Goal: Task Accomplishment & Management: Manage account settings

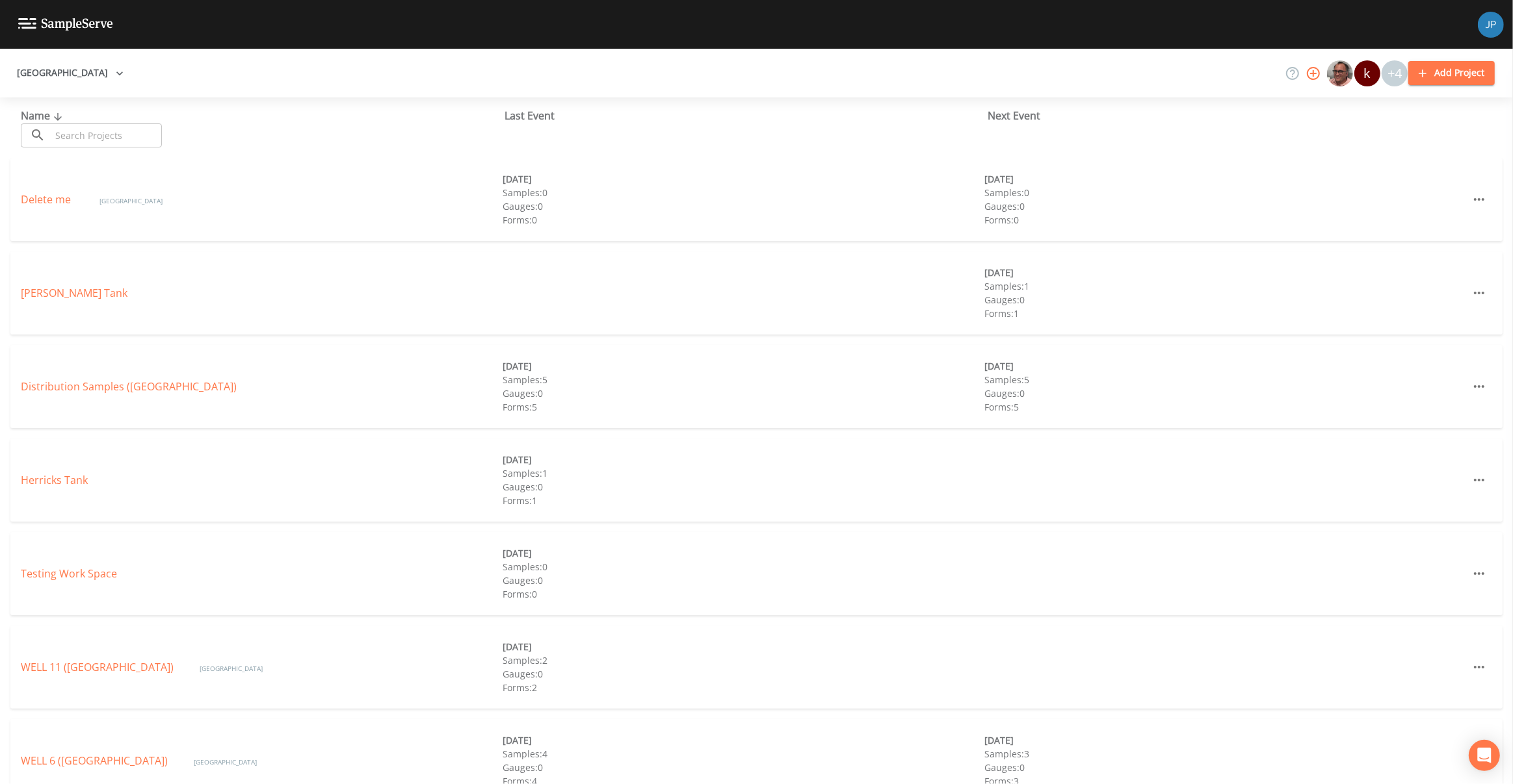
click at [61, 78] on button "[GEOGRAPHIC_DATA]" at bounding box center [70, 73] width 117 height 24
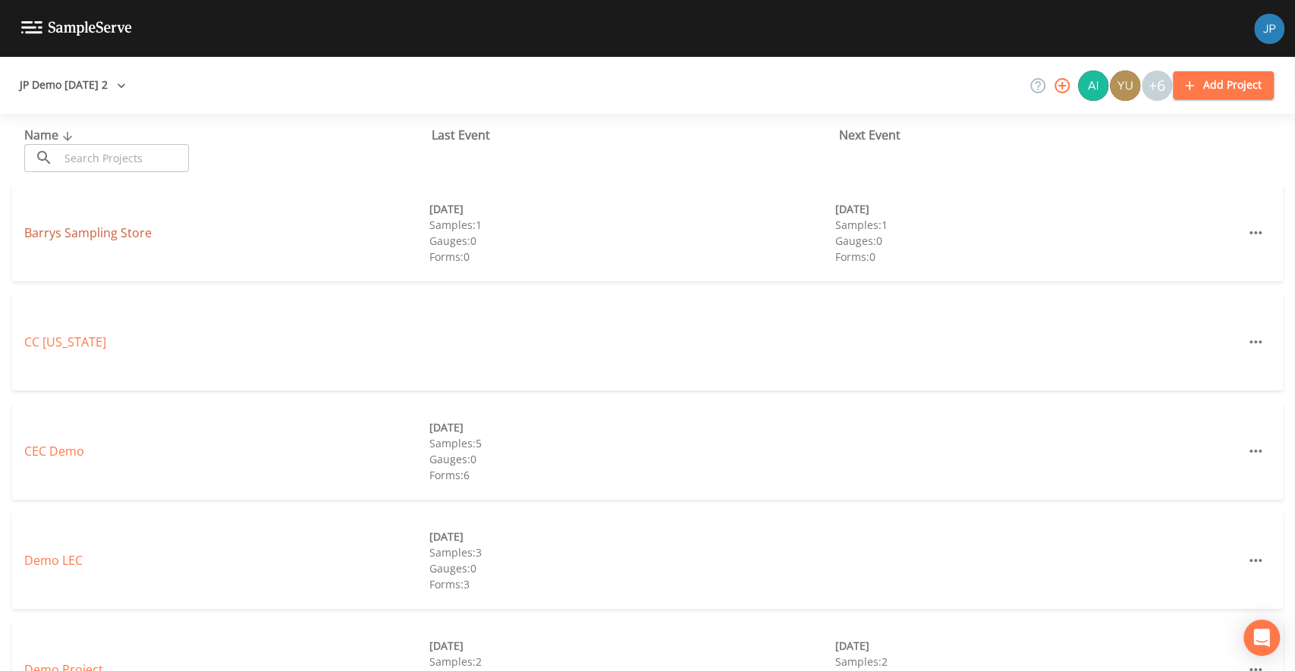
click at [74, 239] on link "Barrys Sampling Store" at bounding box center [87, 232] width 127 height 17
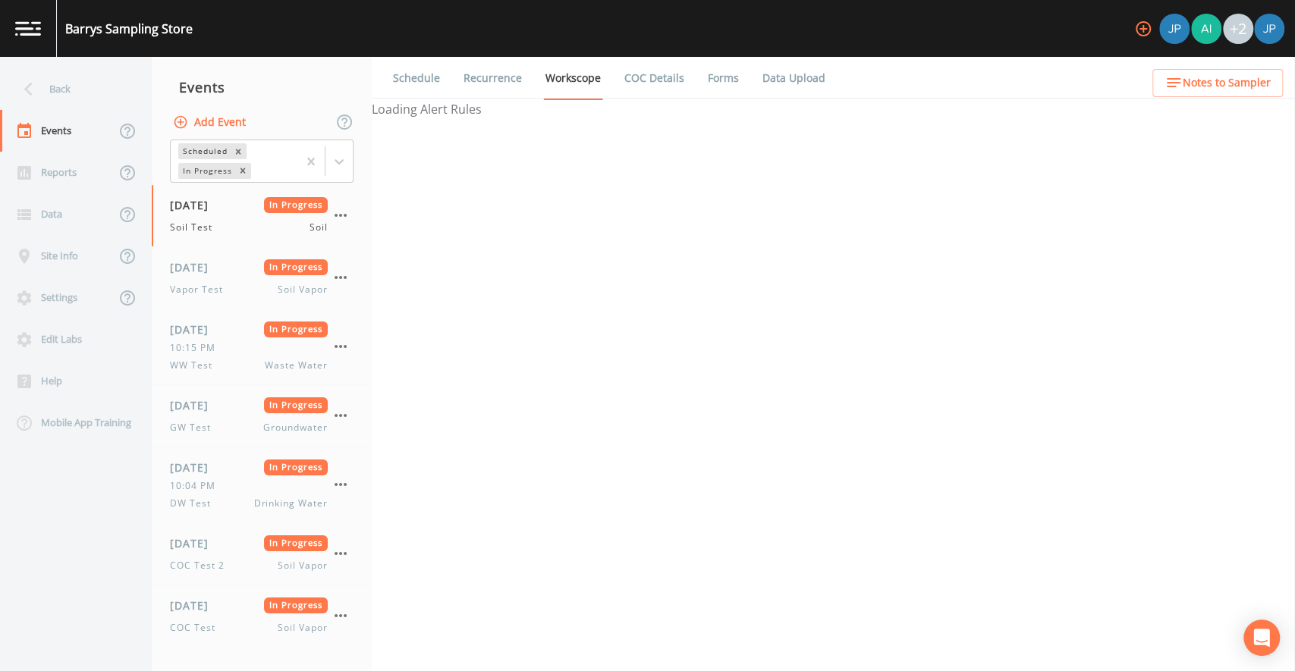
select select "81f74fd7-e6e8-40d9-9112-20912b776671"
select select "bd59903d-d878-48f2-a48b-25dbed2cbb1f"
select select "81f74fd7-e6e8-40d9-9112-20912b776671"
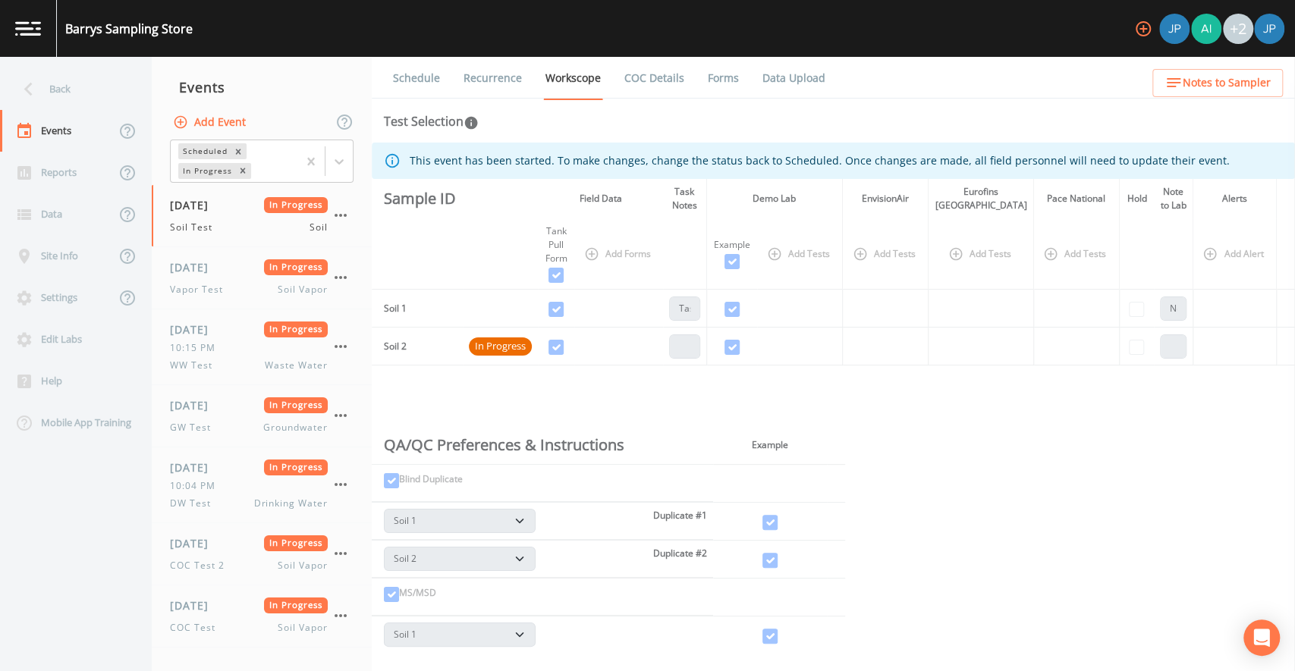
click at [673, 79] on link "COC Details" at bounding box center [654, 78] width 64 height 42
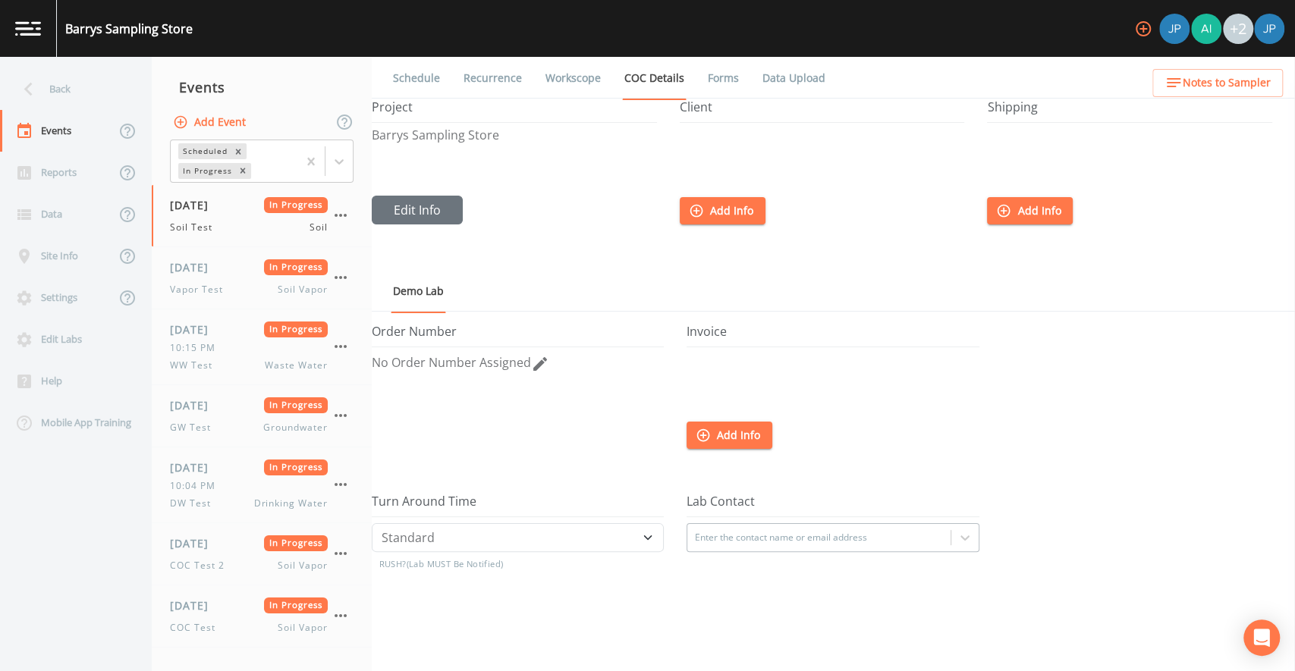
click at [589, 79] on link "Workscope" at bounding box center [573, 78] width 60 height 42
select select "81f74fd7-e6e8-40d9-9112-20912b776671"
select select "bd59903d-d878-48f2-a48b-25dbed2cbb1f"
select select "81f74fd7-e6e8-40d9-9112-20912b776671"
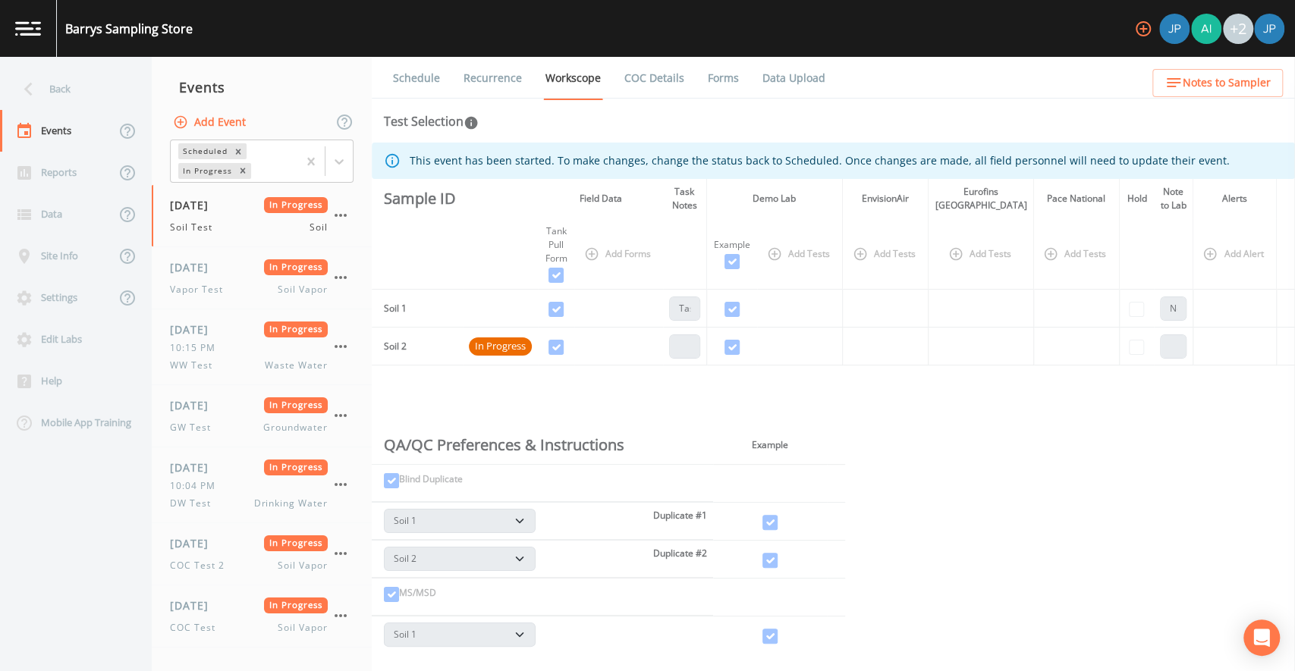
click at [660, 88] on link "COC Details" at bounding box center [654, 78] width 64 height 42
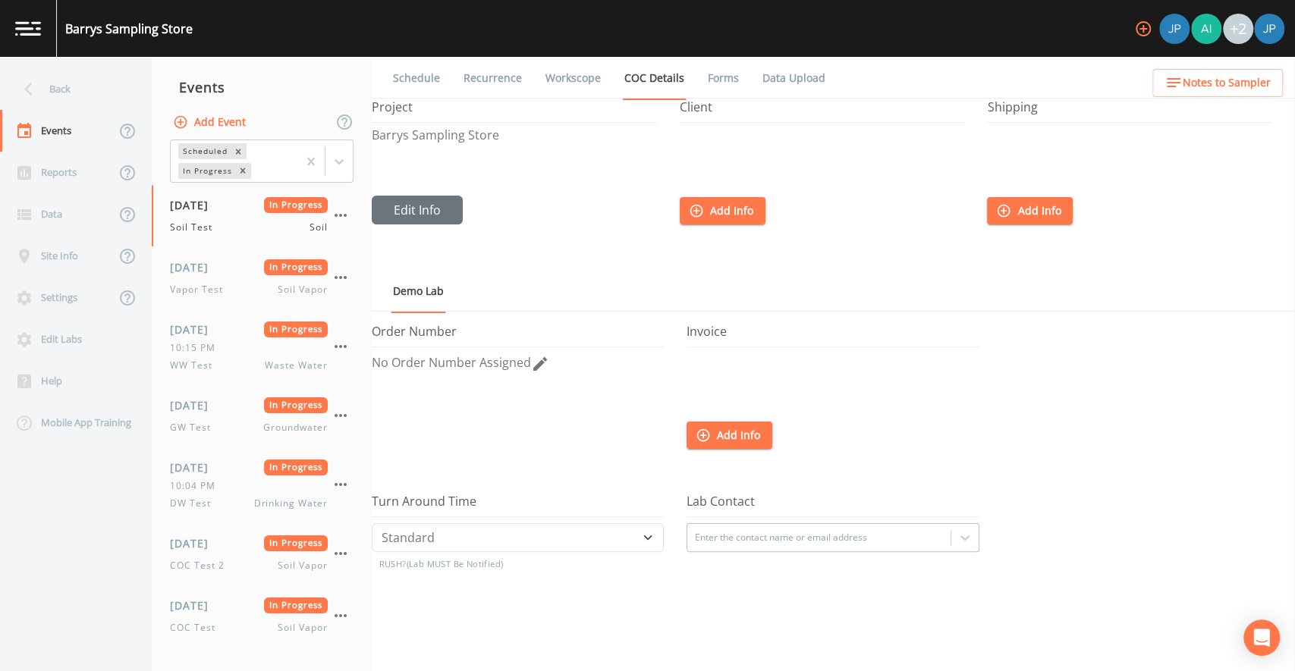
click at [718, 80] on link "Forms" at bounding box center [723, 78] width 36 height 42
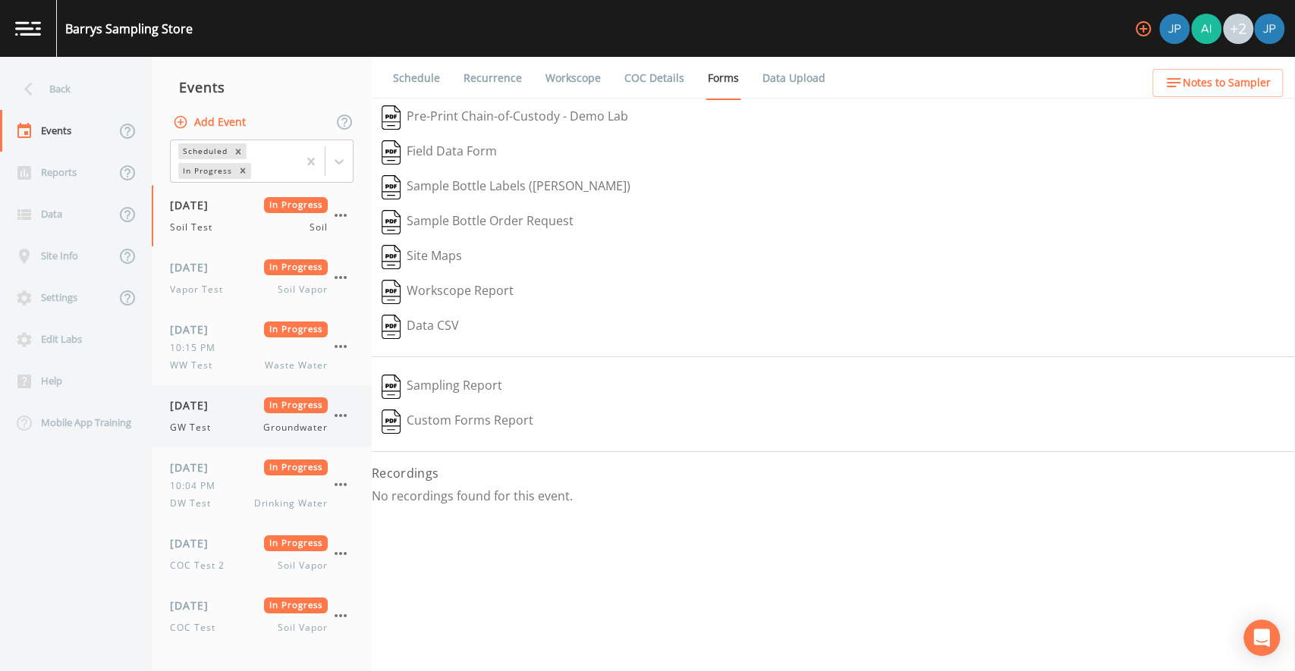
click at [208, 415] on div "[DATE] In Progress GW Test Groundwater" at bounding box center [249, 415] width 158 height 37
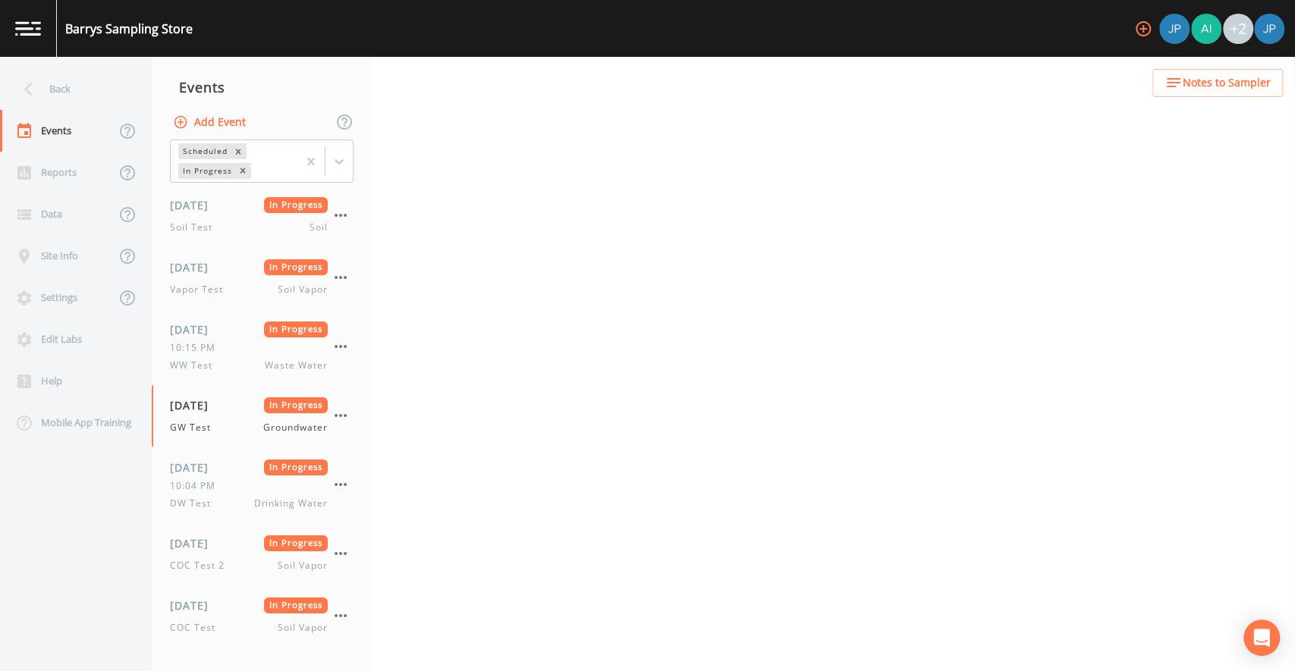
select select "0b1af911-289b-4d7b-9fdf-156f6d27a2cf"
select select "4f082be6-97a7-4f70-a81f-c26a4e896ad7"
select select "d1353bd6-e69c-47f2-b562-038a0934dacb"
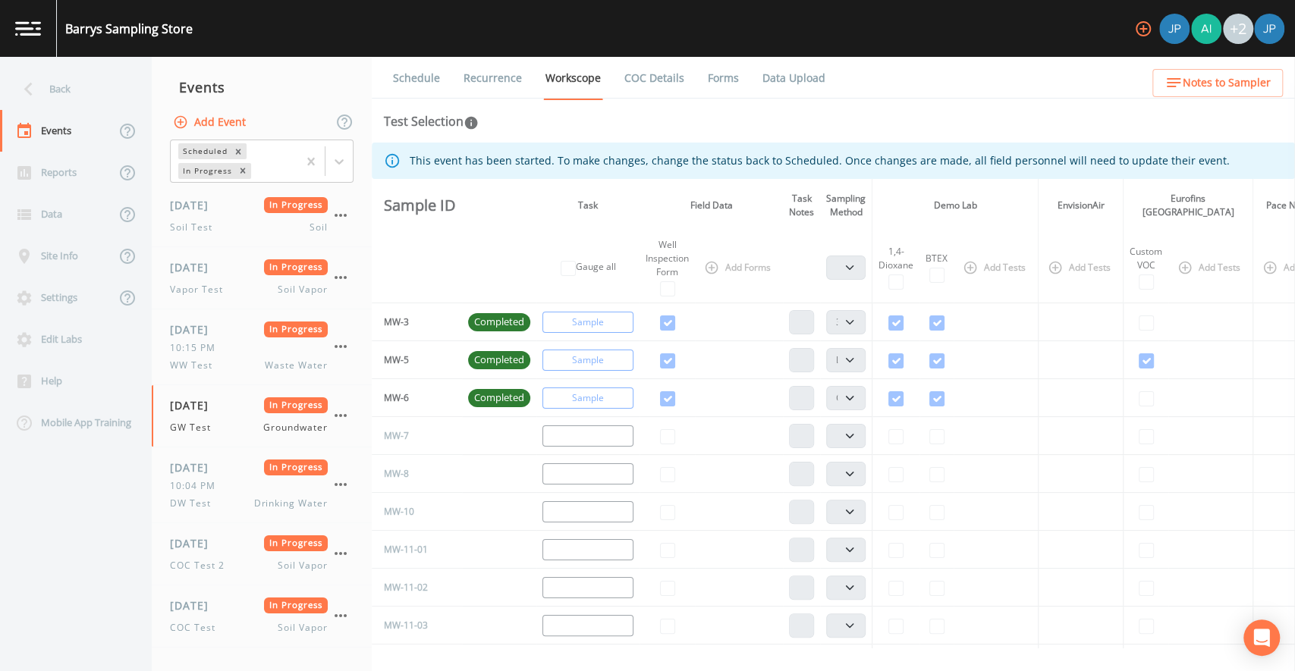
click at [731, 76] on link "Forms" at bounding box center [723, 78] width 36 height 42
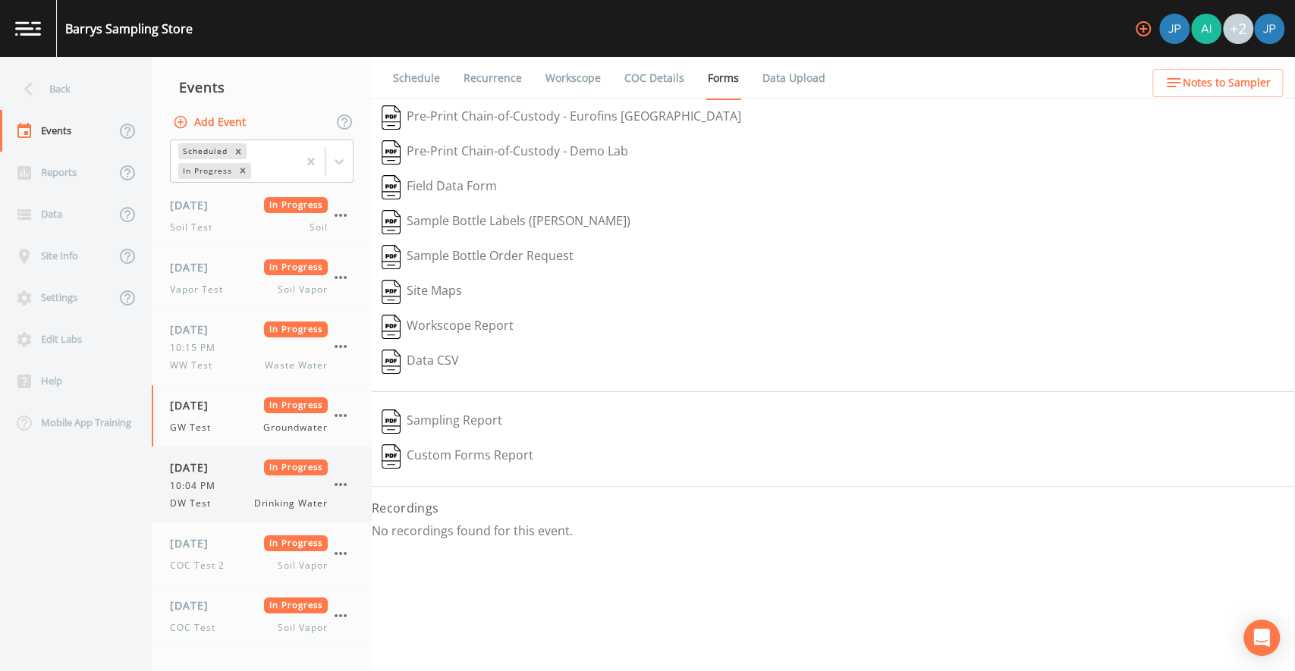
click at [226, 483] on div "10:04 PM" at bounding box center [249, 486] width 158 height 14
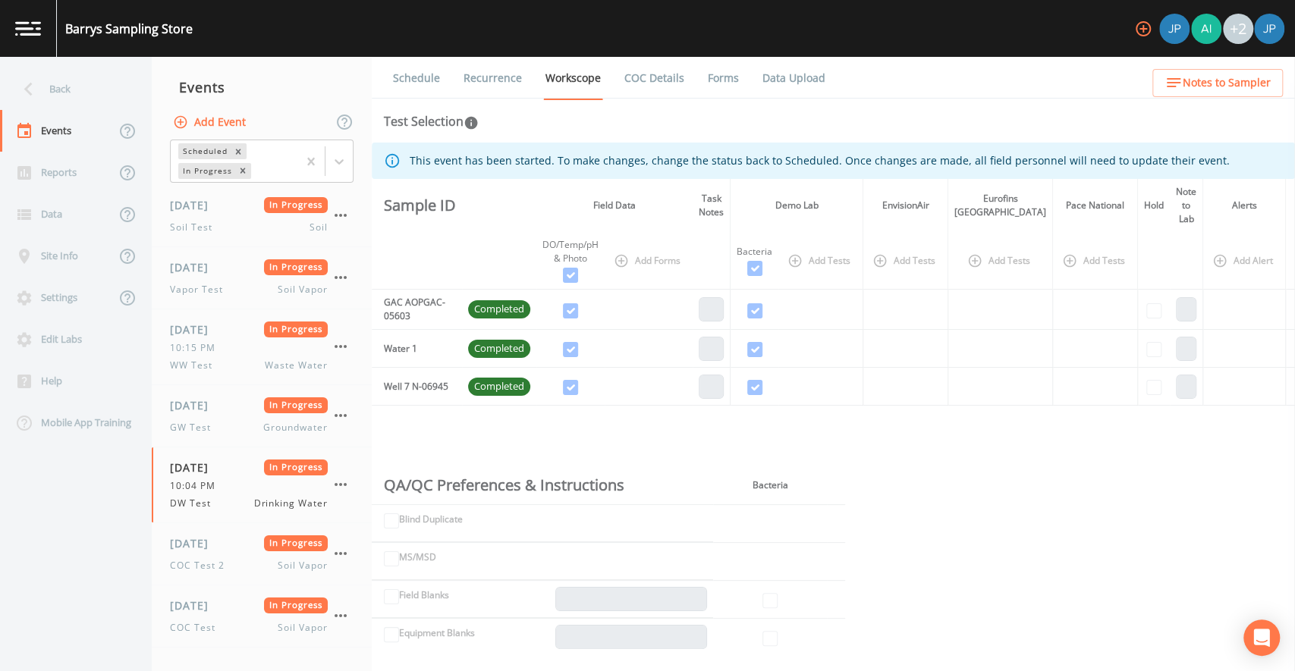
click at [724, 84] on link "Forms" at bounding box center [723, 78] width 36 height 42
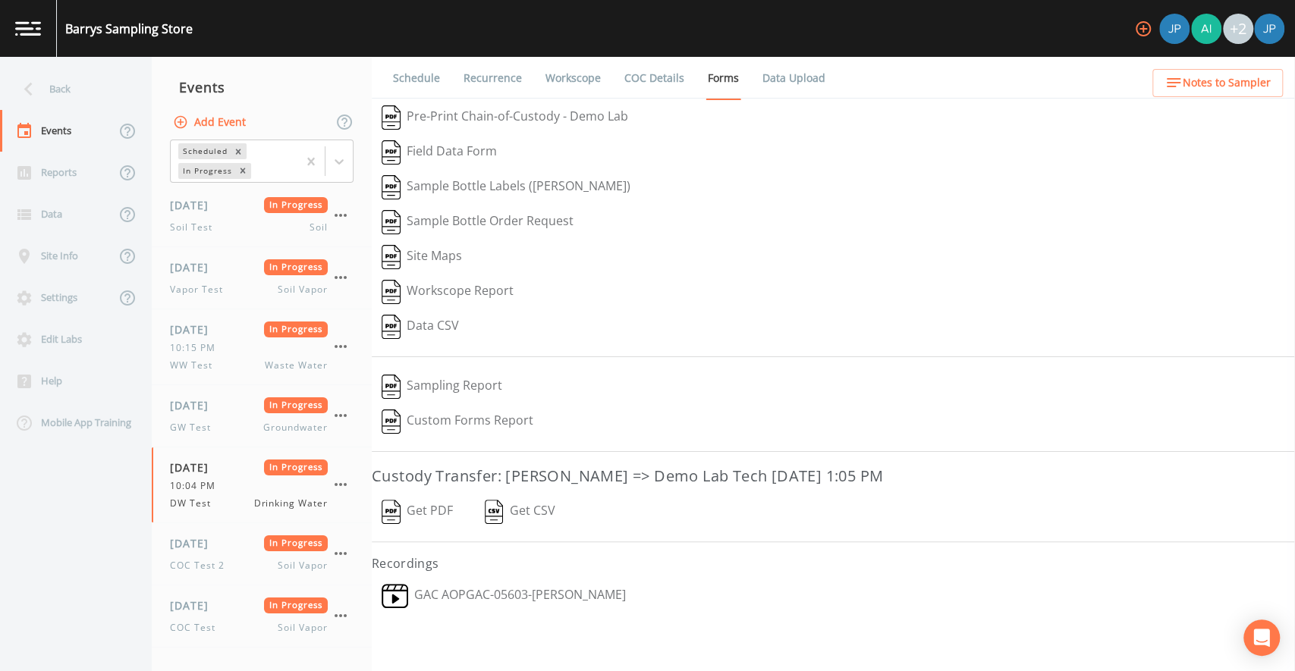
click at [436, 510] on button "Get PDF" at bounding box center [417, 511] width 91 height 35
click at [647, 80] on link "COC Details" at bounding box center [654, 78] width 64 height 42
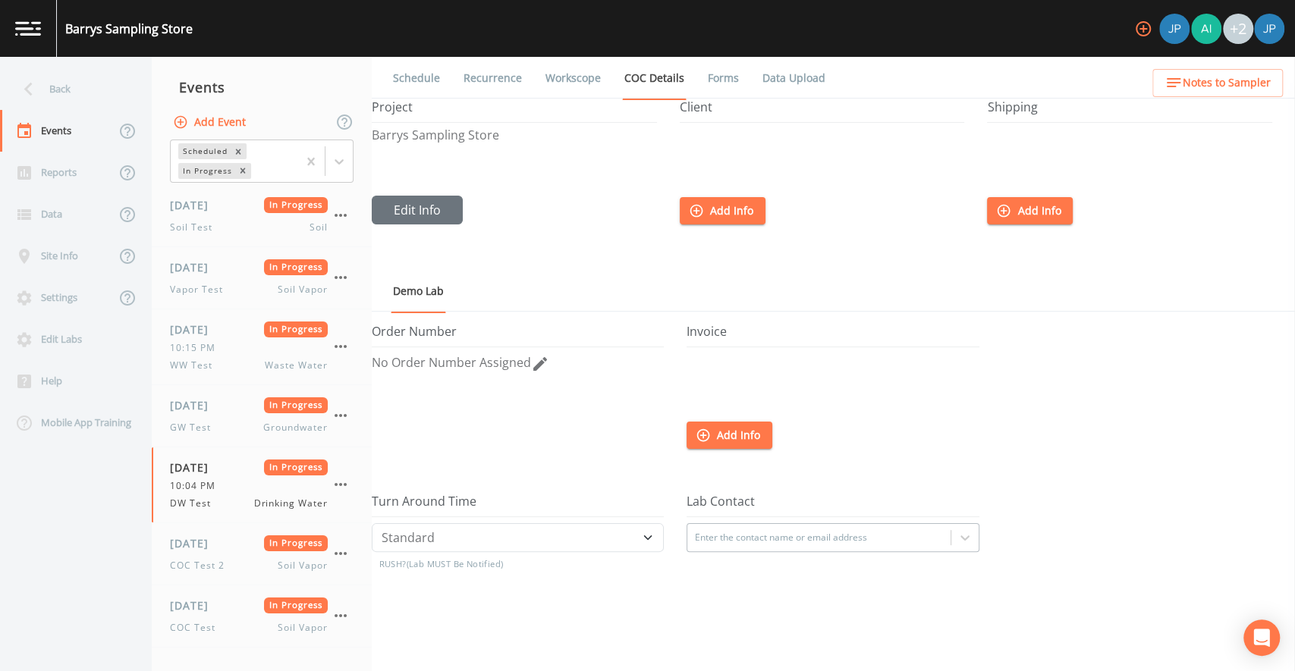
click at [691, 209] on icon "button" at bounding box center [696, 210] width 15 height 15
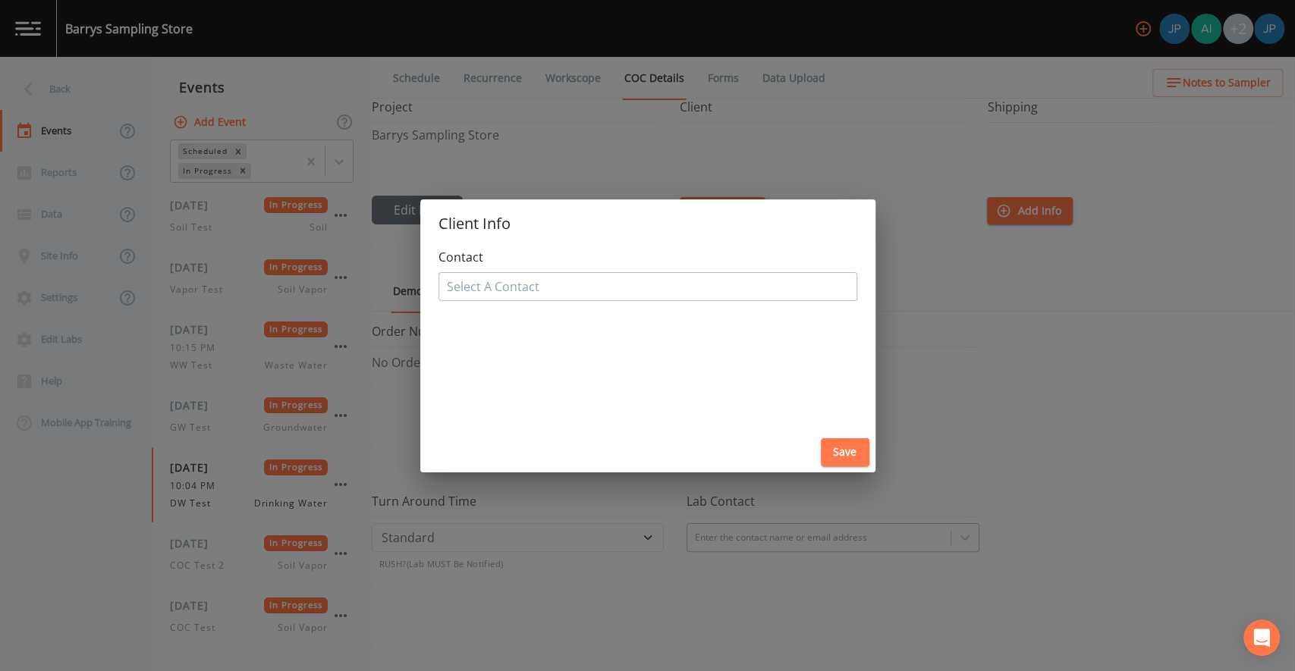
click at [979, 359] on div "Client Info Contact Select A Contact Save" at bounding box center [647, 335] width 1295 height 671
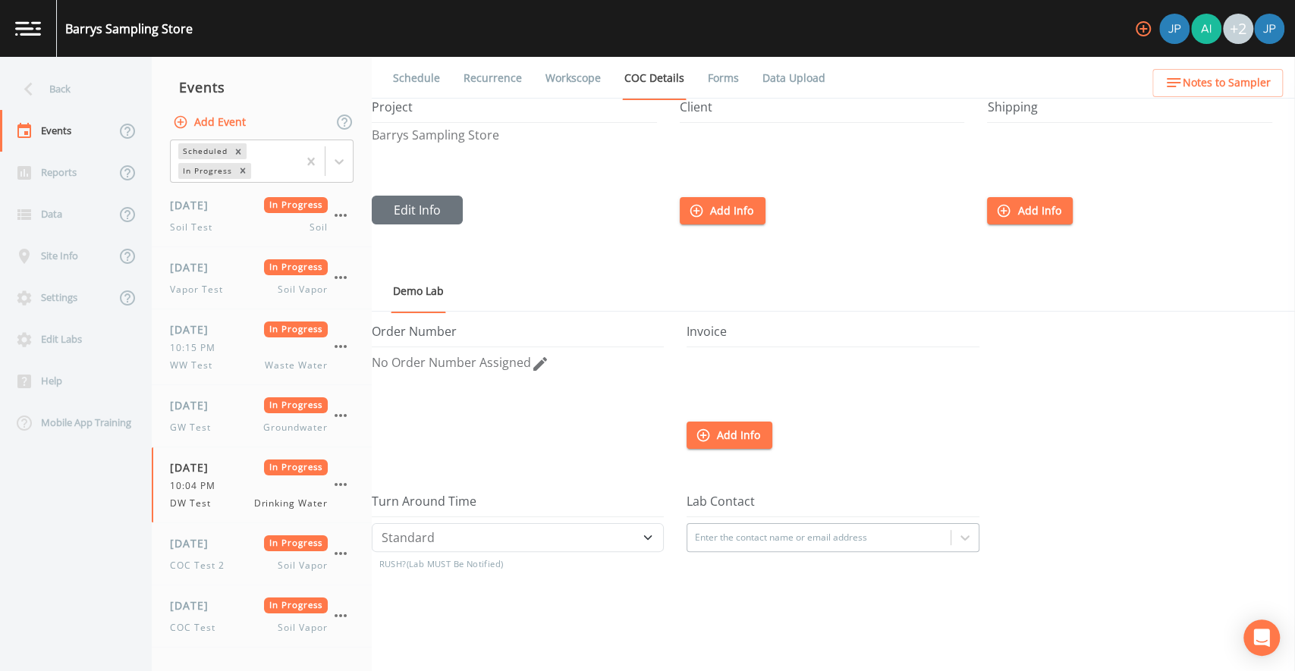
drag, startPoint x: 680, startPoint y: 108, endPoint x: 727, endPoint y: 110, distance: 46.3
click at [727, 110] on h5 "Client" at bounding box center [822, 111] width 285 height 23
click at [728, 110] on h5 "Client" at bounding box center [822, 111] width 285 height 23
click at [724, 216] on button "Add Info" at bounding box center [723, 211] width 86 height 28
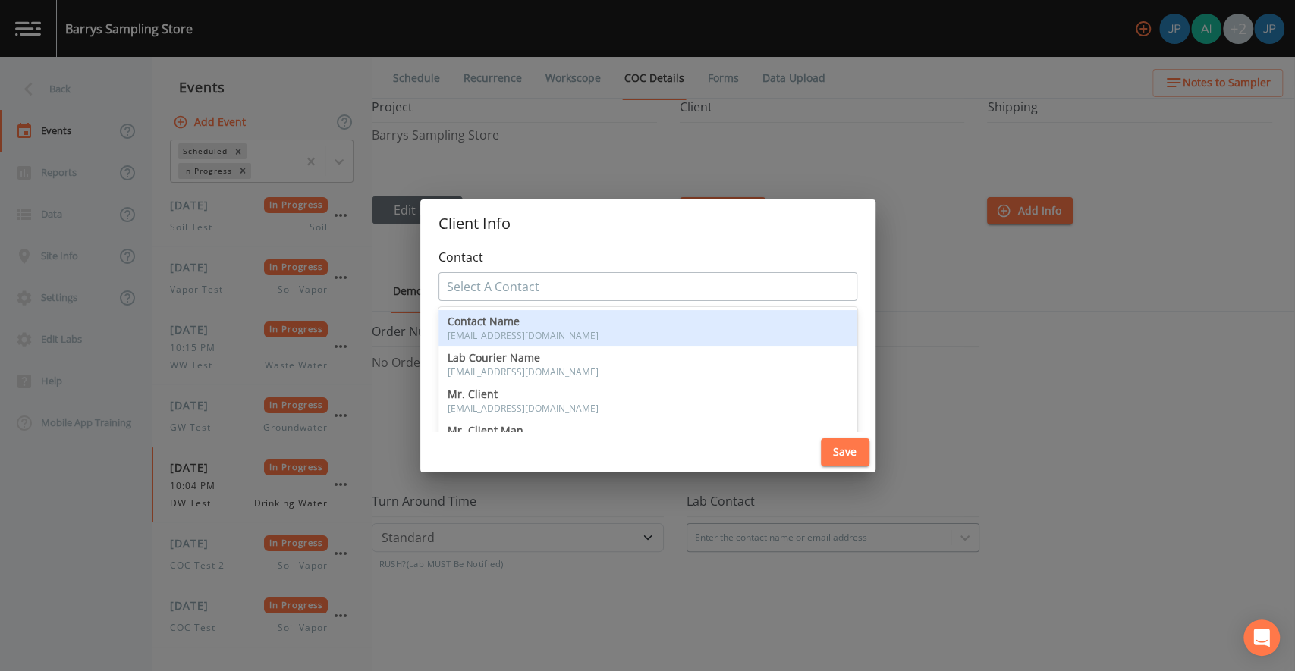
click at [564, 285] on div at bounding box center [648, 287] width 402 height 24
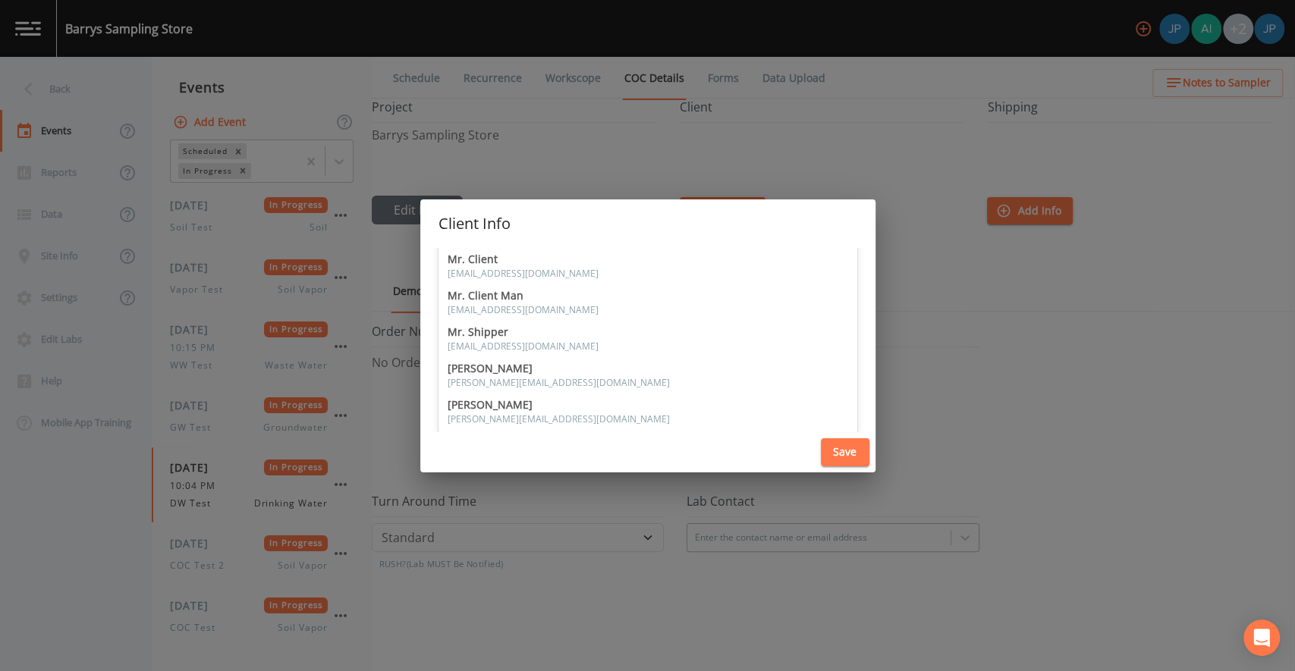
scroll to position [96, 0]
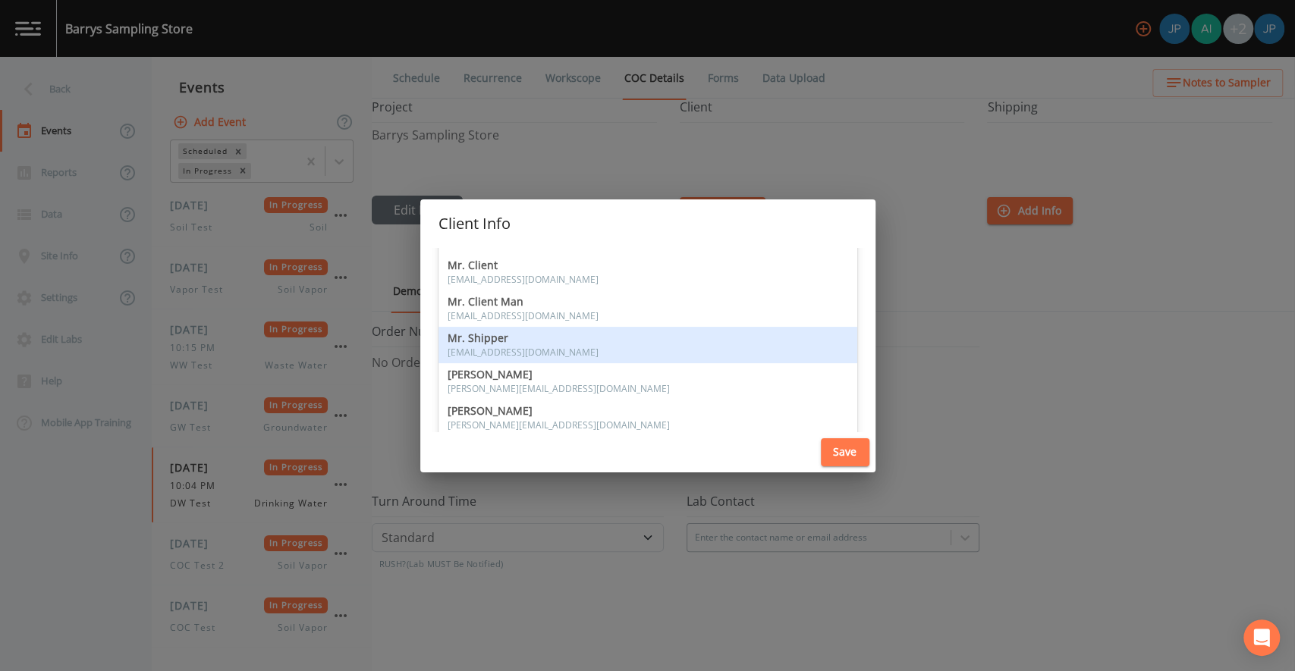
click at [554, 335] on span "Mr. Shipper" at bounding box center [647, 338] width 400 height 11
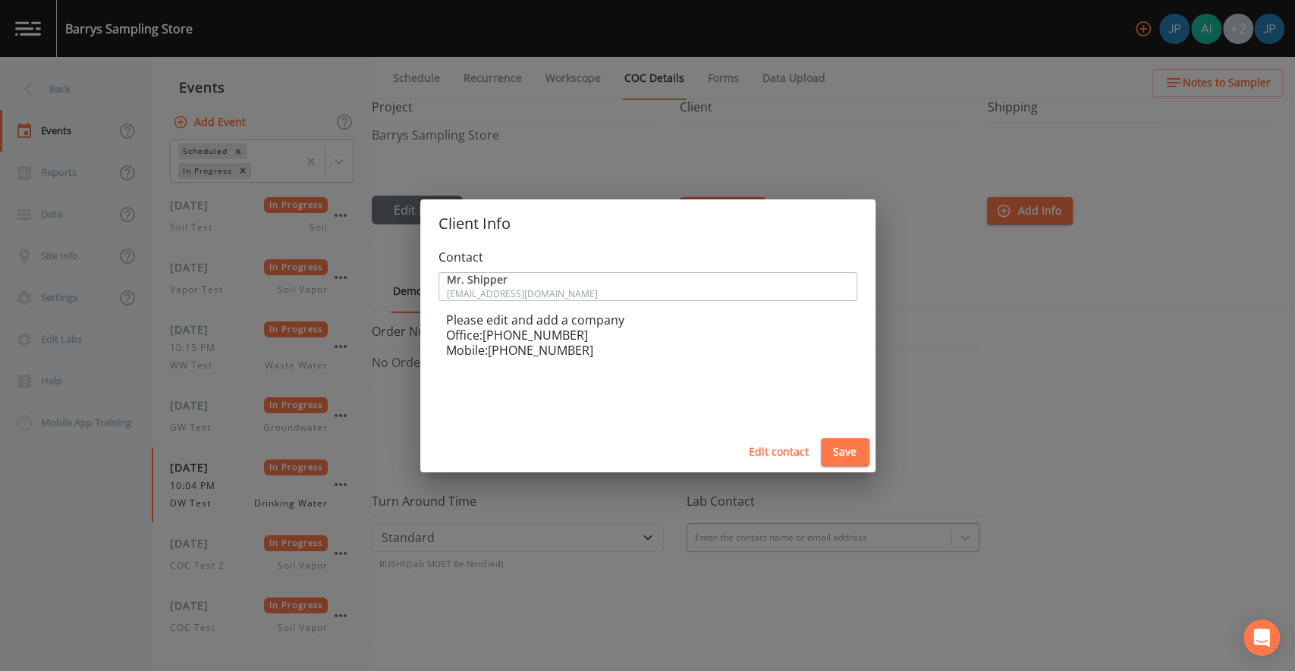
scroll to position [0, 0]
click at [770, 456] on button "Edit contact" at bounding box center [778, 452] width 72 height 28
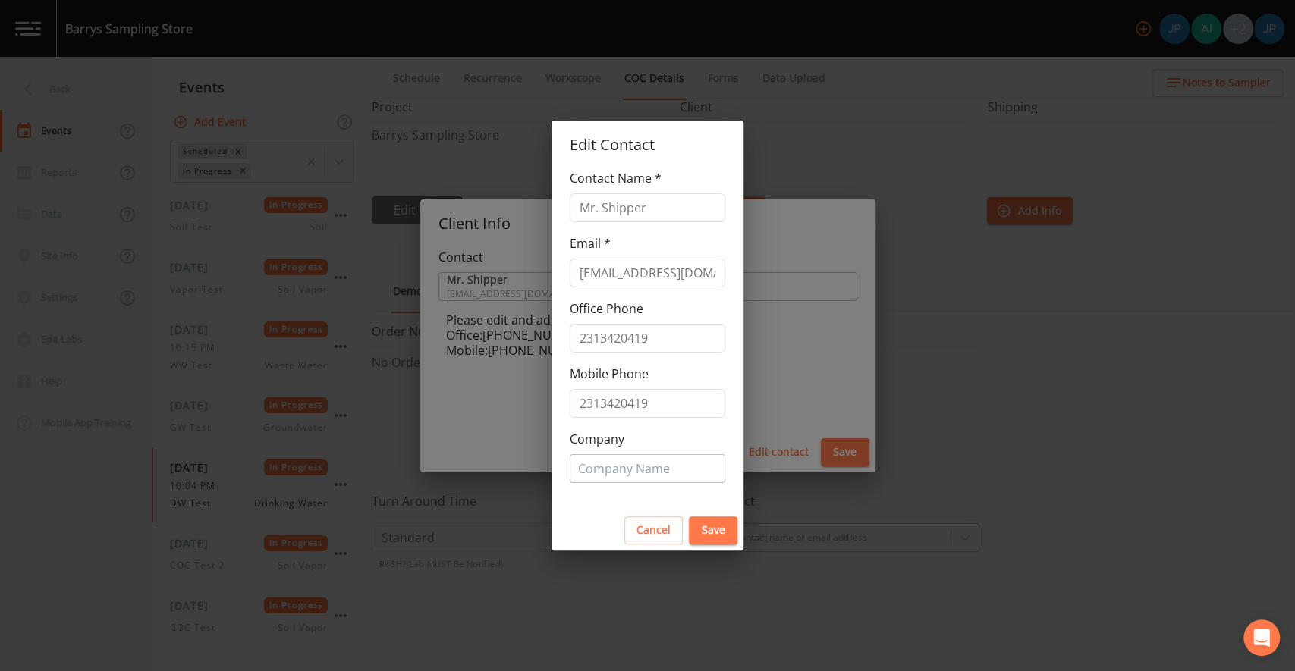
click at [637, 473] on div at bounding box center [647, 469] width 139 height 24
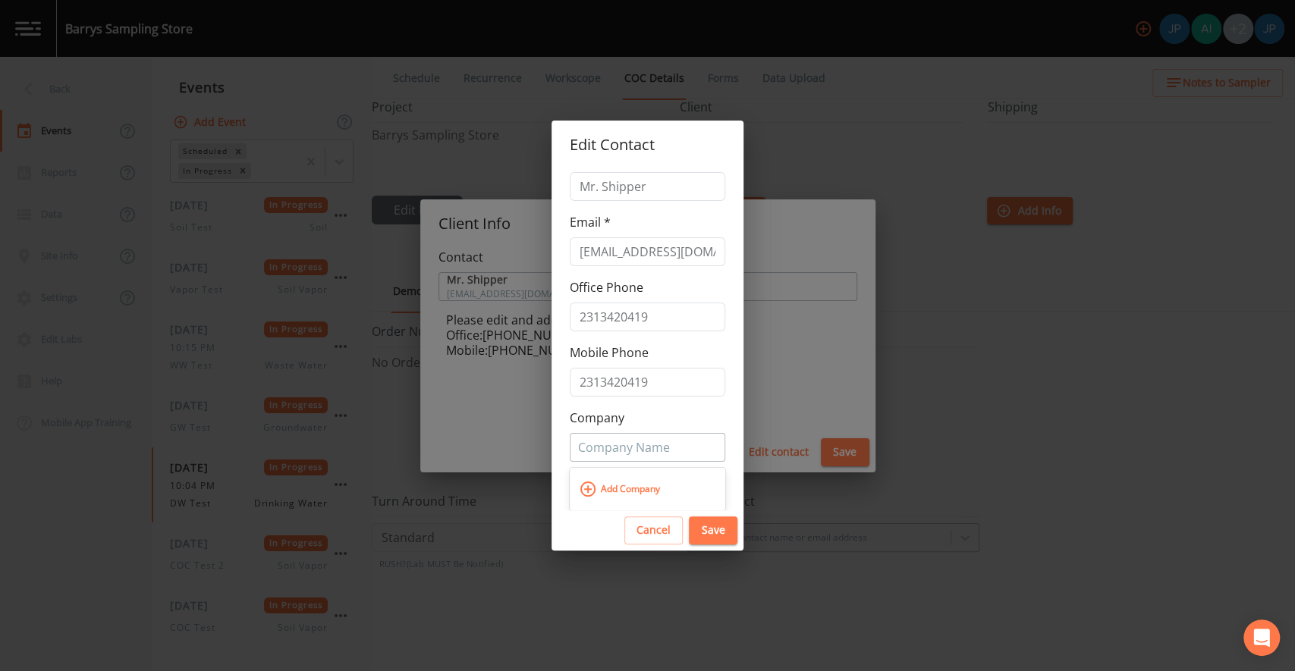
click at [611, 490] on span "Add Company" at bounding box center [630, 489] width 67 height 24
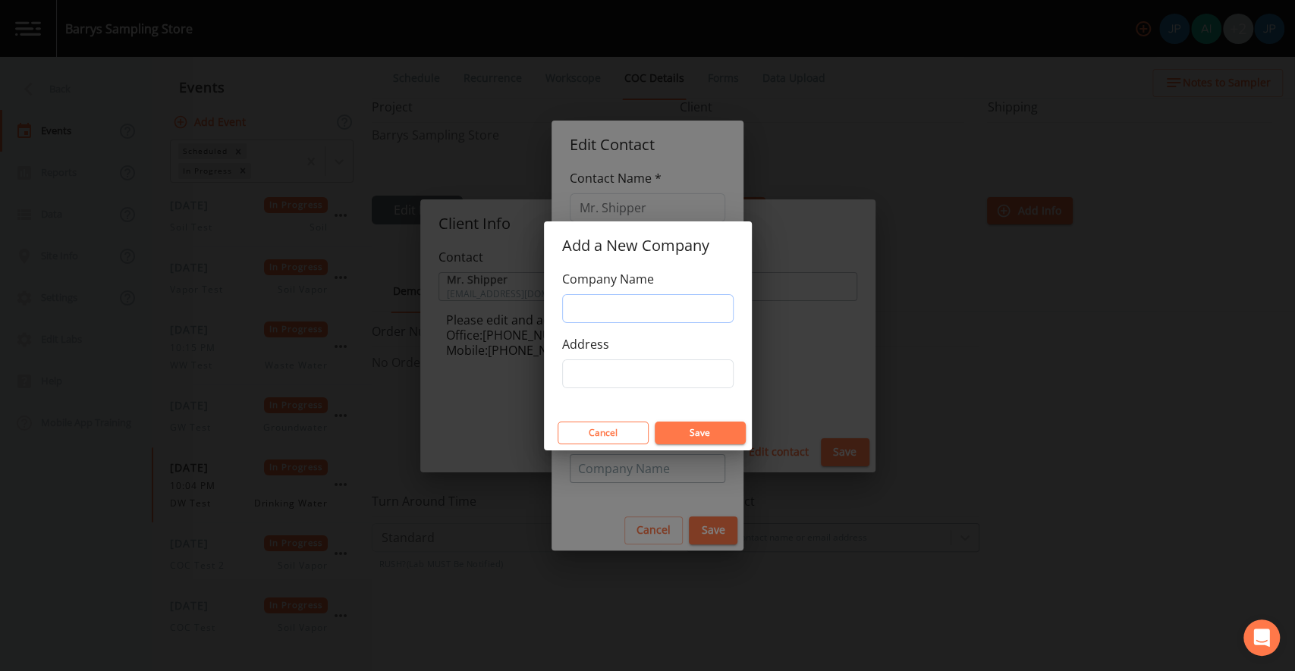
click at [642, 311] on input "Company Name" at bounding box center [647, 308] width 171 height 29
type input "Company Name"
click at [629, 370] on input "Address" at bounding box center [647, 373] width 171 height 29
type input "[STREET_ADDRESS][PERSON_NAME]"
click at [651, 403] on div "Company Name Company Name Address [STREET_ADDRESS][PERSON_NAME]" at bounding box center [648, 343] width 208 height 146
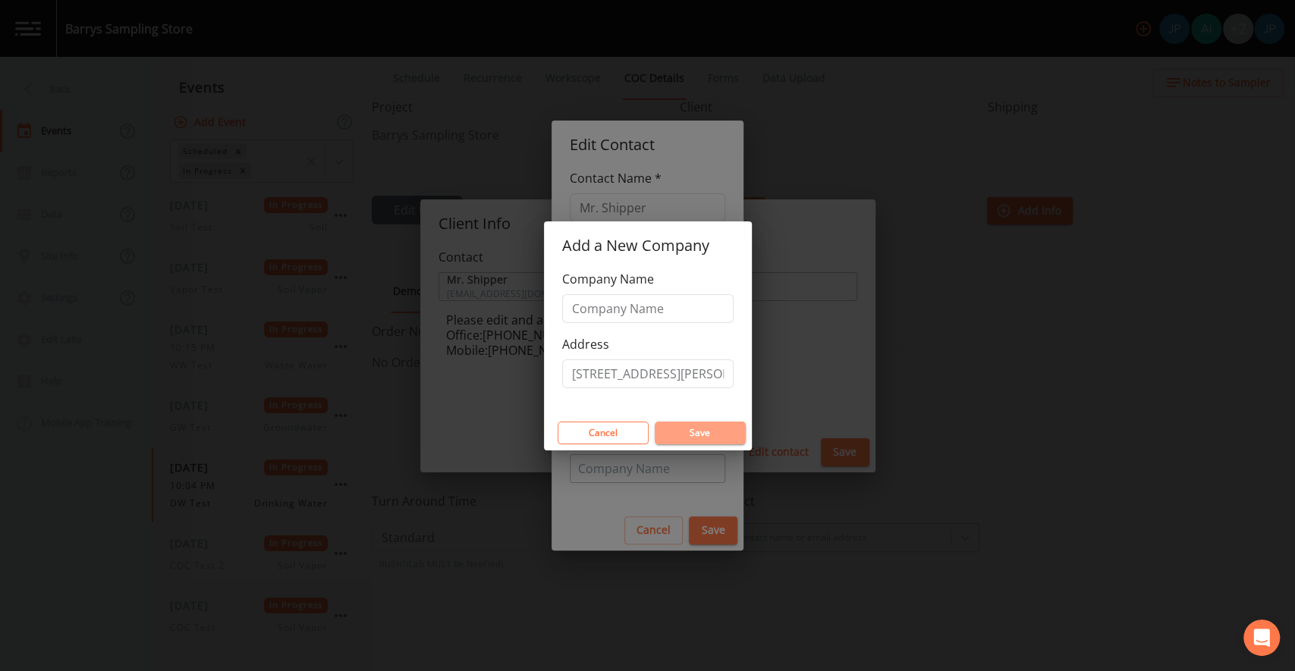
click at [682, 435] on button "Save" at bounding box center [700, 433] width 91 height 23
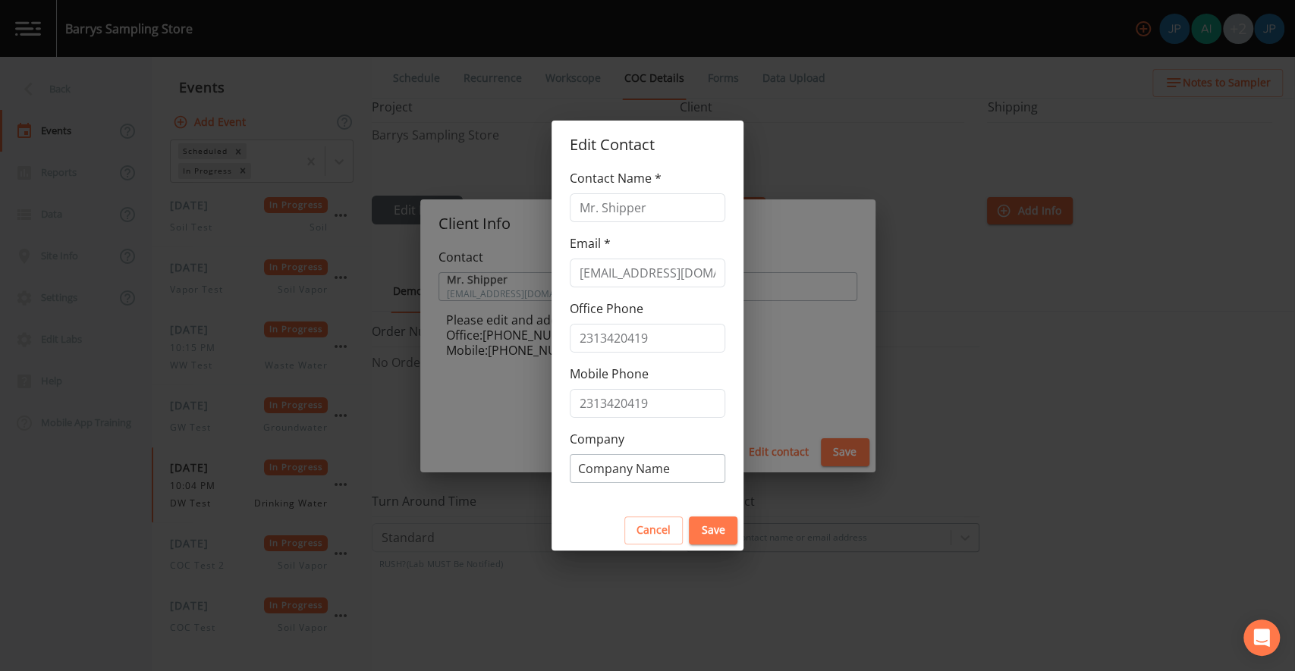
click at [654, 472] on div at bounding box center [647, 469] width 139 height 24
click at [675, 426] on div "Contact Name * Mr. Shipper Email * [EMAIL_ADDRESS][DOMAIN_NAME] Office Phone [P…" at bounding box center [647, 339] width 192 height 341
click at [705, 525] on button "Save" at bounding box center [713, 530] width 49 height 28
click at [698, 536] on button "Save" at bounding box center [713, 530] width 49 height 28
click at [704, 526] on button "Save" at bounding box center [713, 530] width 49 height 28
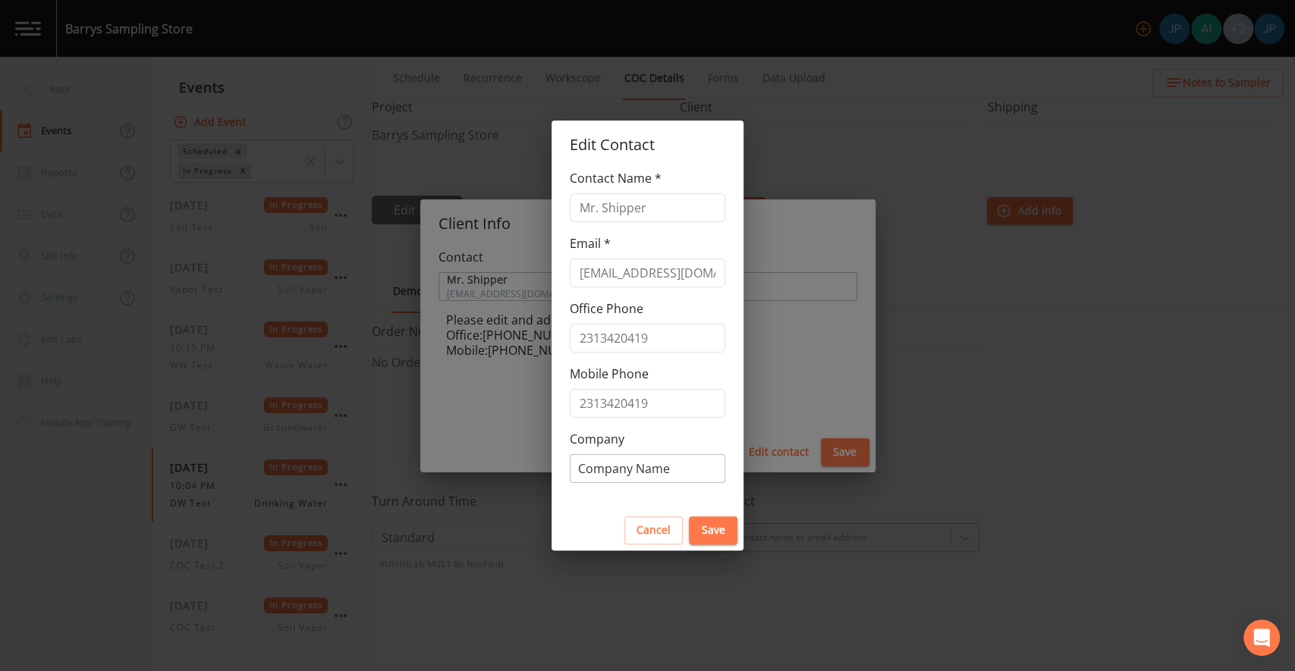
click at [704, 527] on button "Save" at bounding box center [713, 530] width 49 height 28
click at [710, 521] on button "Save" at bounding box center [713, 530] width 49 height 28
click at [711, 516] on button "Save" at bounding box center [713, 530] width 49 height 28
click at [705, 535] on button "Save" at bounding box center [713, 530] width 49 height 28
click at [702, 526] on button "Save" at bounding box center [713, 530] width 49 height 28
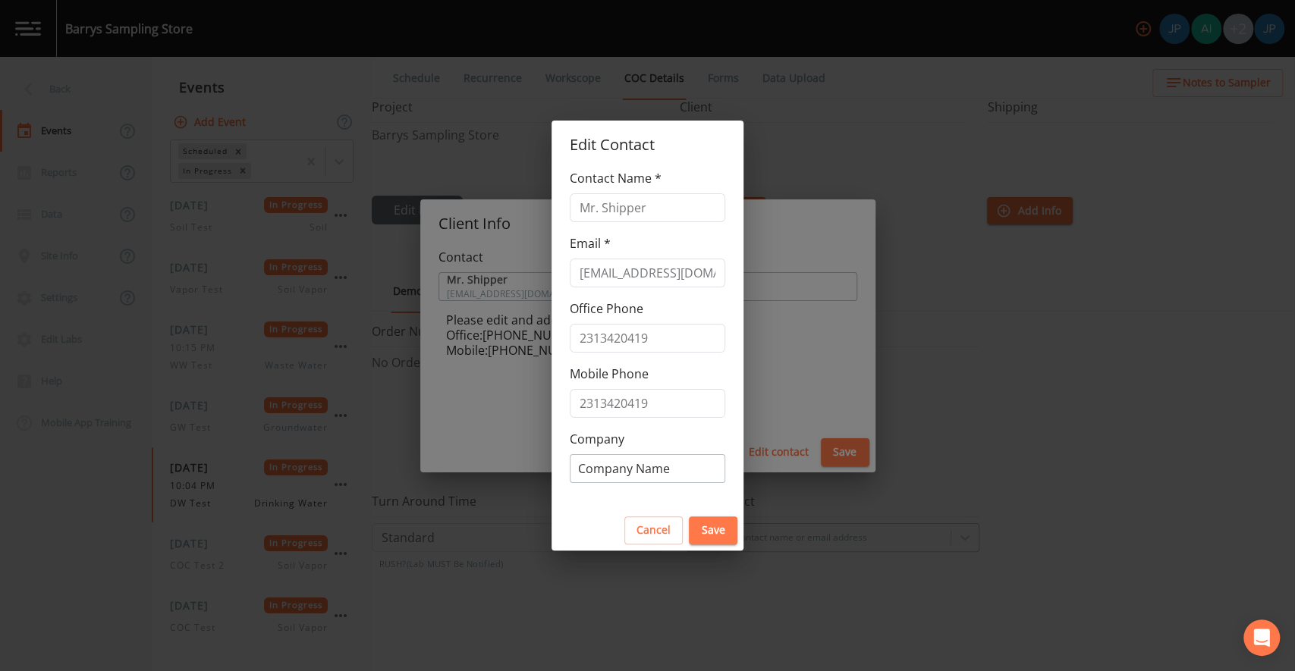
click at [673, 535] on button "Cancel" at bounding box center [653, 530] width 58 height 28
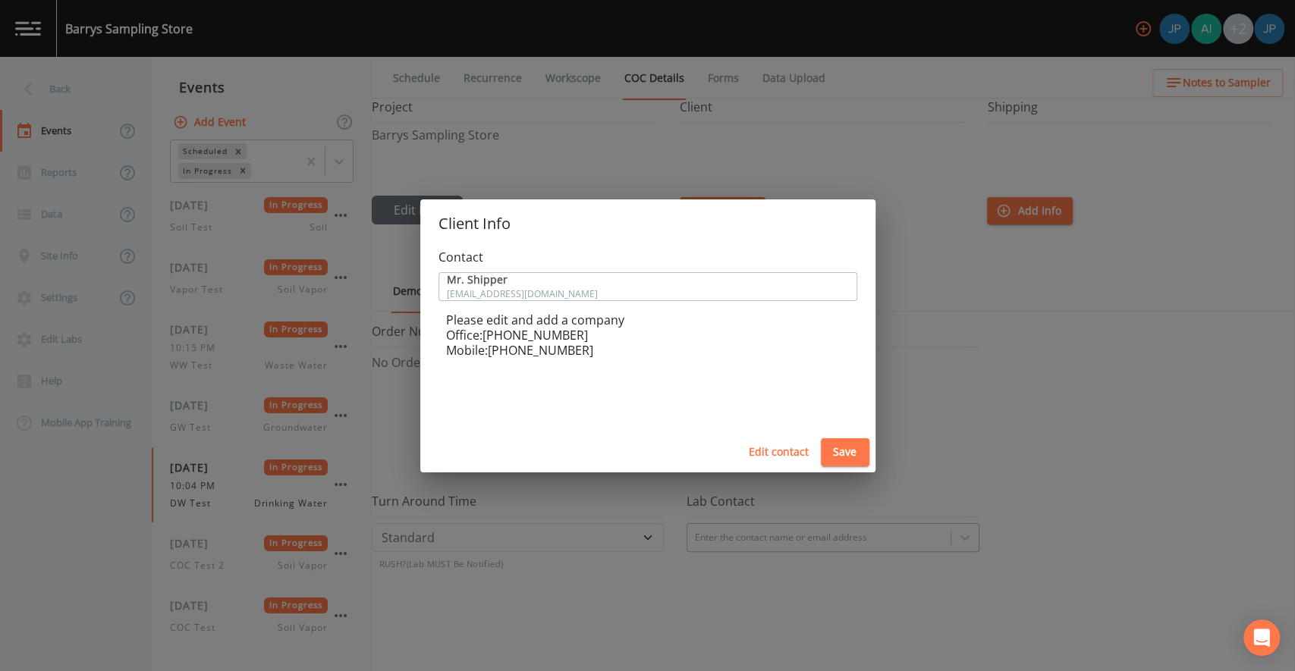
click at [733, 368] on div "Contact Mr. Shipper [EMAIL_ADDRESS][DOMAIN_NAME] Please edit and add a company …" at bounding box center [647, 340] width 455 height 185
click at [775, 454] on button "Edit contact" at bounding box center [778, 452] width 72 height 28
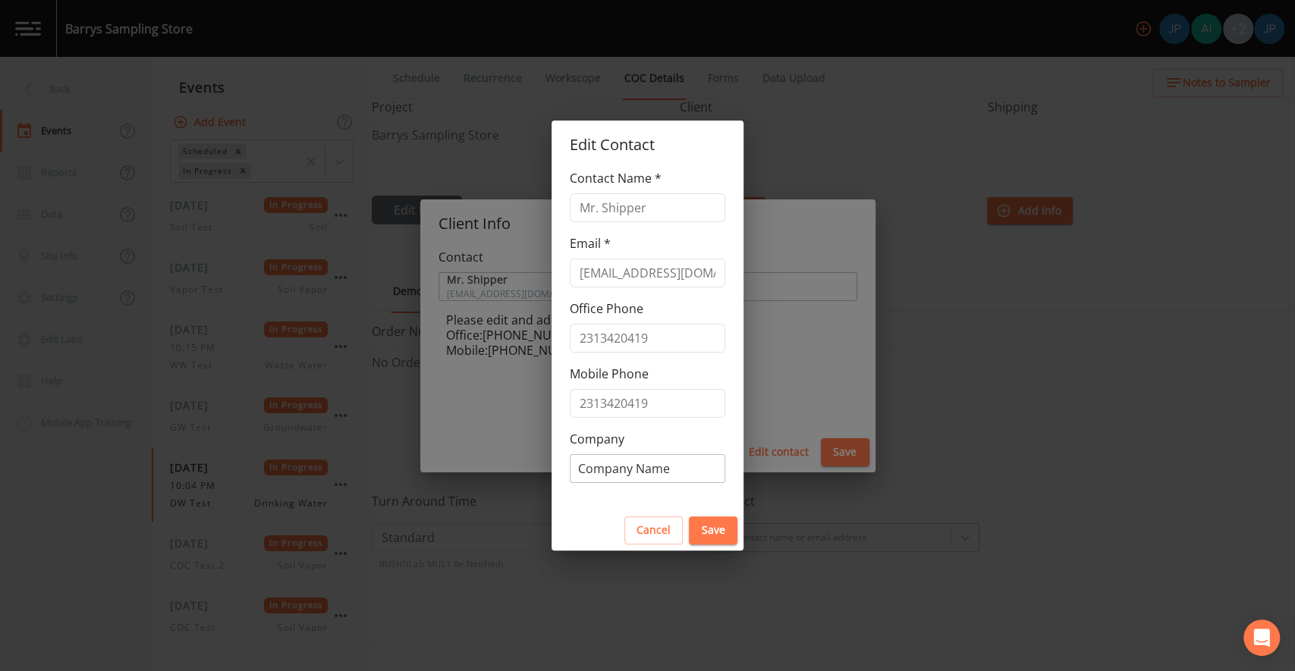
click at [658, 525] on button "Cancel" at bounding box center [653, 530] width 58 height 28
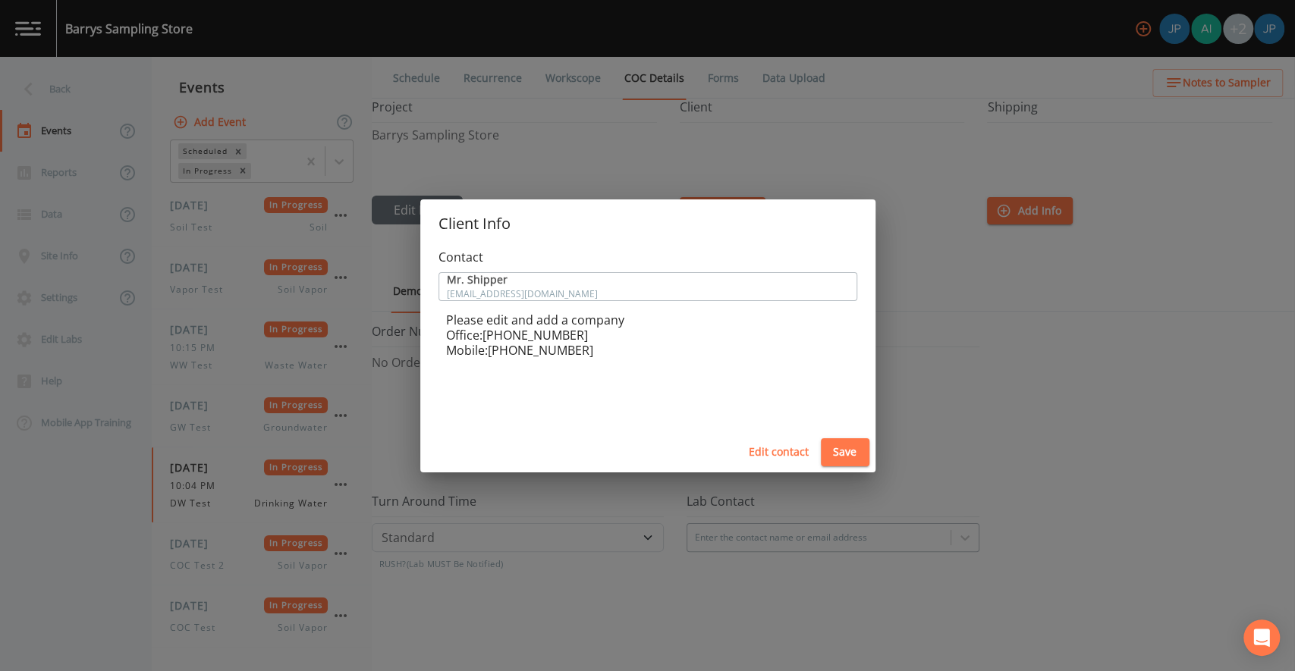
click at [844, 460] on button "Save" at bounding box center [845, 452] width 49 height 28
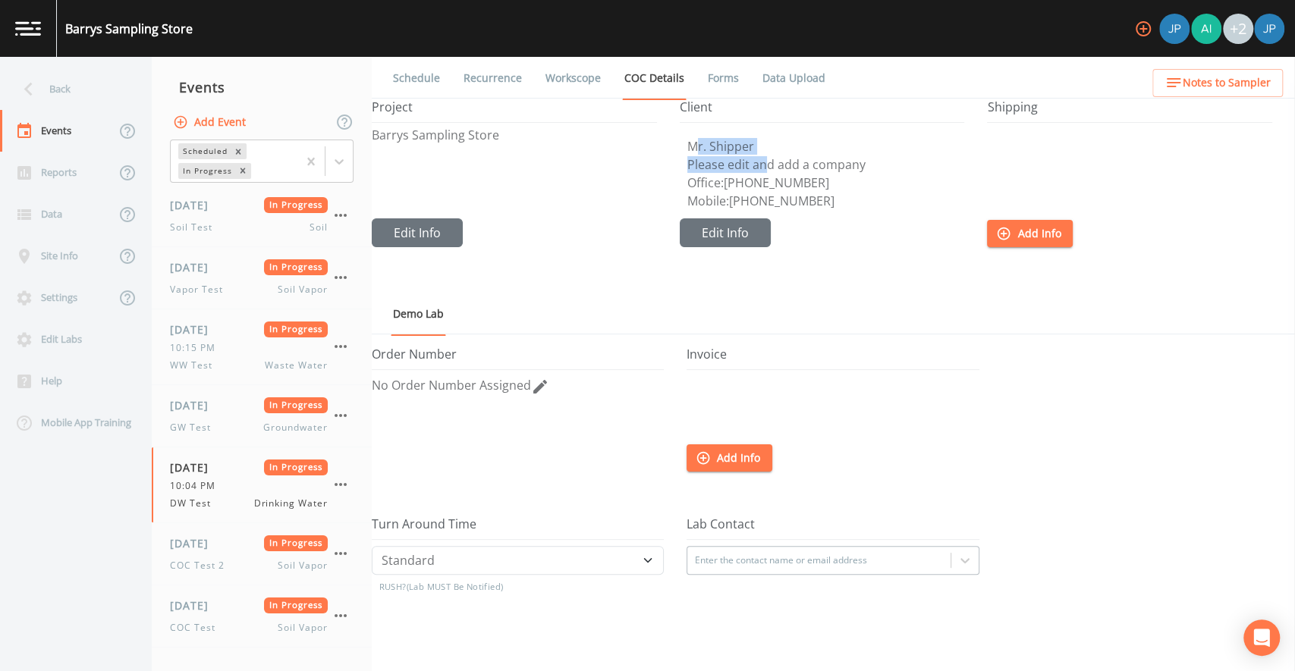
drag, startPoint x: 698, startPoint y: 147, endPoint x: 786, endPoint y: 196, distance: 101.5
click at [774, 157] on div "Mr. Shipper Please edit and add a company Office: [PHONE_NUMBER] Mobile: [PHONE…" at bounding box center [822, 173] width 285 height 67
click at [787, 198] on p "Mobile: [PHONE_NUMBER]" at bounding box center [826, 201] width 278 height 12
click at [716, 232] on button "Edit Info" at bounding box center [725, 232] width 91 height 29
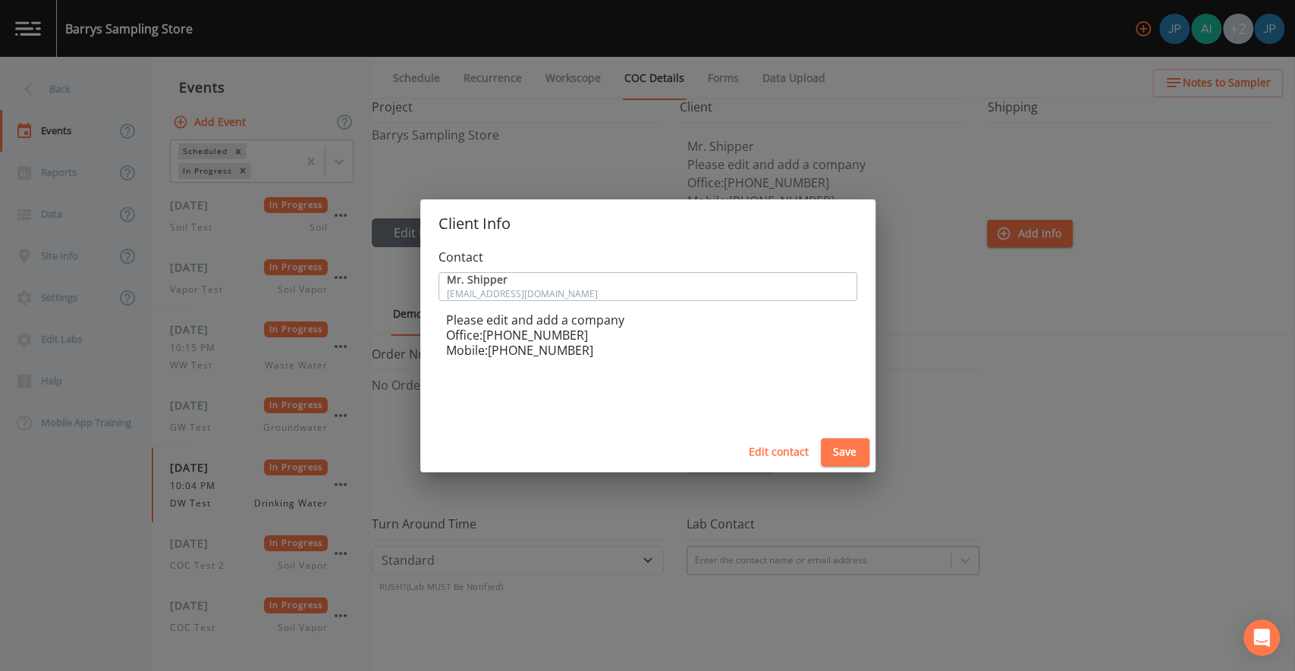
click at [777, 455] on button "Edit contact" at bounding box center [778, 452] width 72 height 28
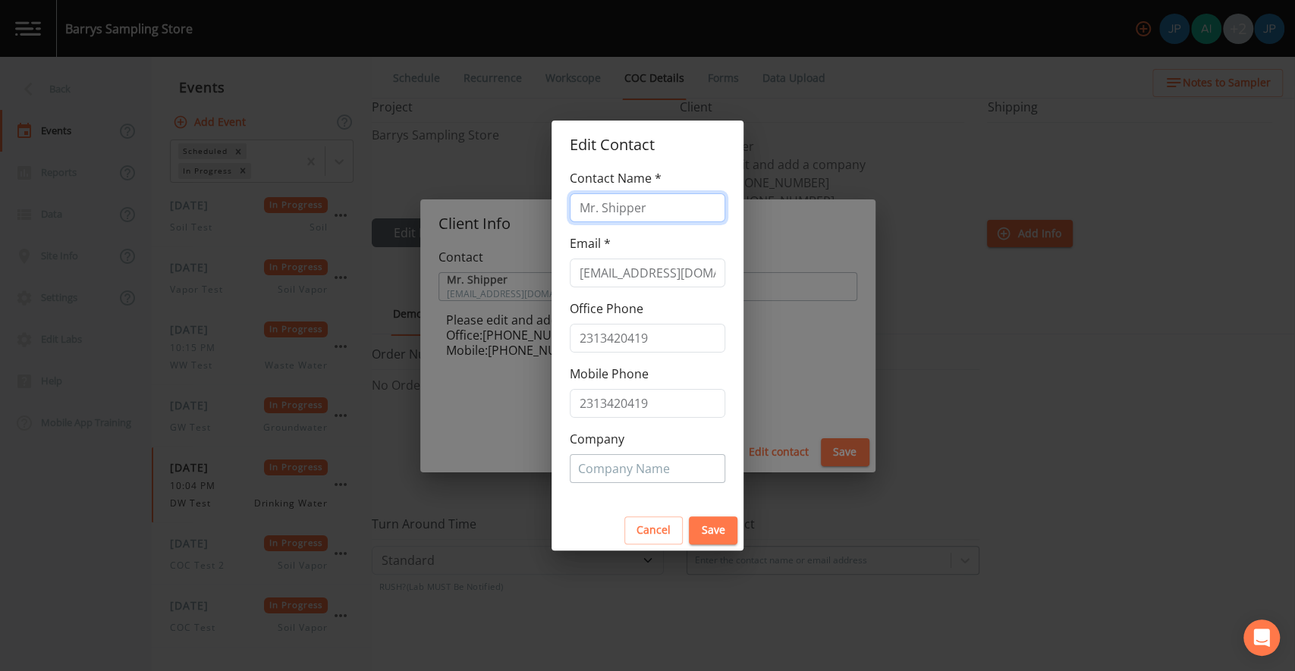
click at [642, 202] on input "Mr. Shipper" at bounding box center [647, 207] width 155 height 29
click at [645, 210] on input "Mr. Shipper" at bounding box center [647, 207] width 155 height 29
drag, startPoint x: 648, startPoint y: 210, endPoint x: 542, endPoint y: 195, distance: 106.5
click at [544, 195] on div "Edit Contact Contact Name * Mr. Shipper Email * [EMAIL_ADDRESS][DOMAIN_NAME] Of…" at bounding box center [647, 335] width 1295 height 671
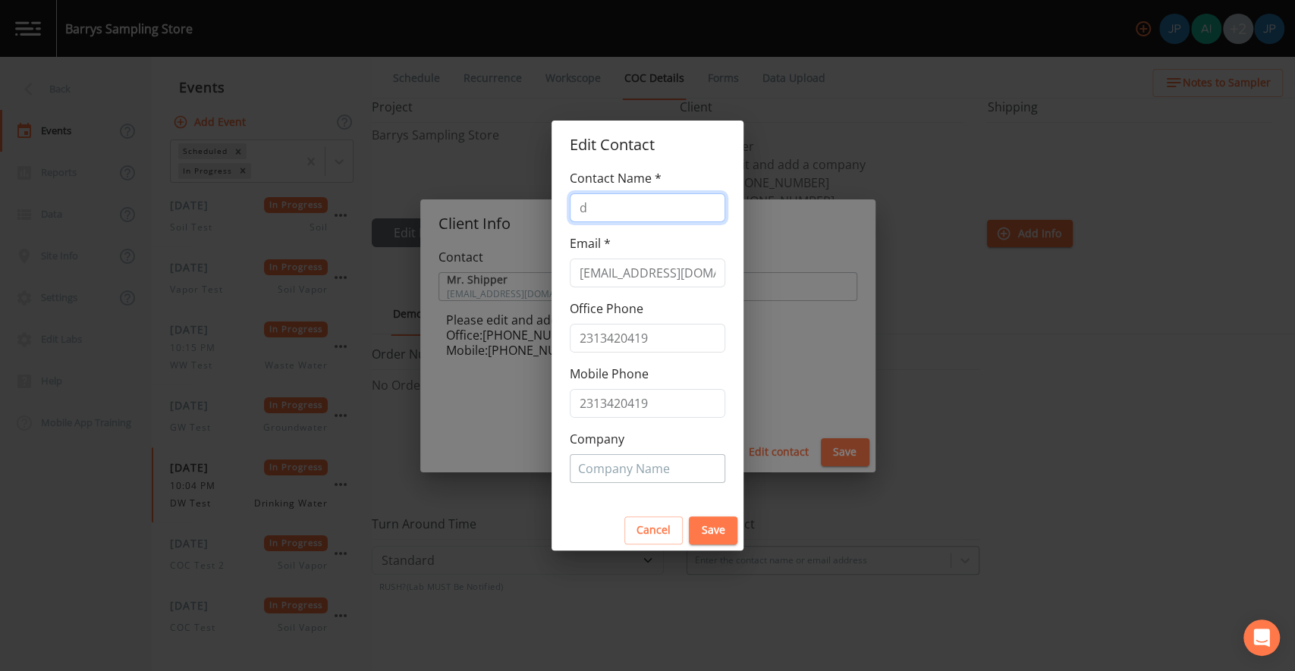
type input "d"
click at [598, 232] on div "Contact Name * d Email * [EMAIL_ADDRESS][DOMAIN_NAME] Office Phone [PHONE_NUMBE…" at bounding box center [647, 339] width 192 height 341
drag, startPoint x: 589, startPoint y: 211, endPoint x: 537, endPoint y: 200, distance: 52.7
click at [537, 200] on div "Edit Contact Contact Name * d Email * [EMAIL_ADDRESS][DOMAIN_NAME] Office Phone…" at bounding box center [647, 335] width 1295 height 671
click at [653, 533] on button "Cancel" at bounding box center [653, 530] width 58 height 28
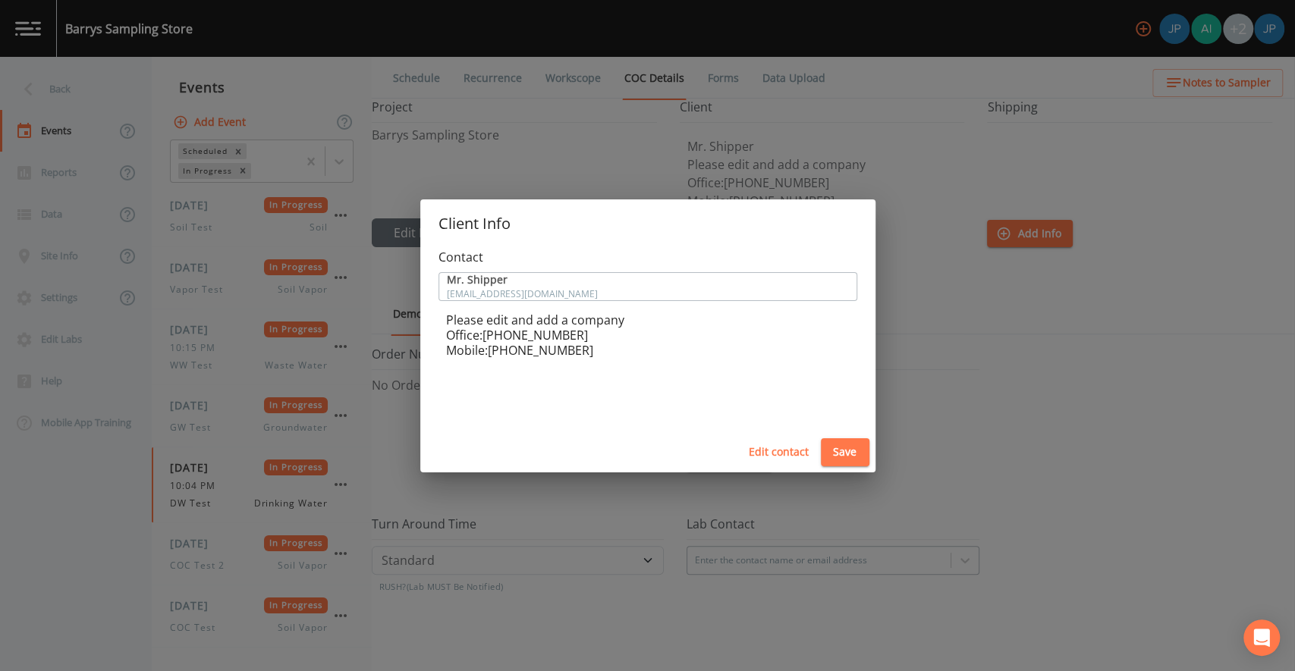
click at [947, 392] on div "Client Info Contact Mr. Shipper [EMAIL_ADDRESS][DOMAIN_NAME] Please edit and ad…" at bounding box center [647, 335] width 1295 height 671
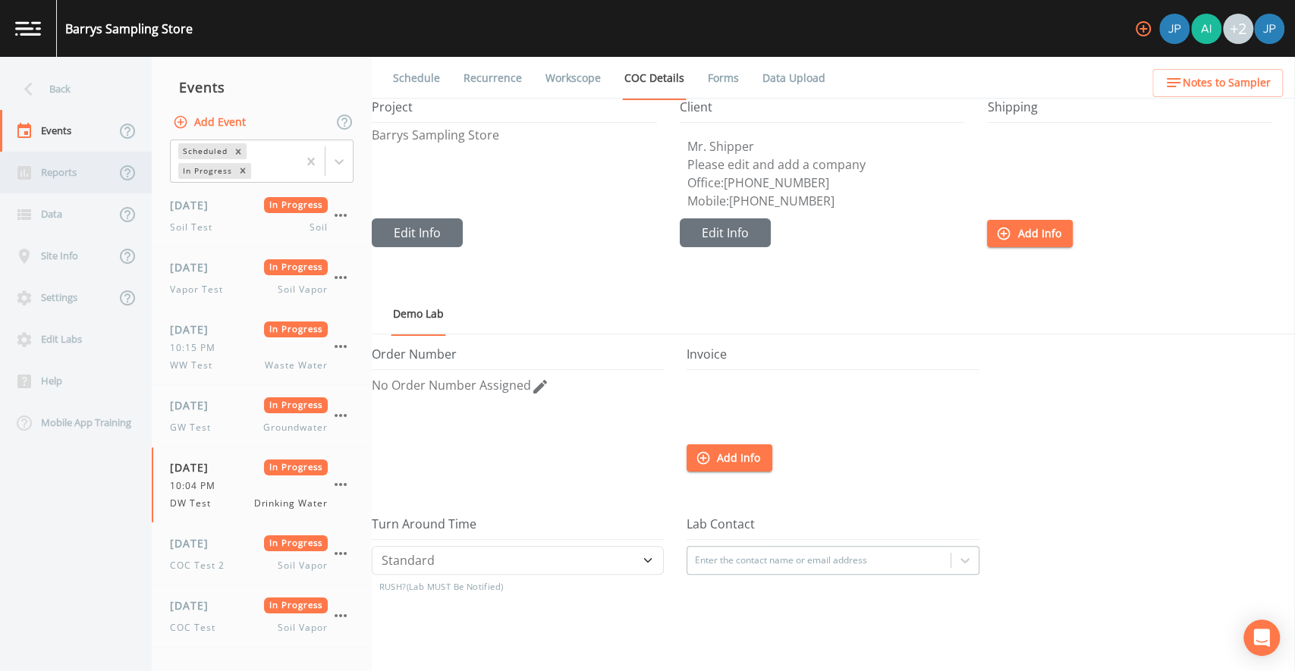
click at [63, 187] on div "Reports" at bounding box center [57, 173] width 115 height 42
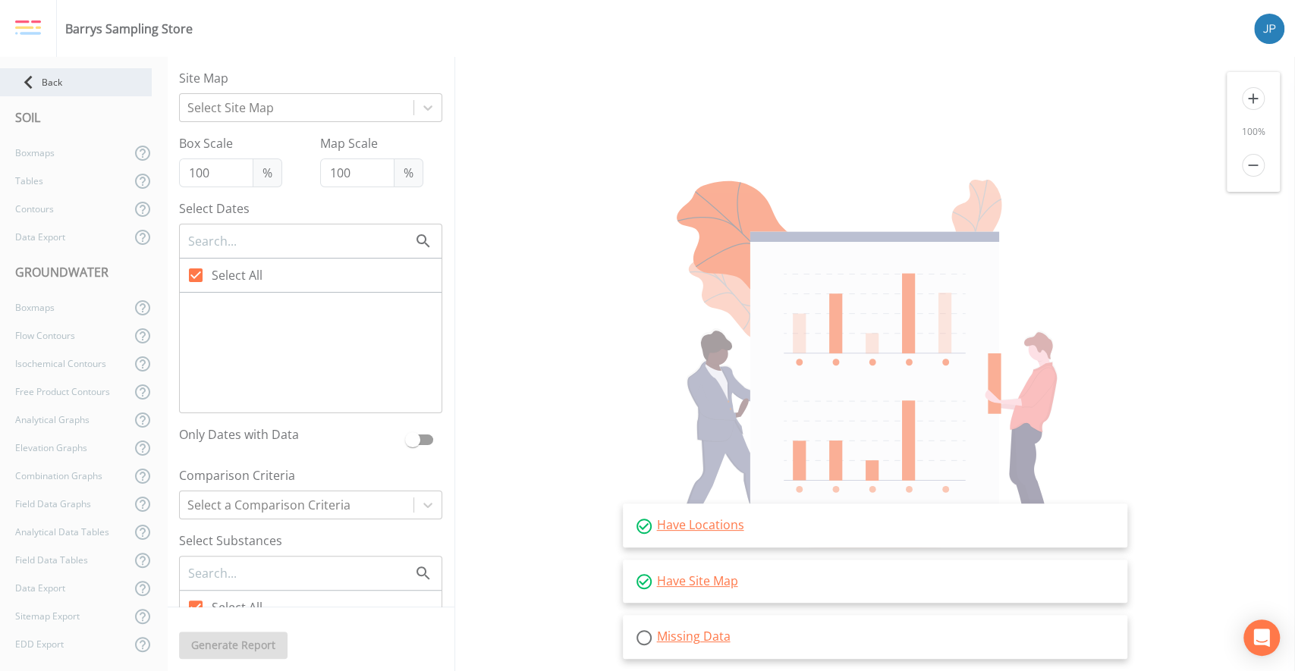
click at [55, 83] on div "Back" at bounding box center [76, 82] width 152 height 28
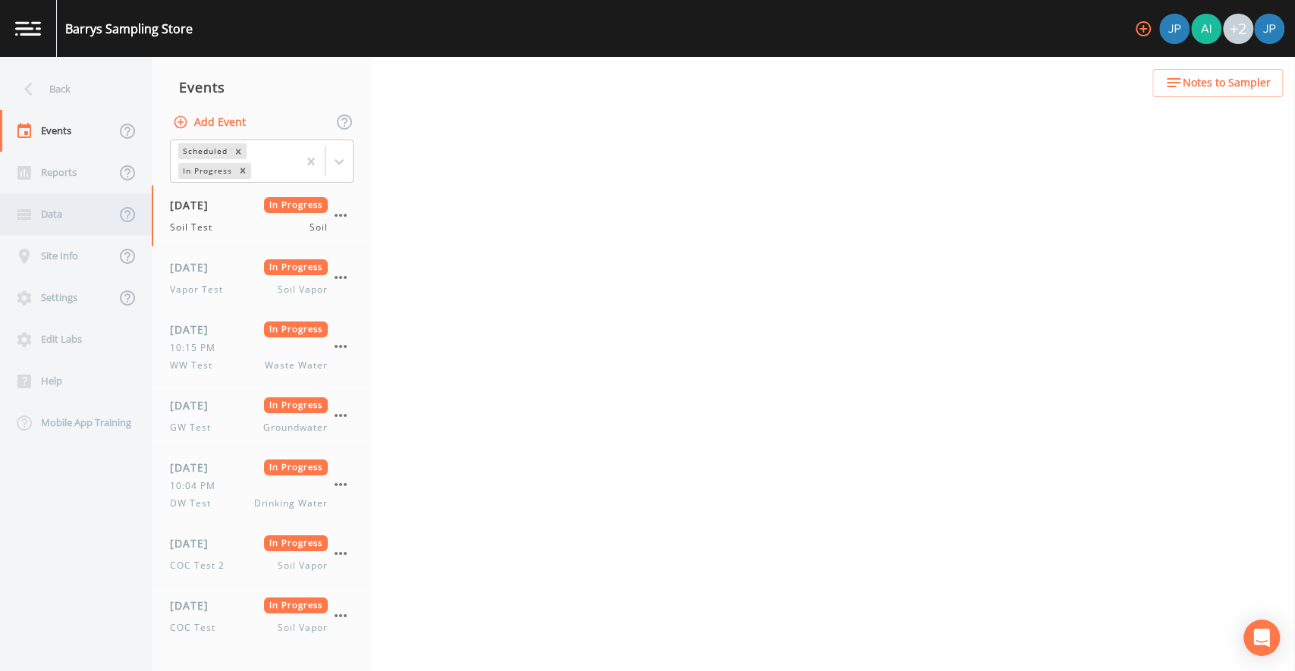
click at [58, 208] on div "Data" at bounding box center [57, 214] width 115 height 42
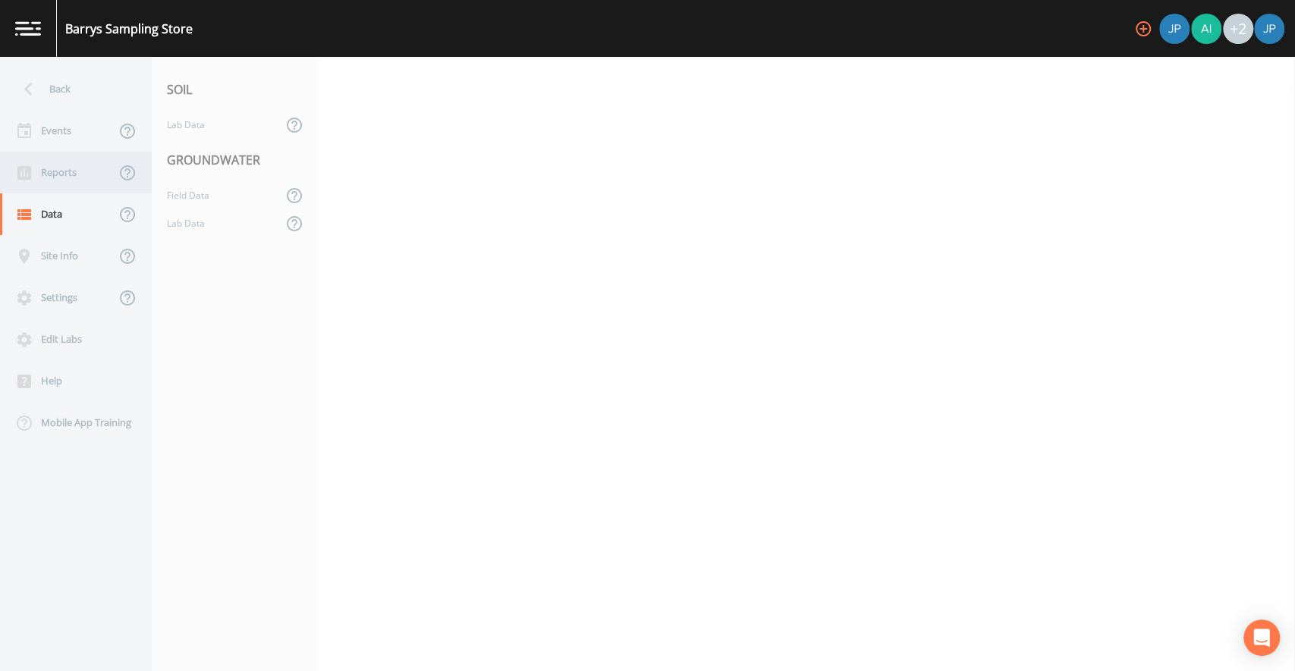
click at [68, 184] on div "Reports" at bounding box center [57, 173] width 115 height 42
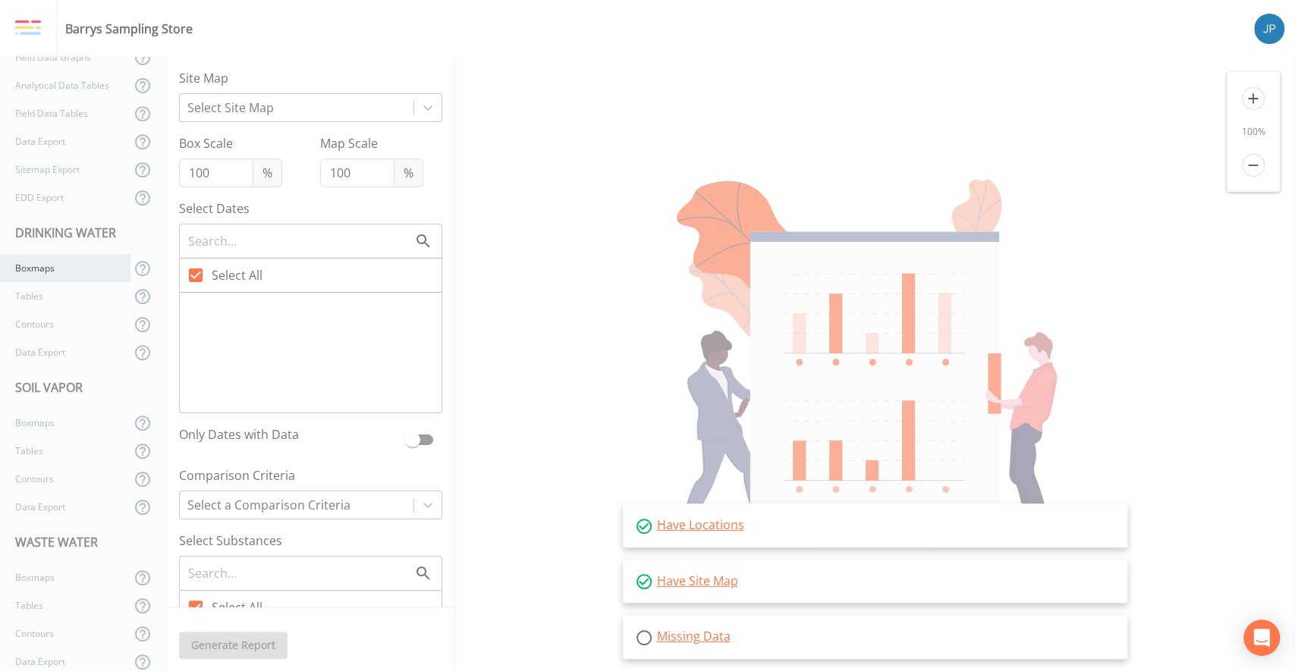
scroll to position [434, 0]
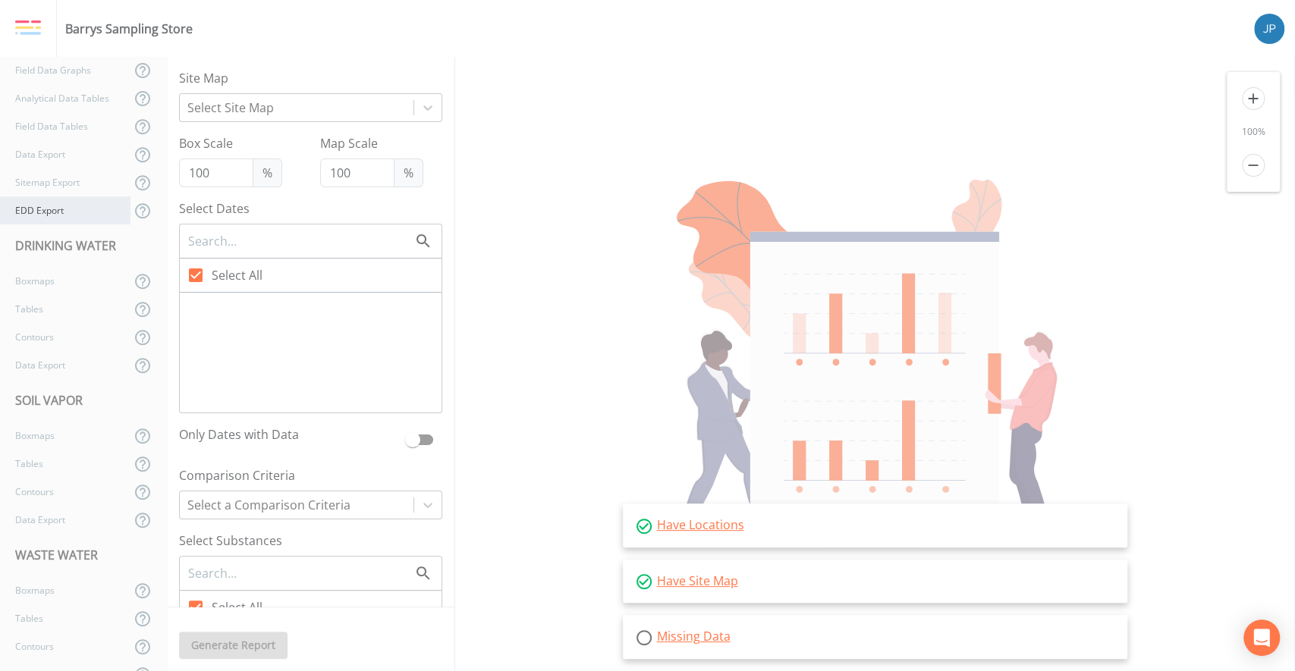
click at [63, 206] on div "EDD Export" at bounding box center [65, 210] width 130 height 28
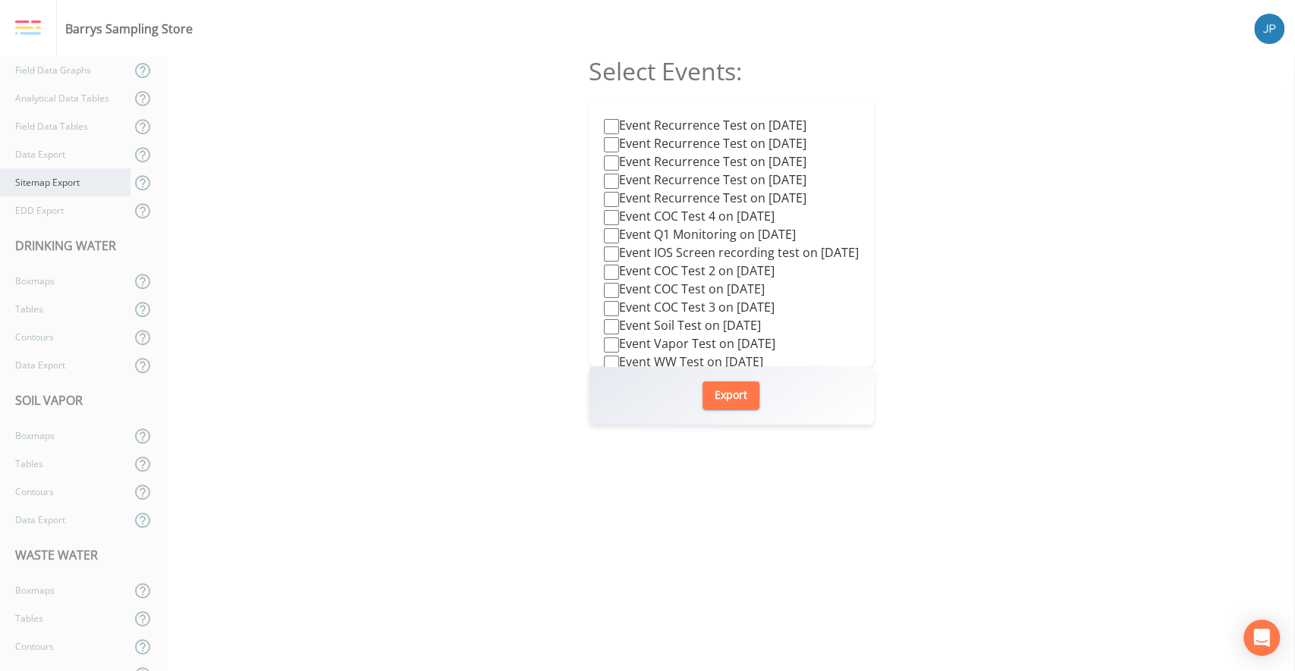
click at [61, 180] on div "Sitemap Export" at bounding box center [65, 182] width 130 height 28
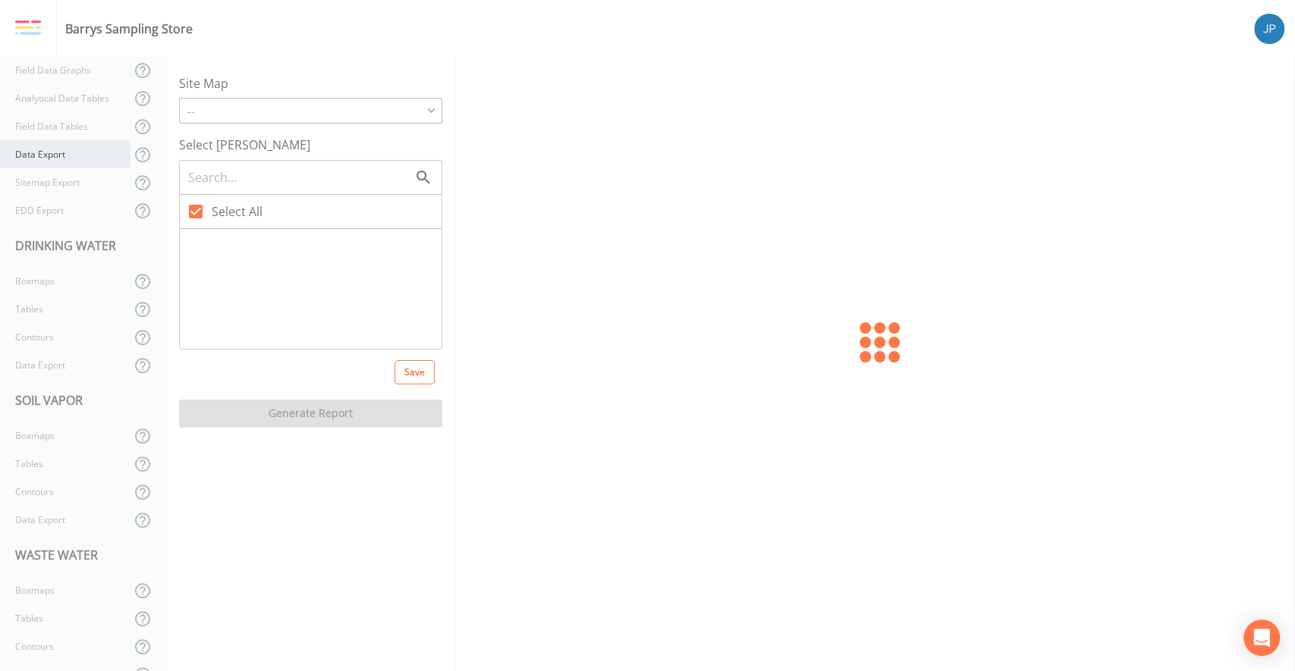
click at [56, 149] on div "Data Export" at bounding box center [65, 154] width 130 height 28
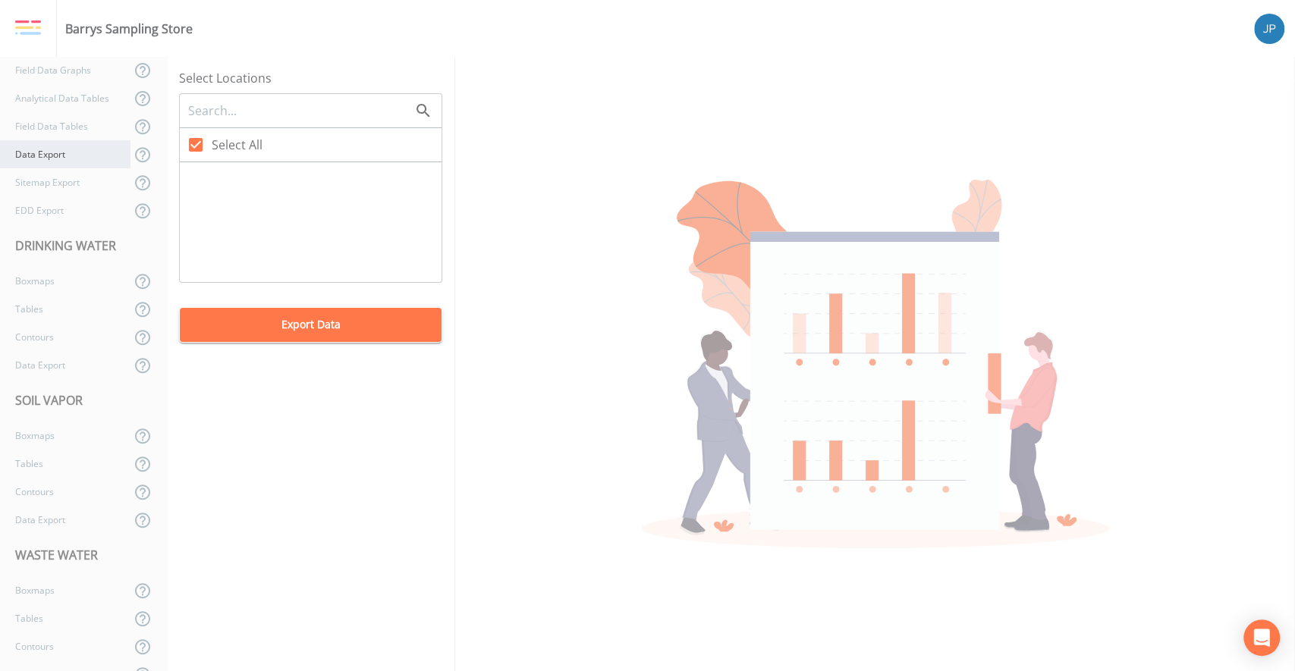
checkbox input "true"
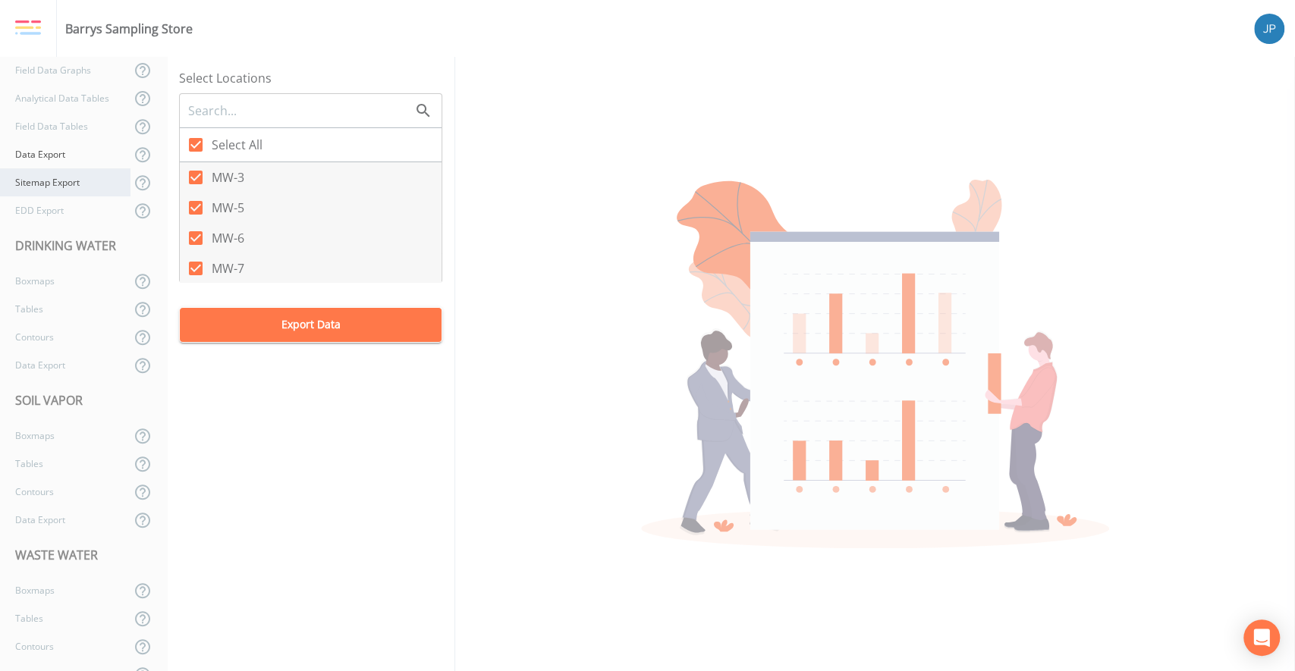
scroll to position [414, 0]
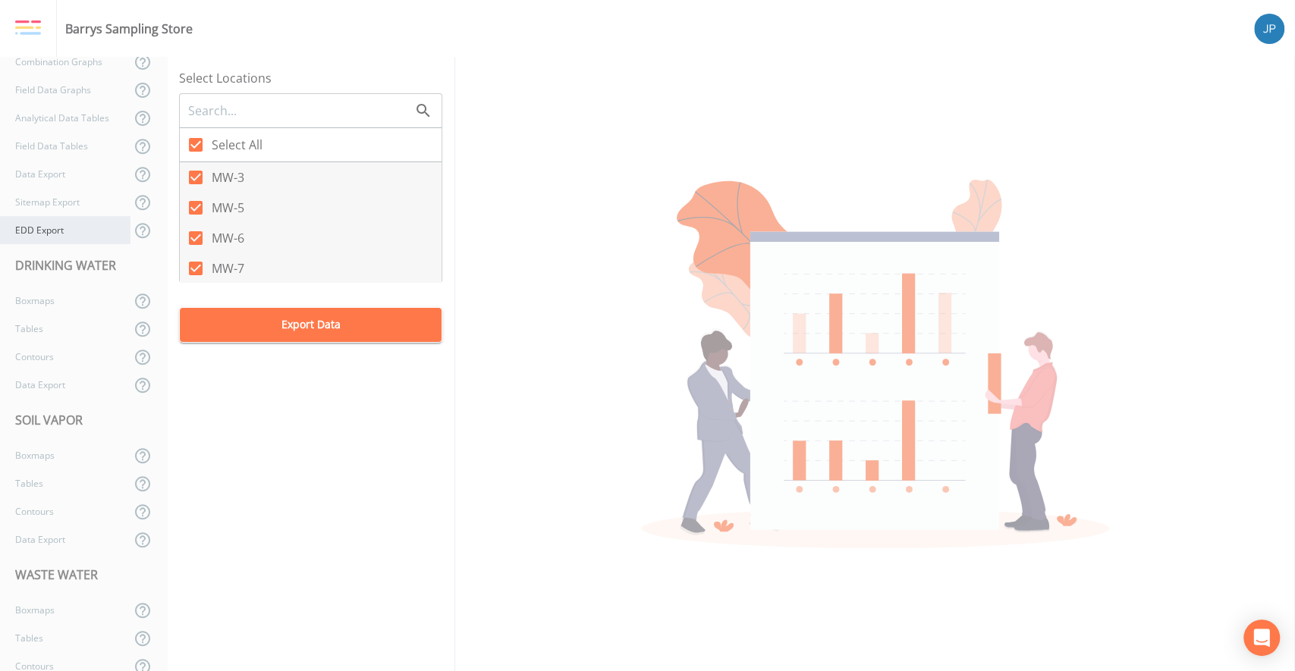
click at [61, 222] on div "EDD Export" at bounding box center [65, 230] width 130 height 28
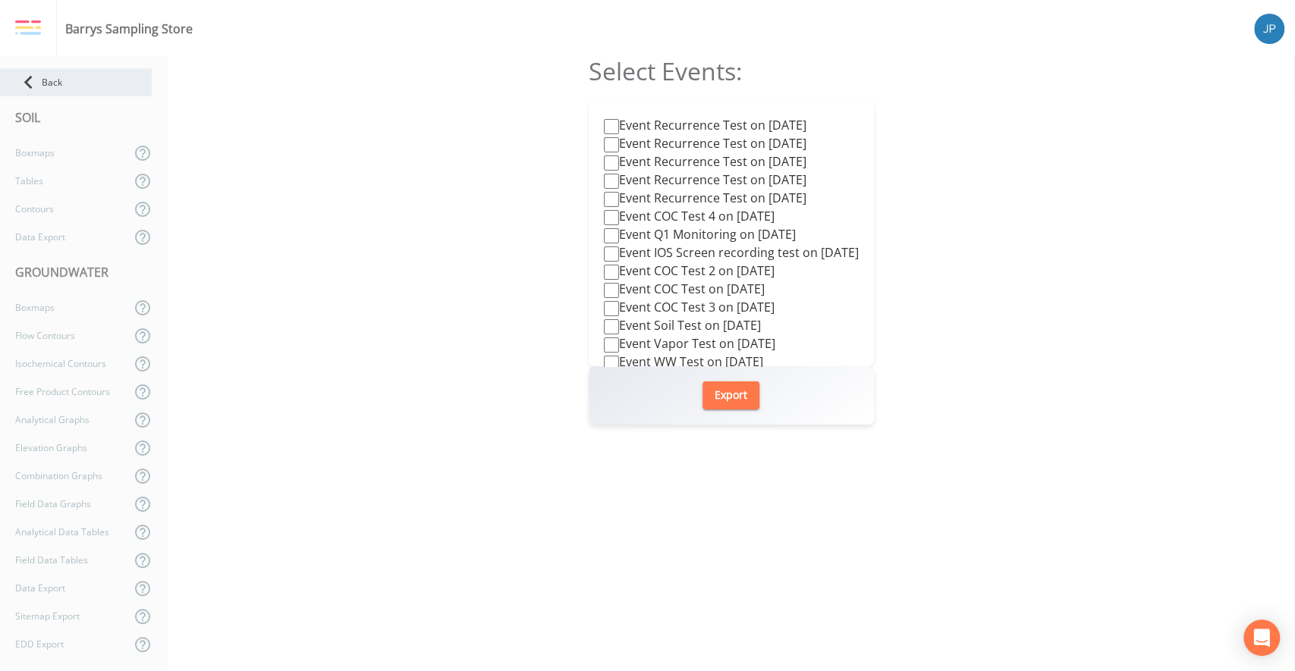
click at [48, 89] on div "Back" at bounding box center [76, 82] width 152 height 28
select select "81f74fd7-e6e8-40d9-9112-20912b776671"
select select "bd59903d-d878-48f2-a48b-25dbed2cbb1f"
select select "81f74fd7-e6e8-40d9-9112-20912b776671"
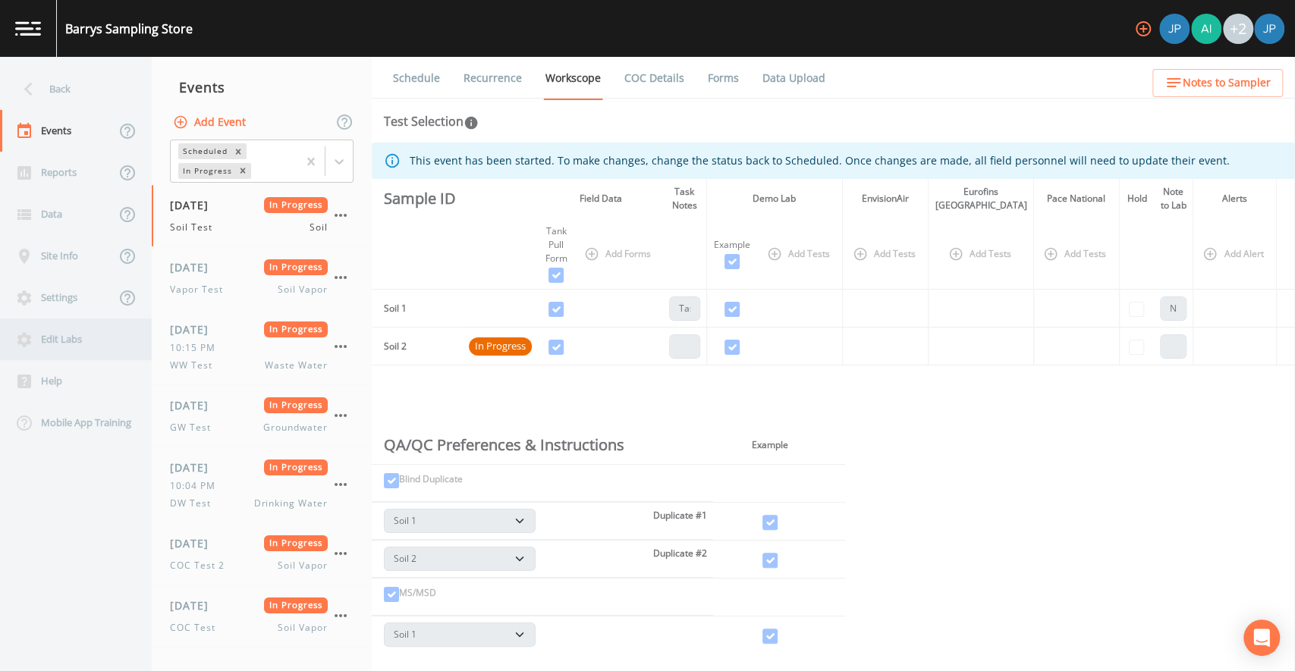
click at [62, 337] on div "Edit Labs" at bounding box center [68, 340] width 137 height 42
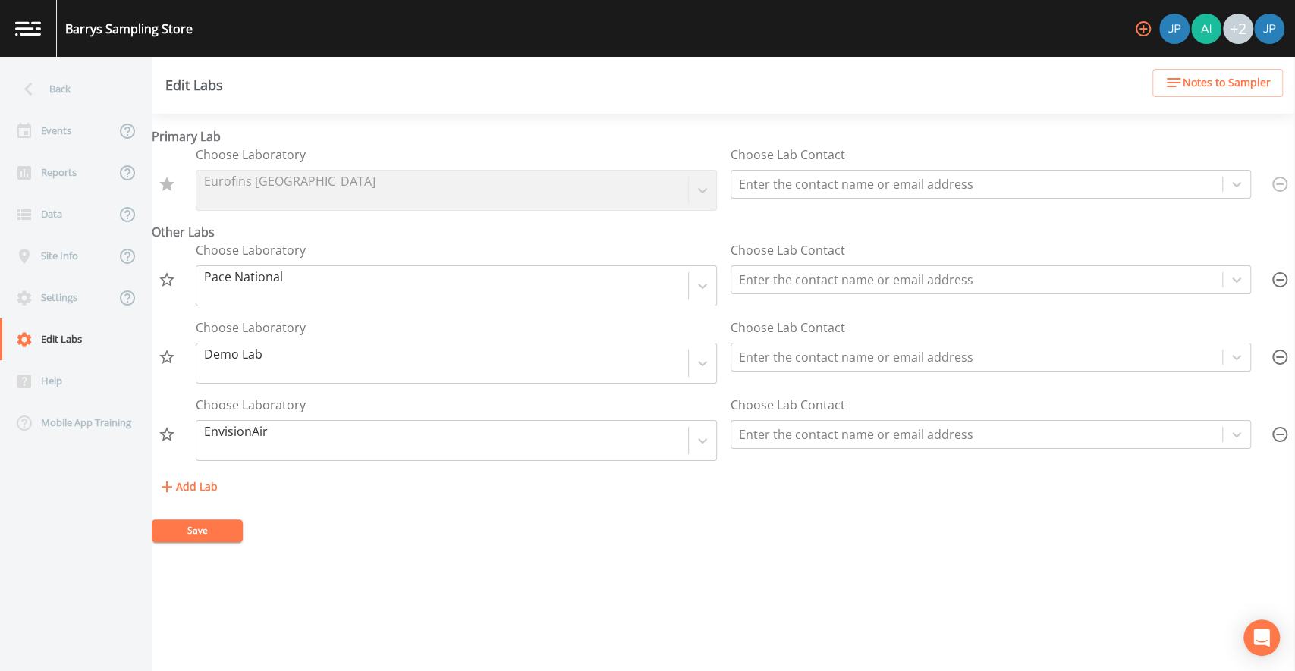
click at [404, 476] on div "Add Lab" at bounding box center [723, 487] width 1143 height 28
click at [422, 481] on div "Add Lab" at bounding box center [723, 487] width 1143 height 28
drag, startPoint x: 152, startPoint y: 61, endPoint x: 203, endPoint y: 68, distance: 51.4
click at [203, 68] on div "Edit Labs" at bounding box center [723, 85] width 1143 height 57
click at [356, 228] on div "Primary Lab Choose Laboratory Eurofins Pittsburgh Choose Lab Contact Enter the …" at bounding box center [723, 314] width 1143 height 374
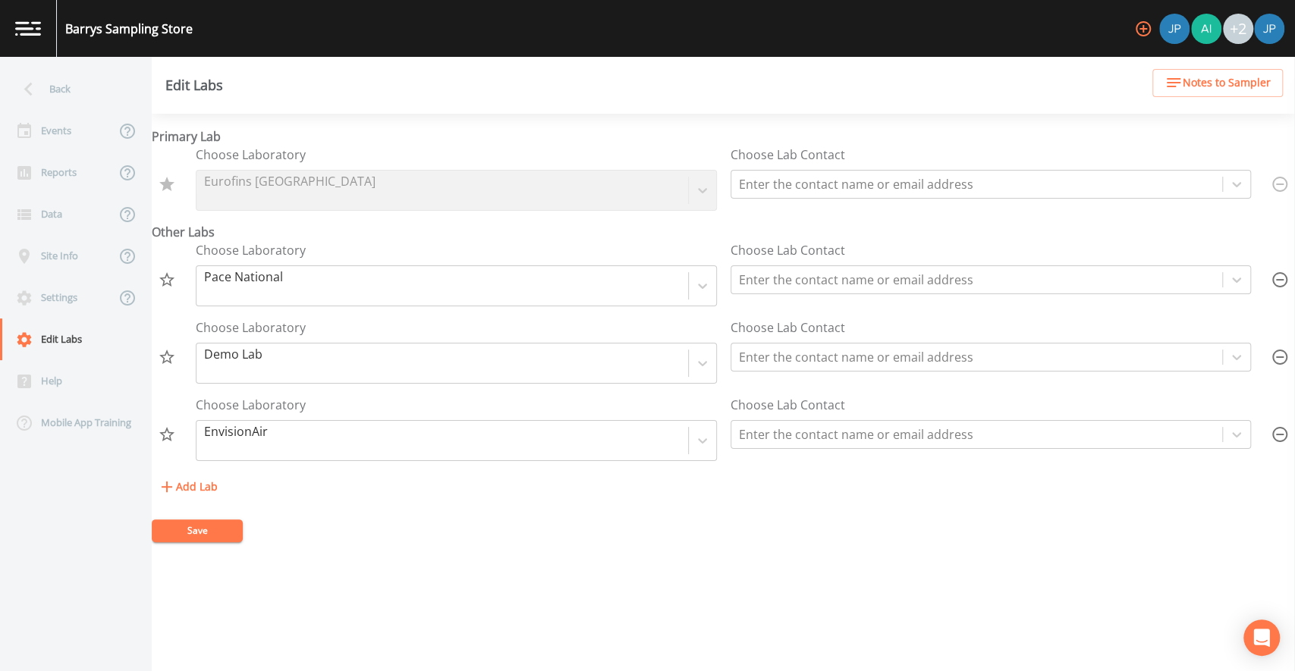
click at [811, 81] on div "Edit Labs" at bounding box center [723, 85] width 1143 height 57
click at [46, 122] on div "Events" at bounding box center [57, 131] width 115 height 42
select select "81f74fd7-e6e8-40d9-9112-20912b776671"
select select "bd59903d-d878-48f2-a48b-25dbed2cbb1f"
select select "81f74fd7-e6e8-40d9-9112-20912b776671"
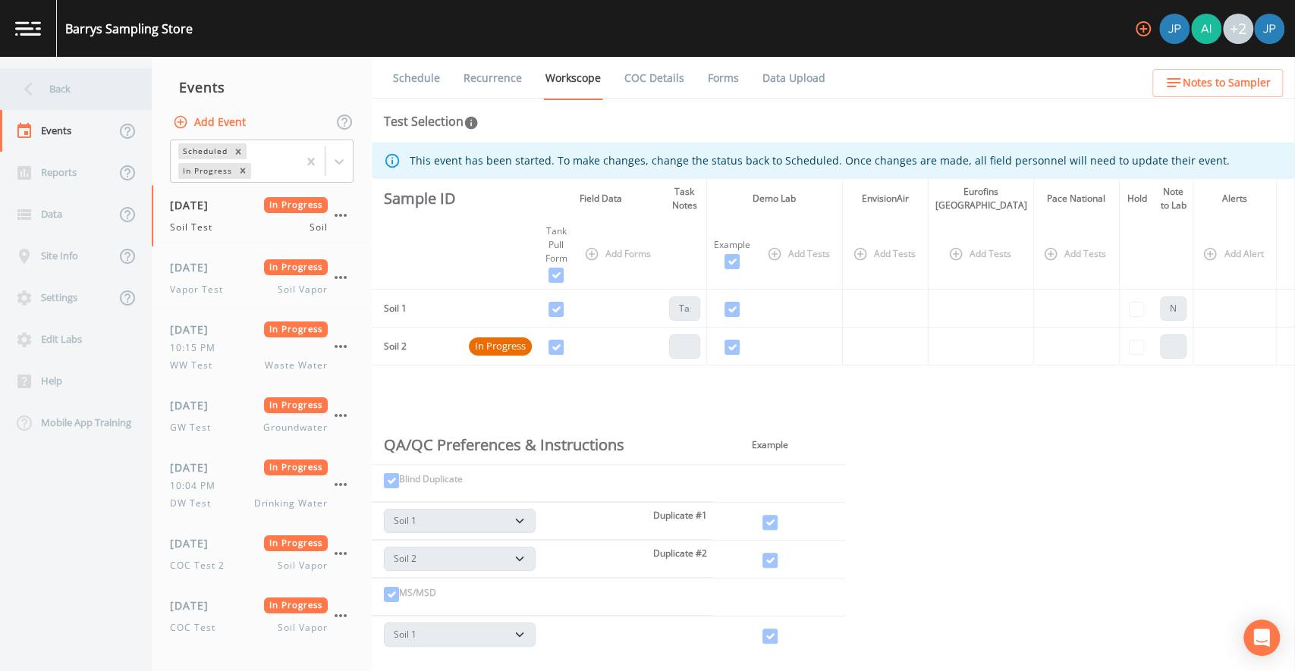
click at [54, 97] on div "Back" at bounding box center [68, 89] width 137 height 42
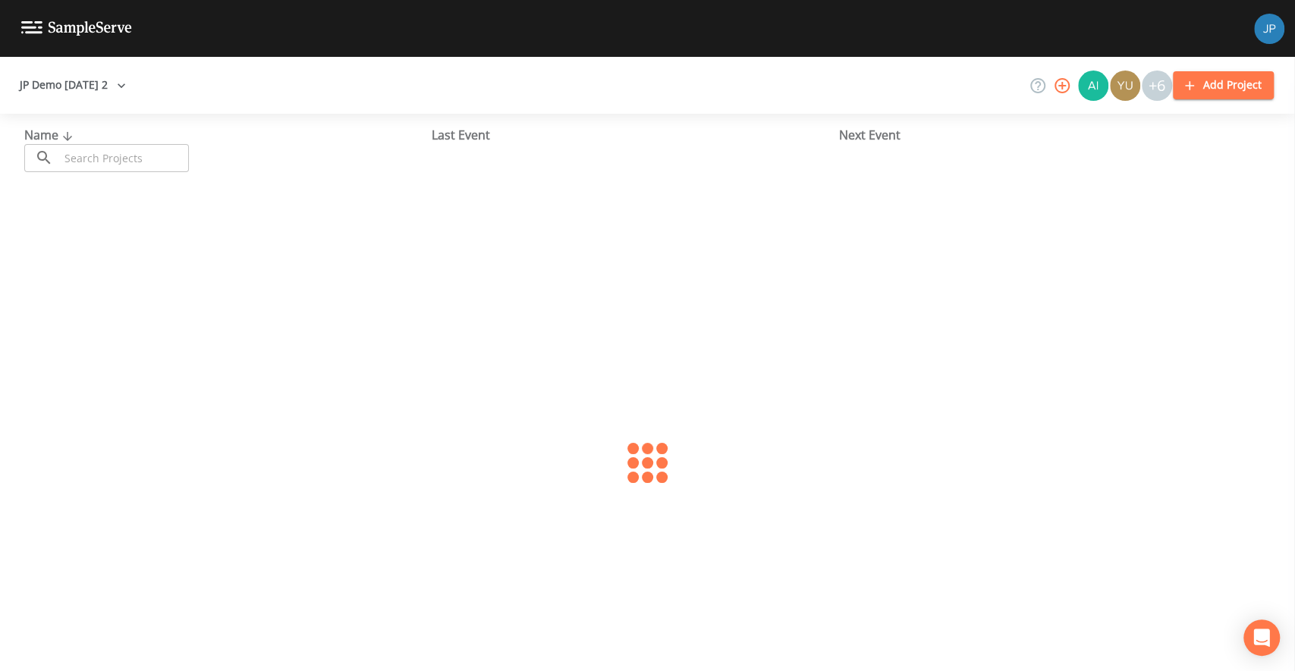
click at [648, 121] on div "Name ​ ​ Last Event Next Event" at bounding box center [647, 149] width 1295 height 71
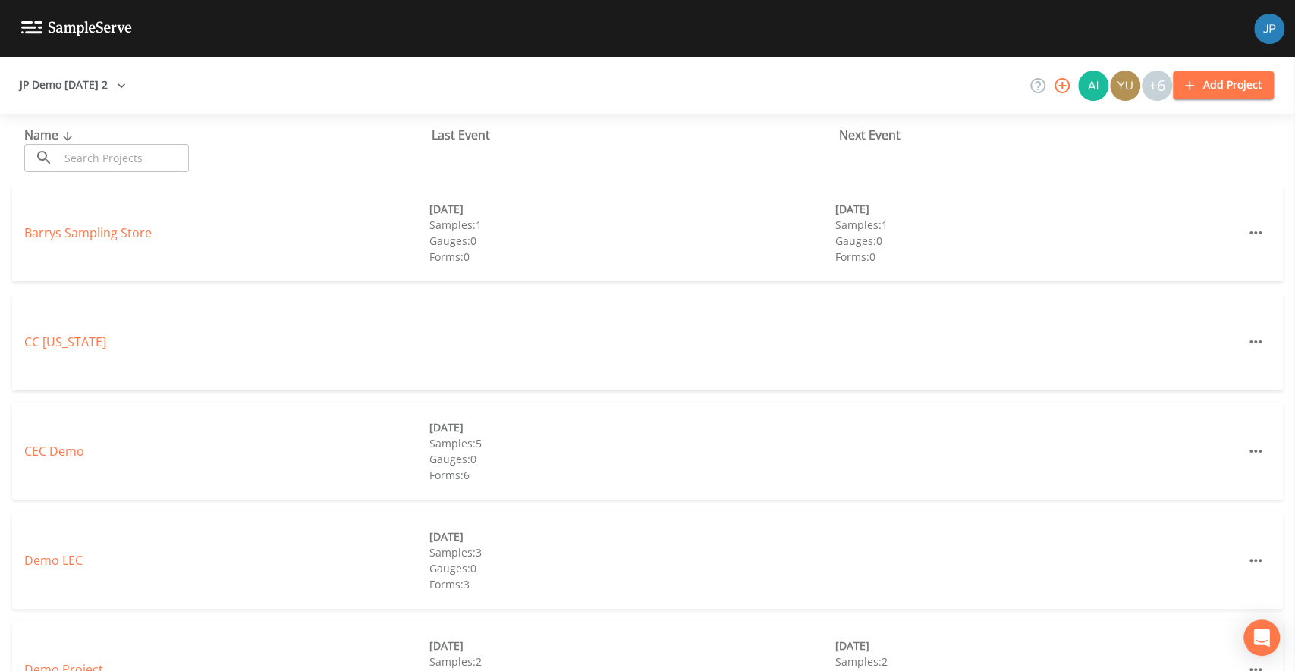
click at [981, 64] on div "JP Demo [DATE] 2 +6 Add Project" at bounding box center [647, 85] width 1295 height 57
click at [589, 141] on div "Last Event" at bounding box center [635, 135] width 407 height 18
click at [108, 243] on div "Barrys Sampling Store [DATE] Samples: 1 Gauges: 0 Forms: 0 [DATE] Samples: 1 Ga…" at bounding box center [647, 232] width 1270 height 97
click at [110, 234] on link "Barrys Sampling Store" at bounding box center [87, 232] width 127 height 17
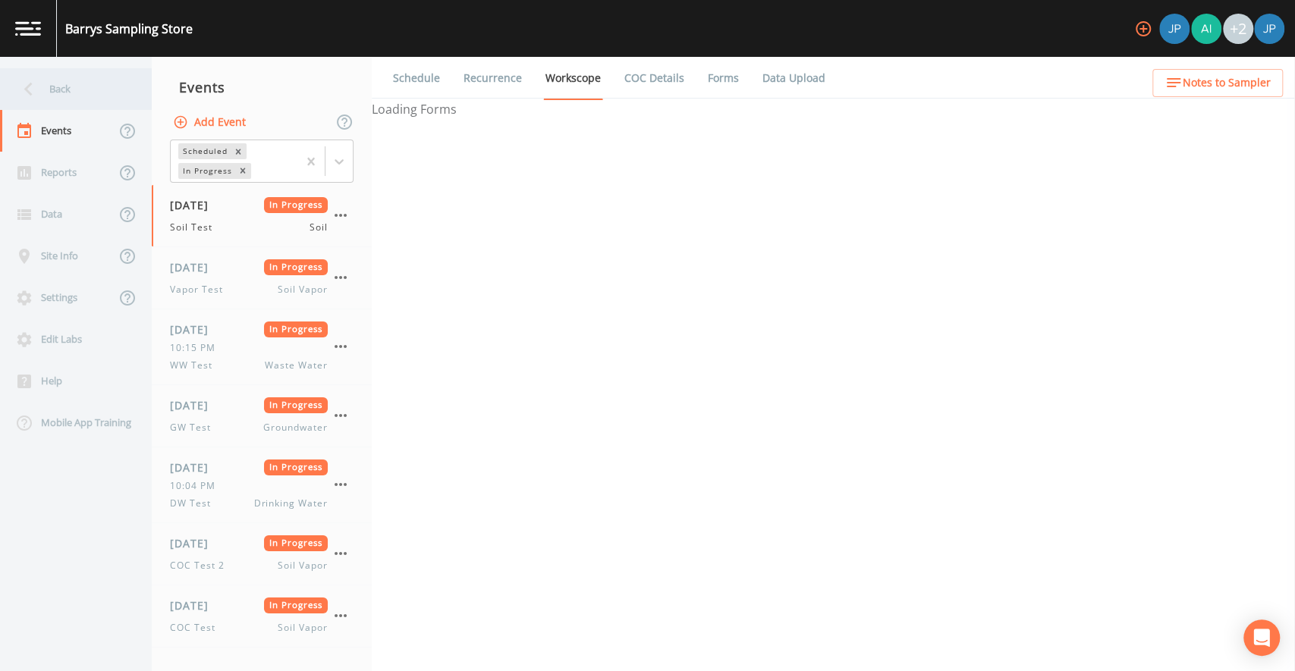
select select "81f74fd7-e6e8-40d9-9112-20912b776671"
select select "bd59903d-d878-48f2-a48b-25dbed2cbb1f"
select select "81f74fd7-e6e8-40d9-9112-20912b776671"
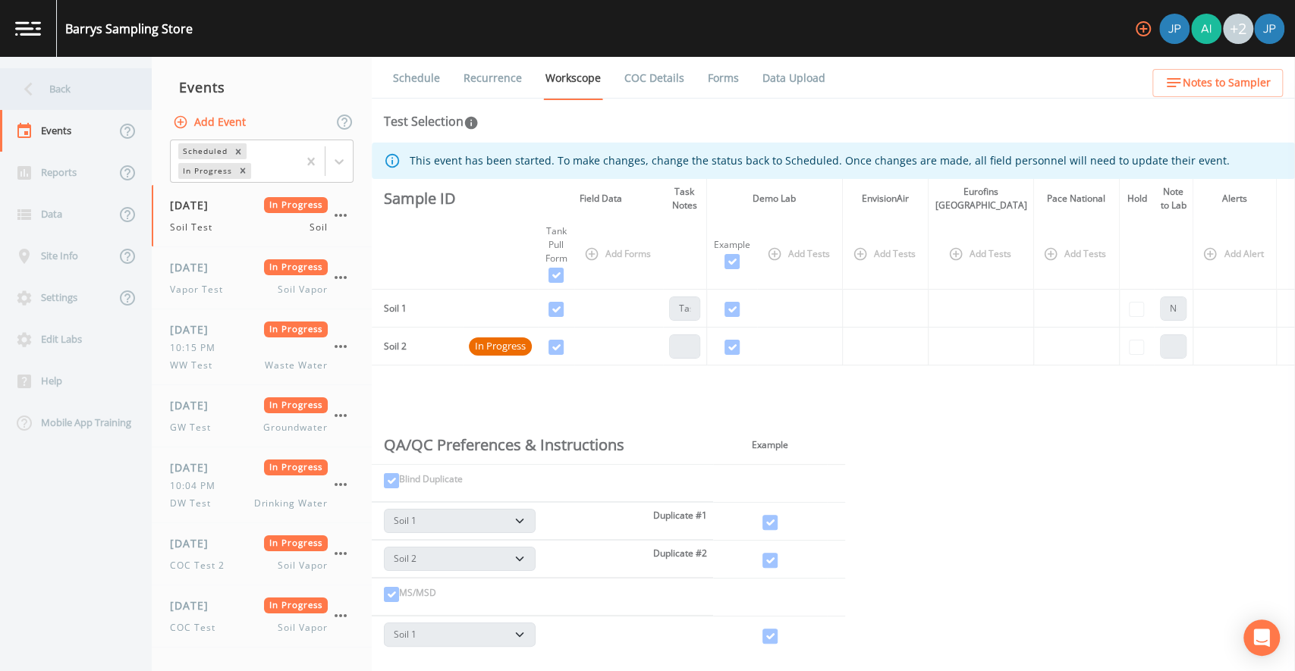
click at [61, 89] on div "Back" at bounding box center [68, 89] width 137 height 42
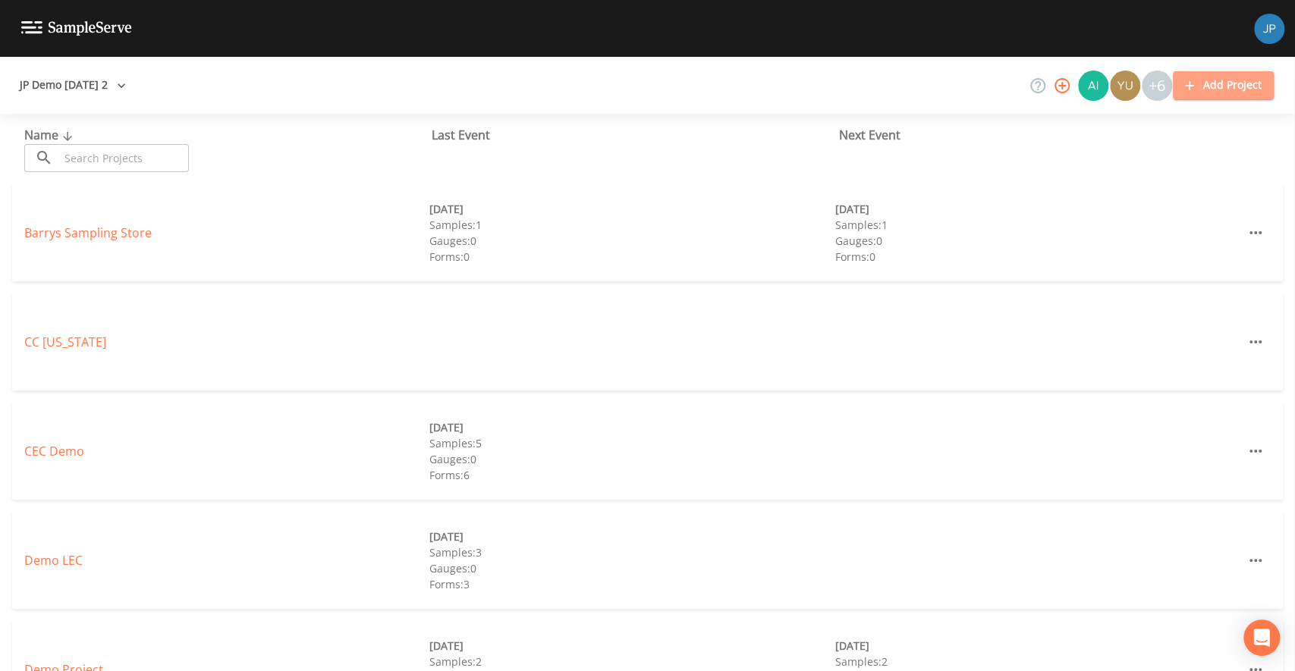
click at [1241, 84] on button "Add Project" at bounding box center [1223, 85] width 101 height 28
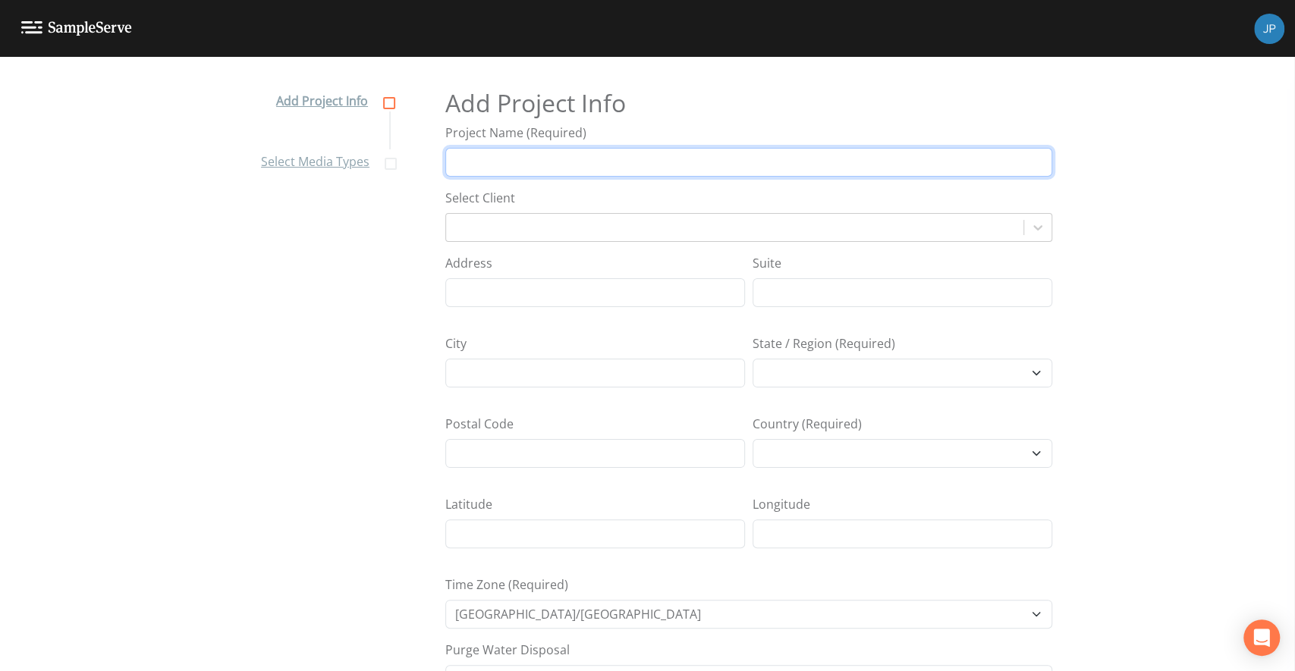
click at [614, 155] on input "Project Name (Required)" at bounding box center [748, 162] width 607 height 29
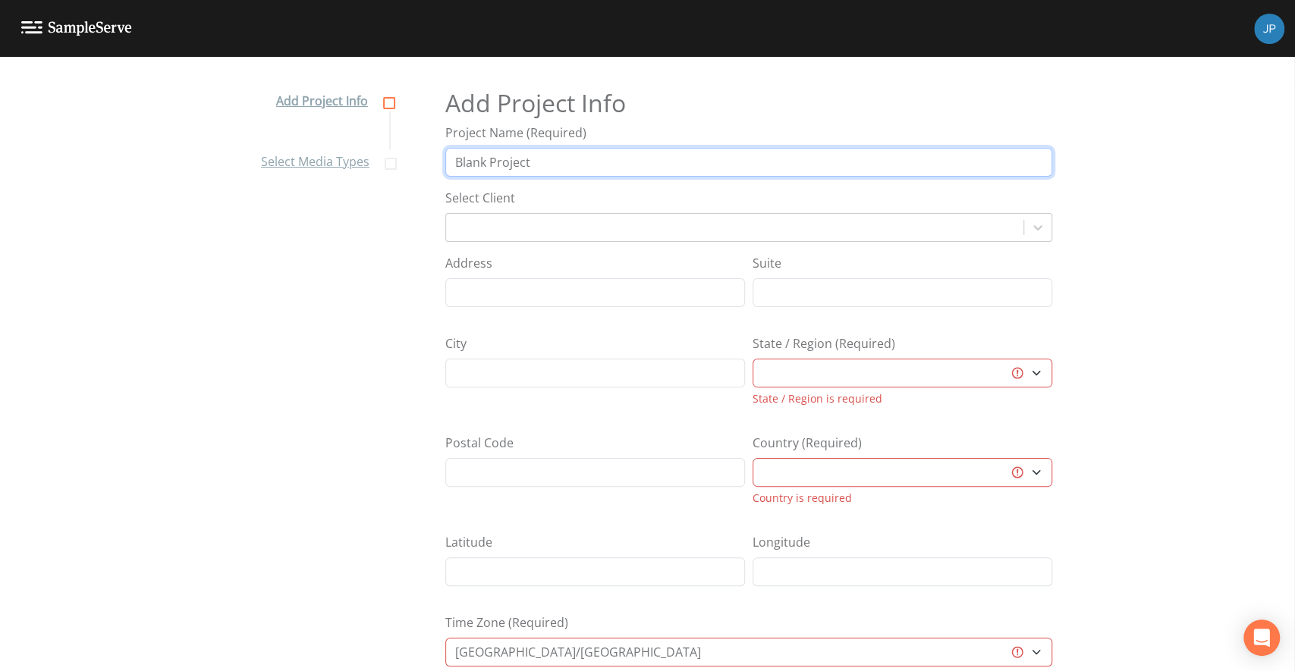
type input "Blank Project"
click at [874, 495] on div "Country is required" at bounding box center [902, 498] width 300 height 16
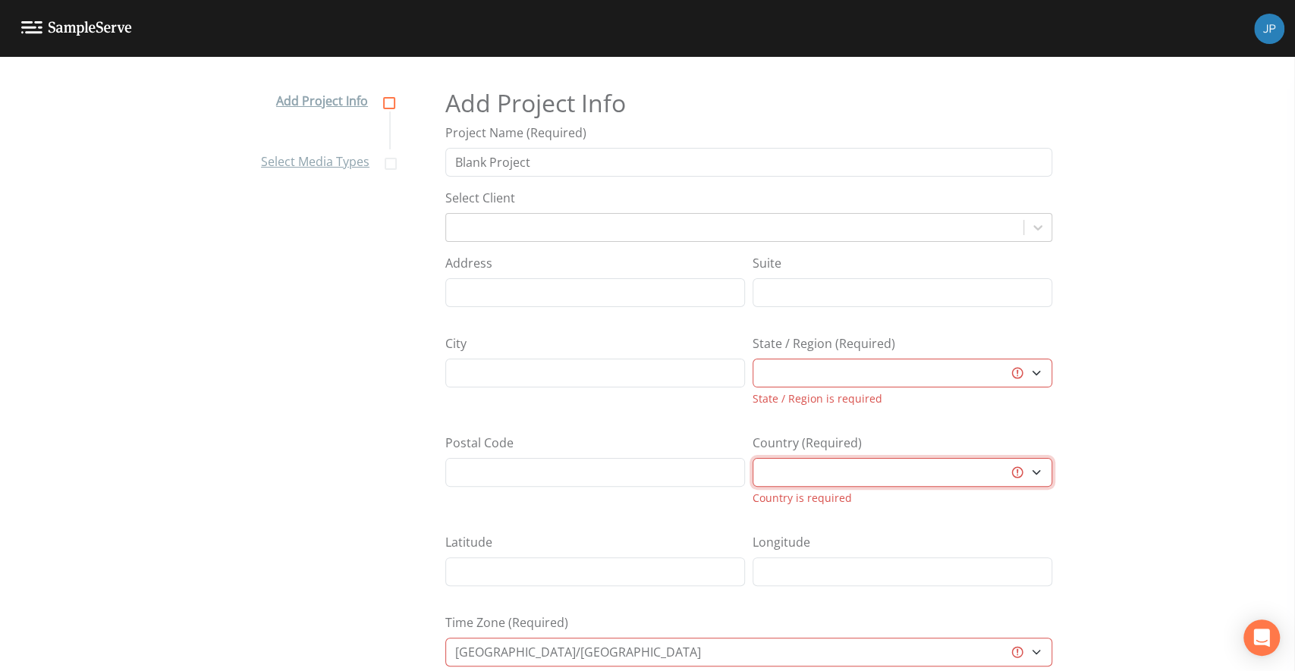
click at [871, 476] on select "[GEOGRAPHIC_DATA] [GEOGRAPHIC_DATA] [GEOGRAPHIC_DATA] [GEOGRAPHIC_DATA] [GEOGRA…" at bounding box center [902, 472] width 300 height 29
select select "[GEOGRAPHIC_DATA]"
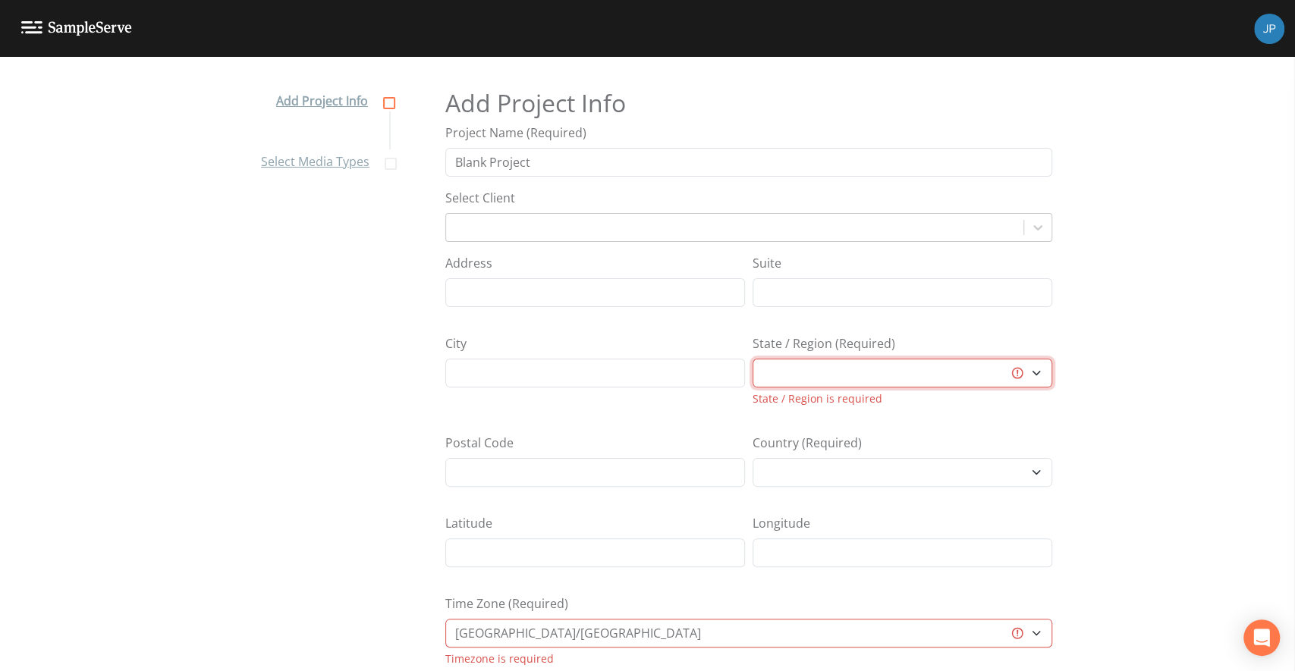
click at [847, 374] on select "[US_STATE] [US_STATE] [US_STATE] [US_STATE] [US_STATE] [US_STATE] [US_STATE] [U…" at bounding box center [902, 373] width 300 height 29
select select "47fc1ca8-e0b8-4395-aeeb-ccc0d039a825"
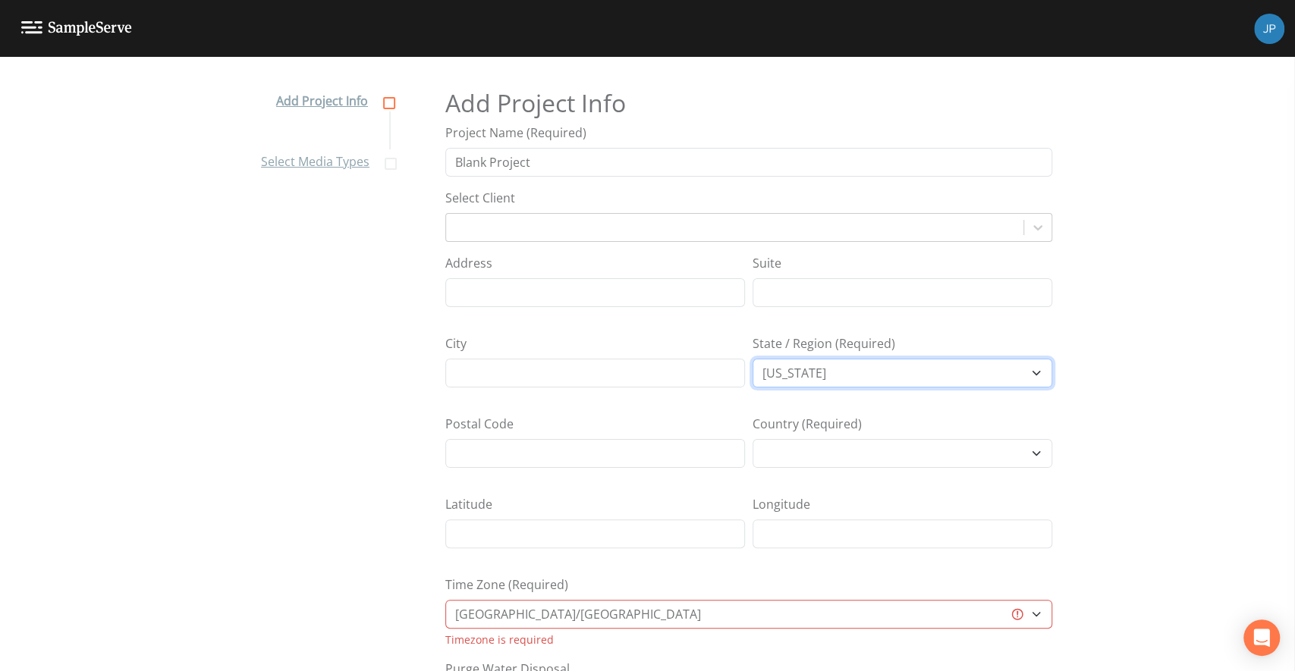
scroll to position [191, 0]
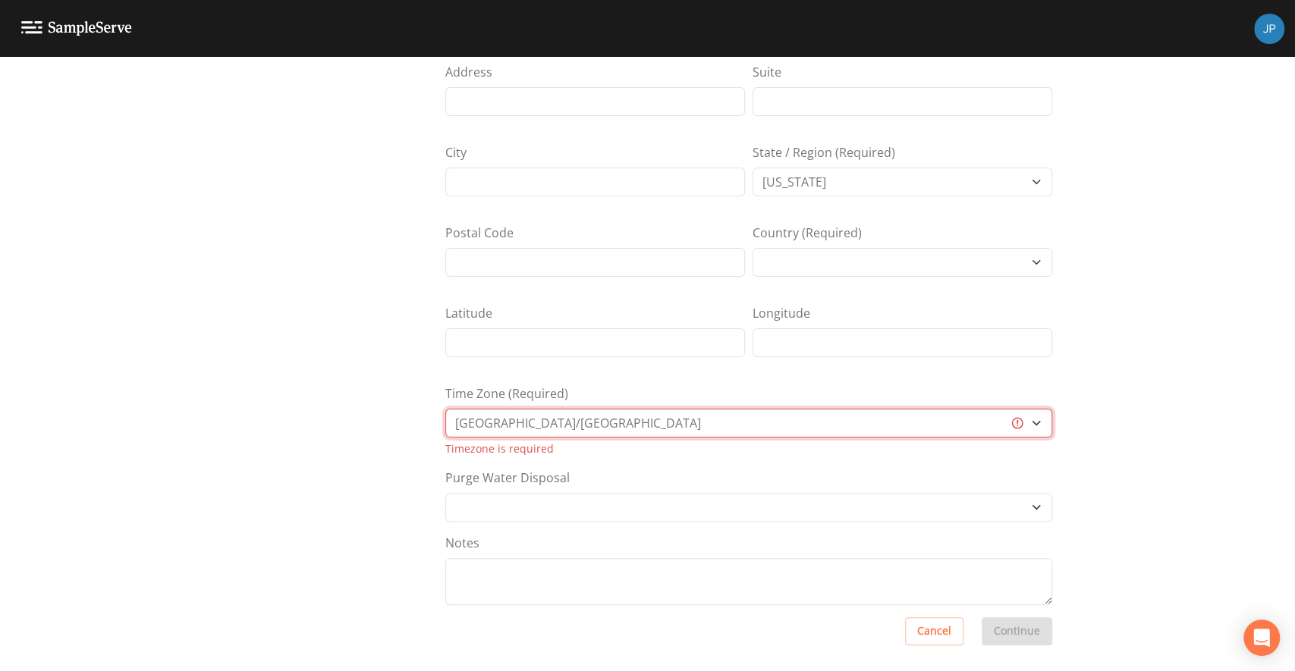
click at [604, 426] on select "[GEOGRAPHIC_DATA]/[GEOGRAPHIC_DATA] [GEOGRAPHIC_DATA]/[GEOGRAPHIC_DATA] [GEOGRA…" at bounding box center [748, 423] width 607 height 29
select select "US/Central"
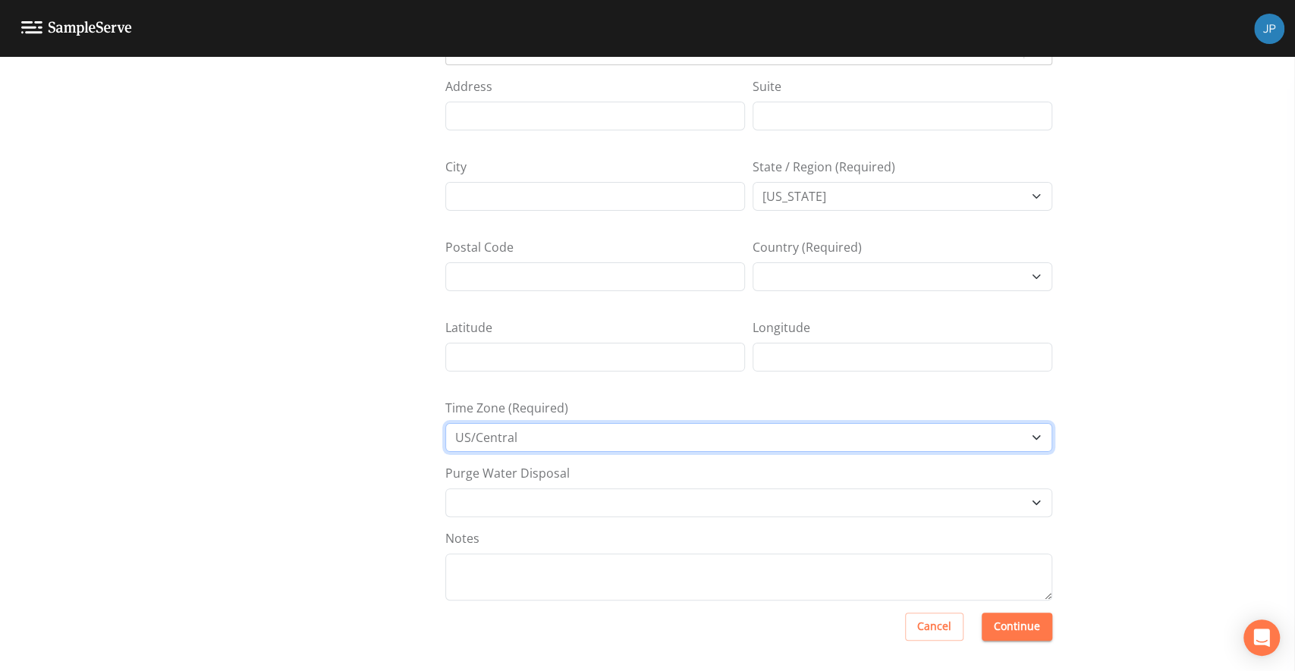
scroll to position [171, 0]
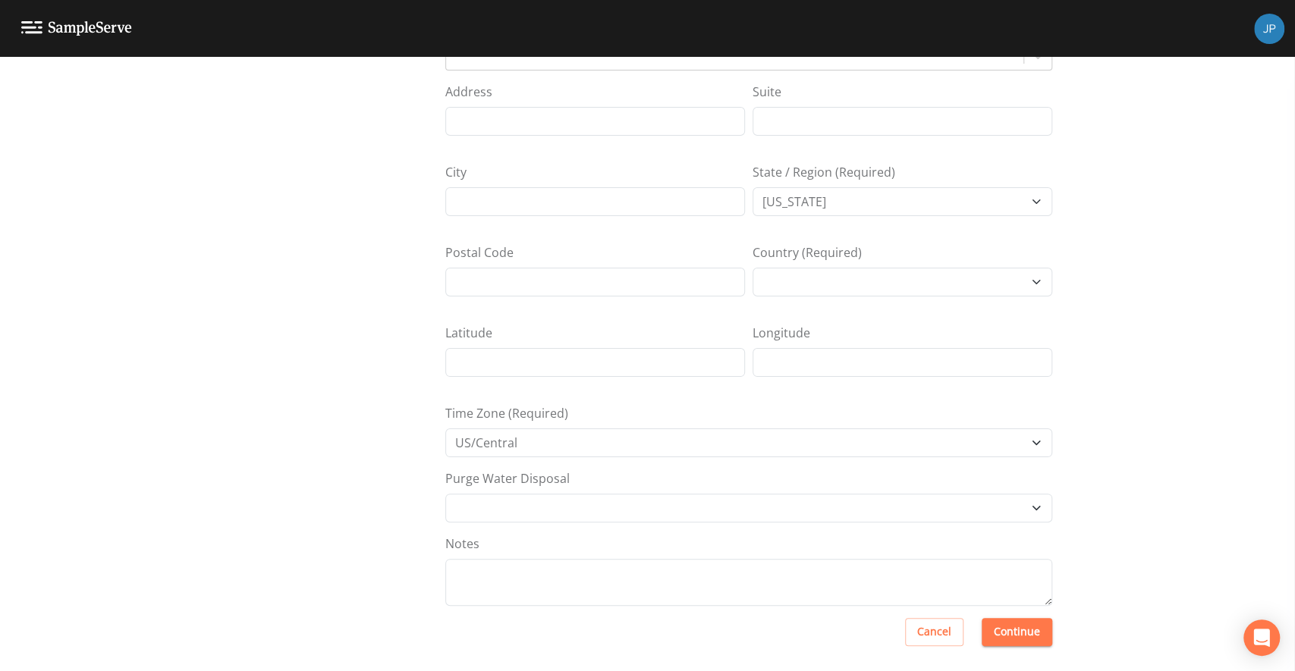
click at [876, 385] on div "Latitude Longitude" at bounding box center [748, 356] width 607 height 65
click at [1025, 624] on button "Continue" at bounding box center [1016, 632] width 71 height 28
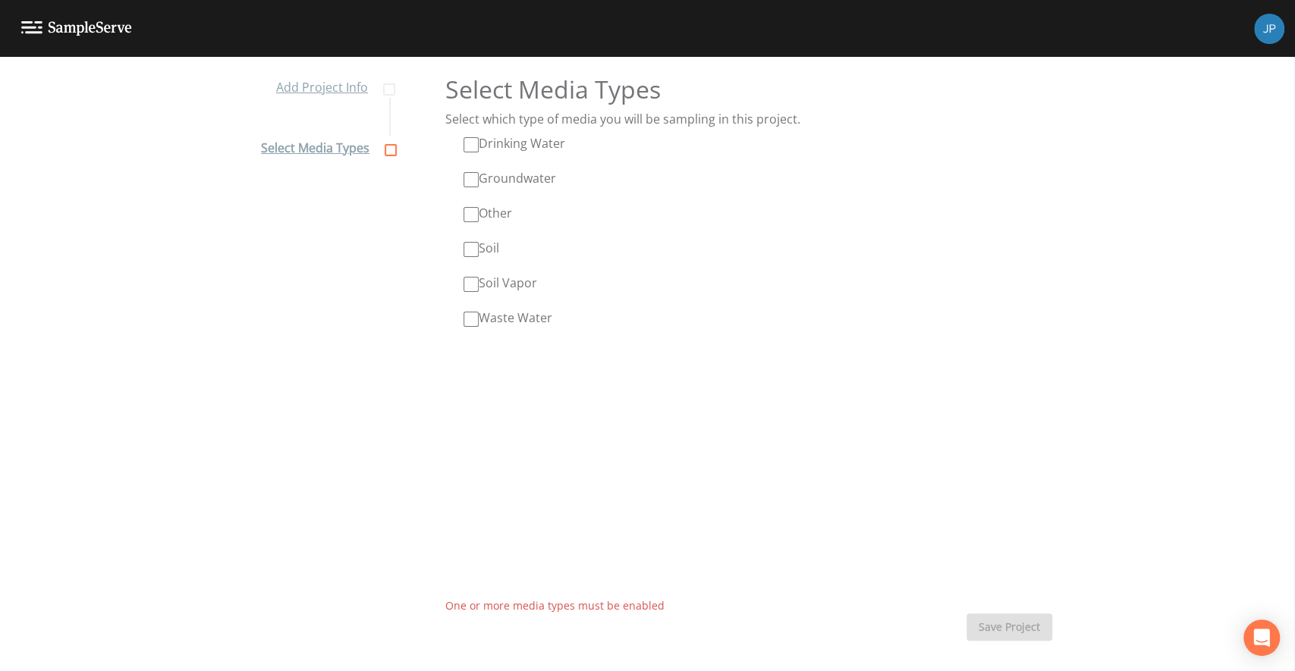
click at [471, 144] on input "Drinking Water" at bounding box center [470, 144] width 15 height 15
checkbox input "true"
click at [466, 172] on input "Groundwater" at bounding box center [470, 179] width 15 height 15
checkbox input "true"
click at [472, 207] on input "Other" at bounding box center [470, 214] width 15 height 15
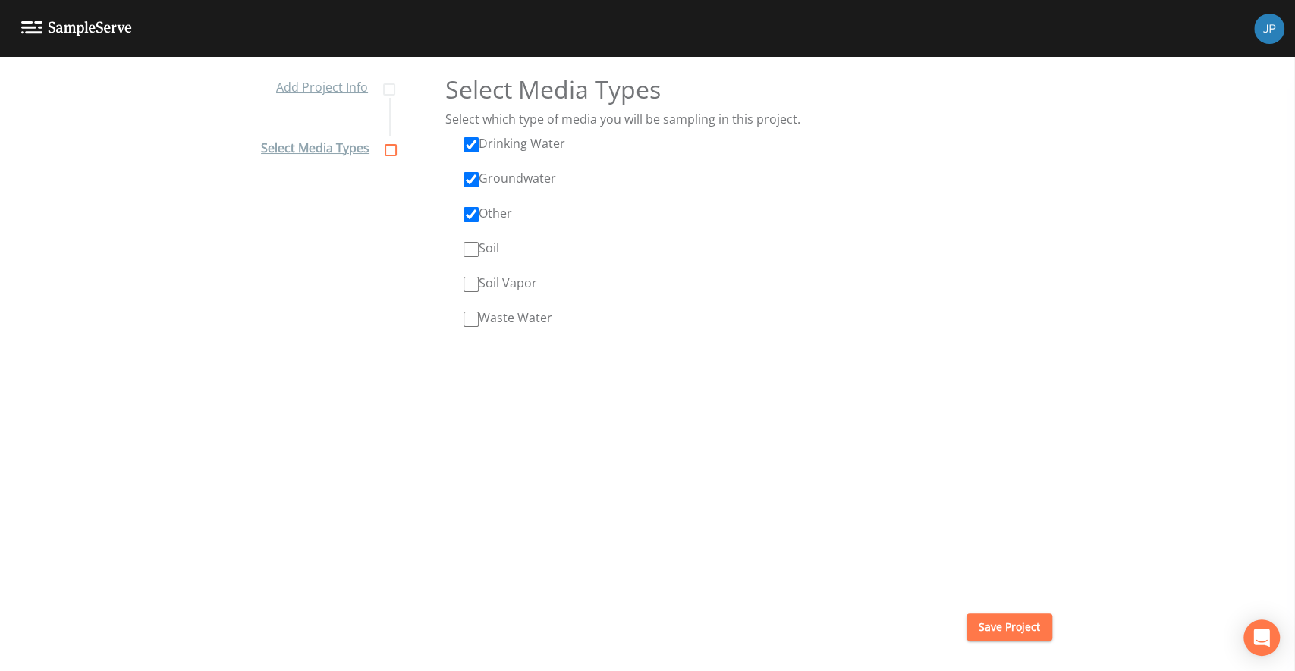
checkbox input "true"
click at [473, 242] on input "Soil" at bounding box center [470, 249] width 15 height 15
checkbox input "true"
click at [473, 285] on input "Soil Vapor" at bounding box center [470, 284] width 15 height 15
checkbox input "true"
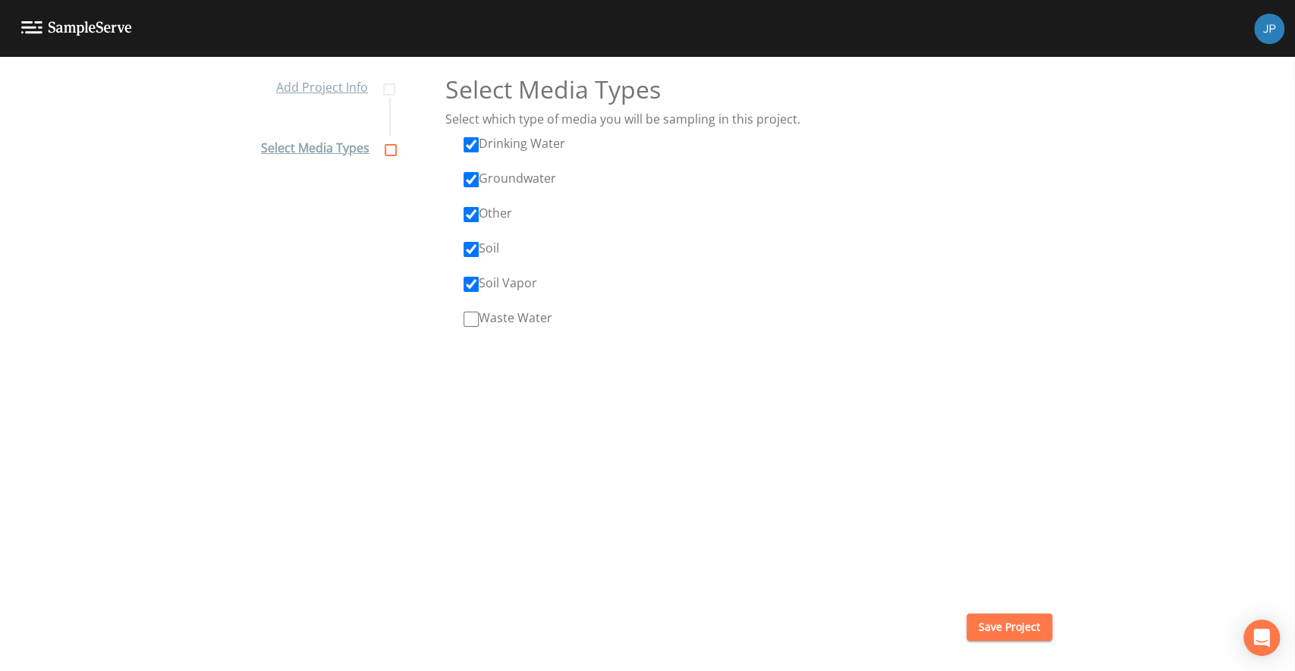
click at [469, 324] on input "Waste Water" at bounding box center [470, 319] width 15 height 15
checkbox input "true"
click at [1032, 623] on button "Save Project" at bounding box center [1009, 628] width 86 height 28
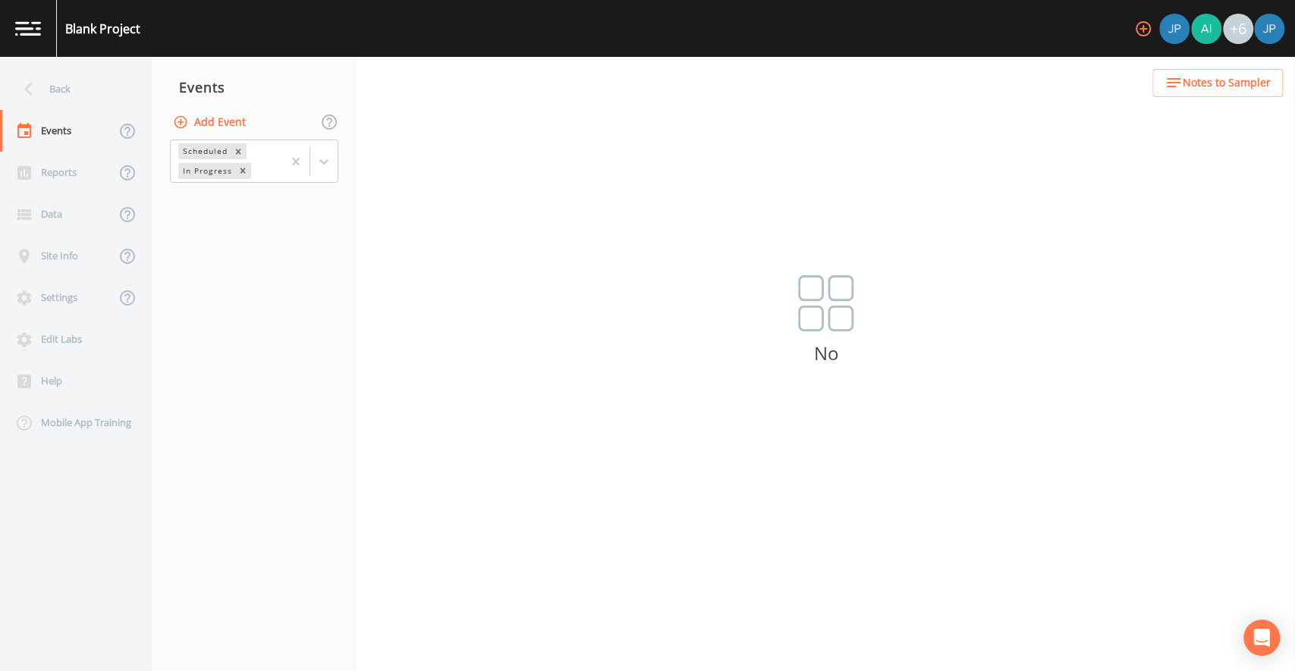
click at [196, 129] on button "Add Event" at bounding box center [211, 122] width 82 height 28
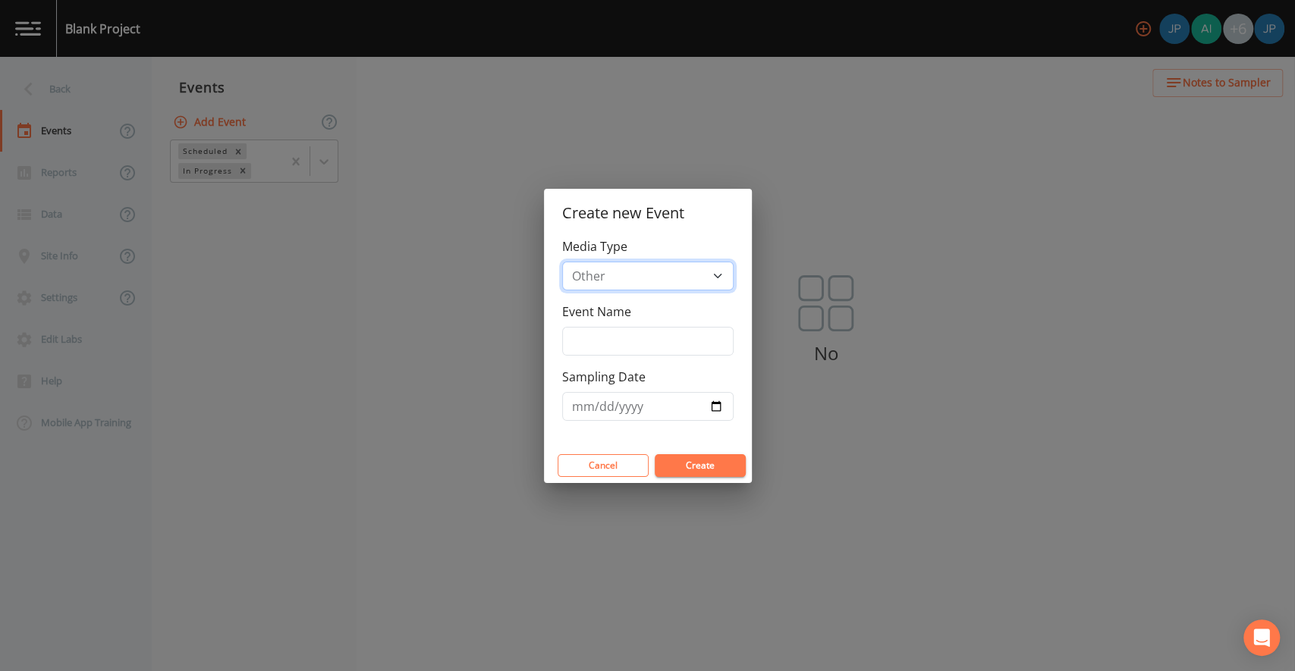
click at [611, 277] on select "Drinking Water Groundwater Other Soil Soil Vapor Waste Water" at bounding box center [647, 276] width 171 height 29
select select "ground_water"
click at [620, 331] on input "Event Name" at bounding box center [647, 341] width 171 height 29
type input "test"
click at [716, 405] on input "Sampling Date" at bounding box center [647, 406] width 171 height 29
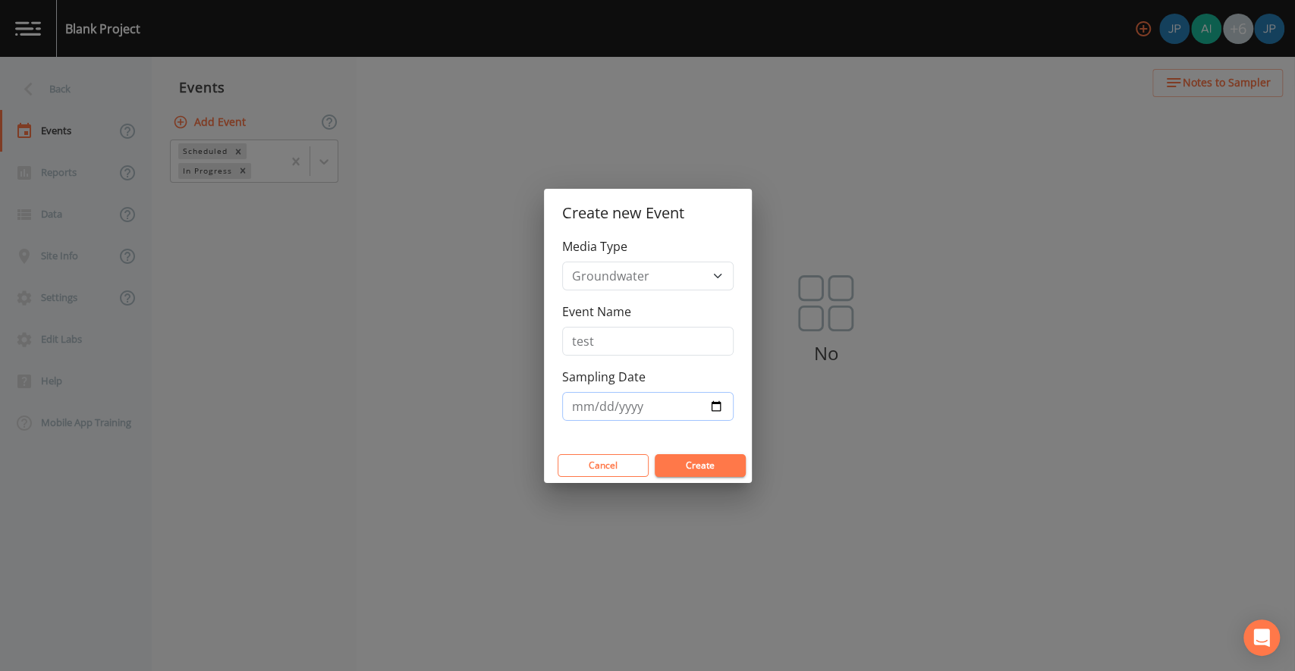
type input "[DATE]"
click at [732, 473] on button "Create" at bounding box center [700, 465] width 91 height 23
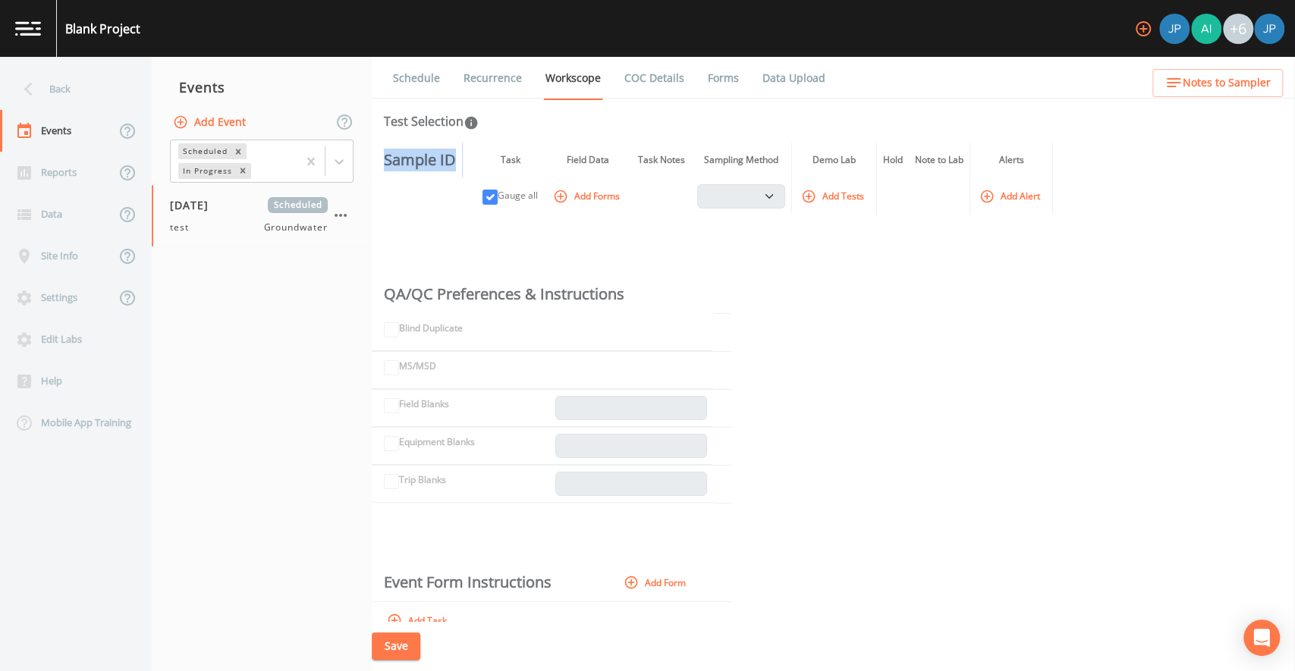
drag, startPoint x: 387, startPoint y: 159, endPoint x: 452, endPoint y: 156, distance: 65.3
click at [452, 156] on th "Sample ID" at bounding box center [417, 160] width 90 height 35
click at [455, 164] on th "Sample ID" at bounding box center [417, 160] width 90 height 35
drag, startPoint x: 454, startPoint y: 162, endPoint x: 381, endPoint y: 159, distance: 72.1
click at [381, 159] on th "Sample ID" at bounding box center [417, 160] width 90 height 35
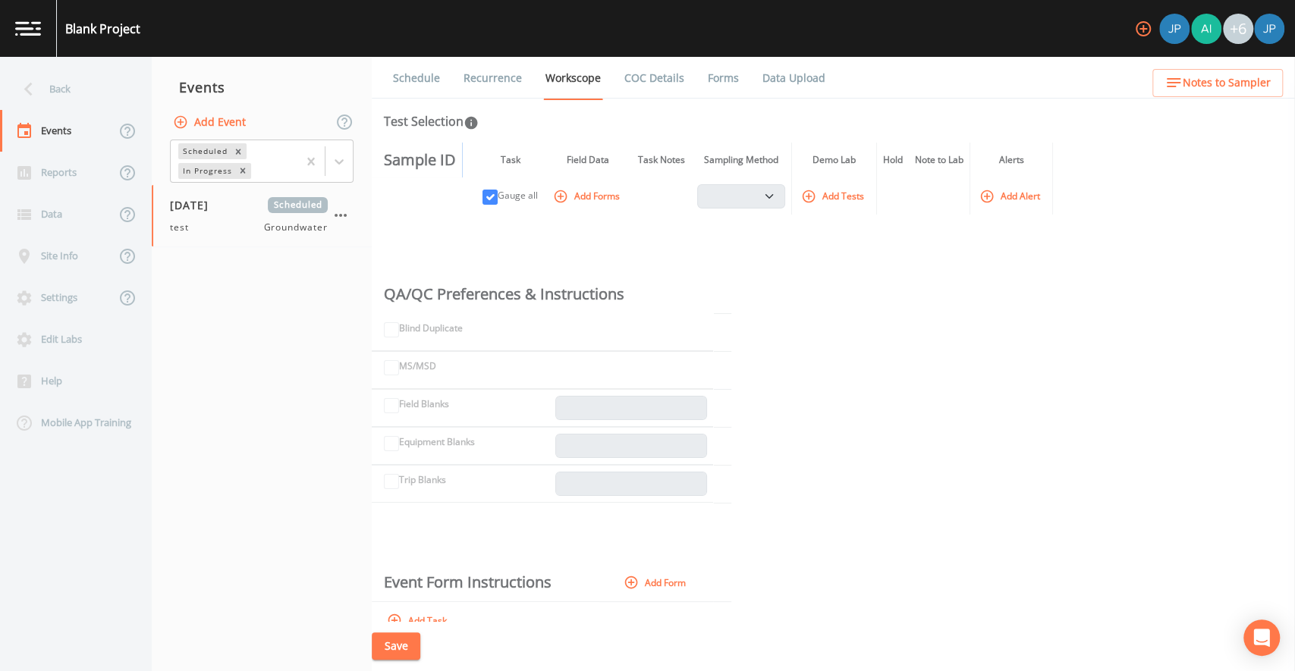
click at [390, 199] on th at bounding box center [417, 195] width 90 height 37
click at [71, 262] on div "Site Info" at bounding box center [57, 256] width 115 height 42
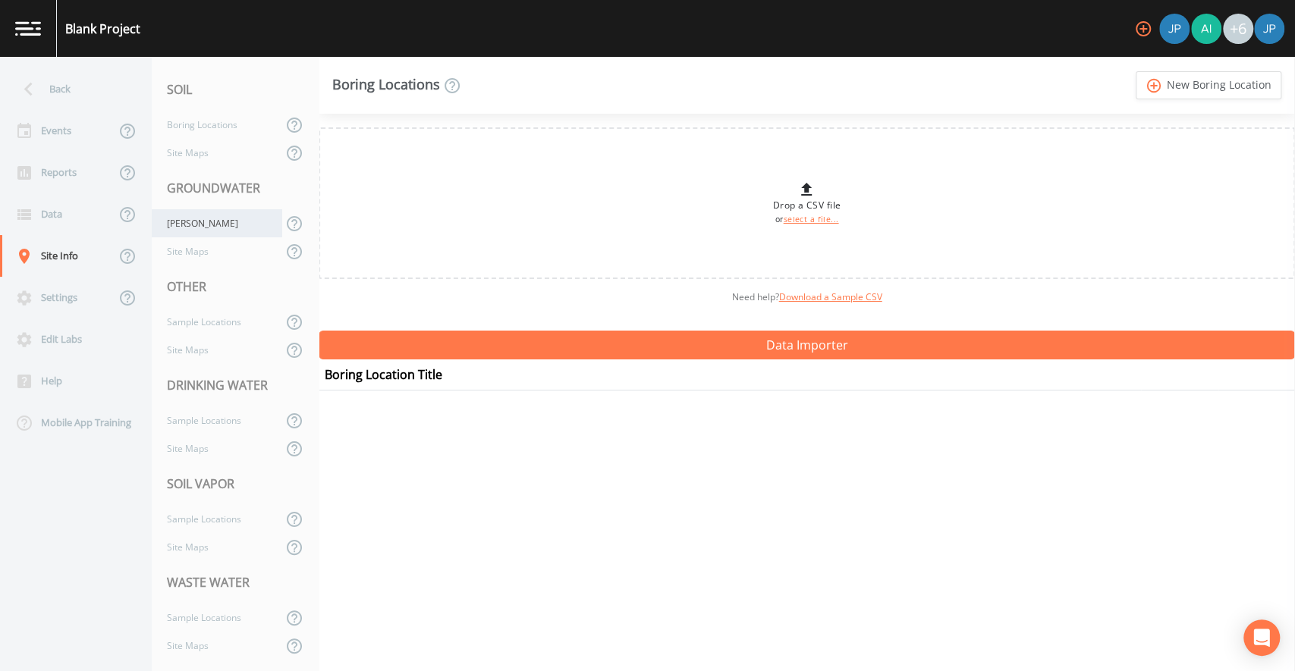
click at [181, 228] on div "[PERSON_NAME]" at bounding box center [217, 223] width 130 height 28
click at [1257, 85] on link "add_circle_outline New Well" at bounding box center [1235, 85] width 91 height 28
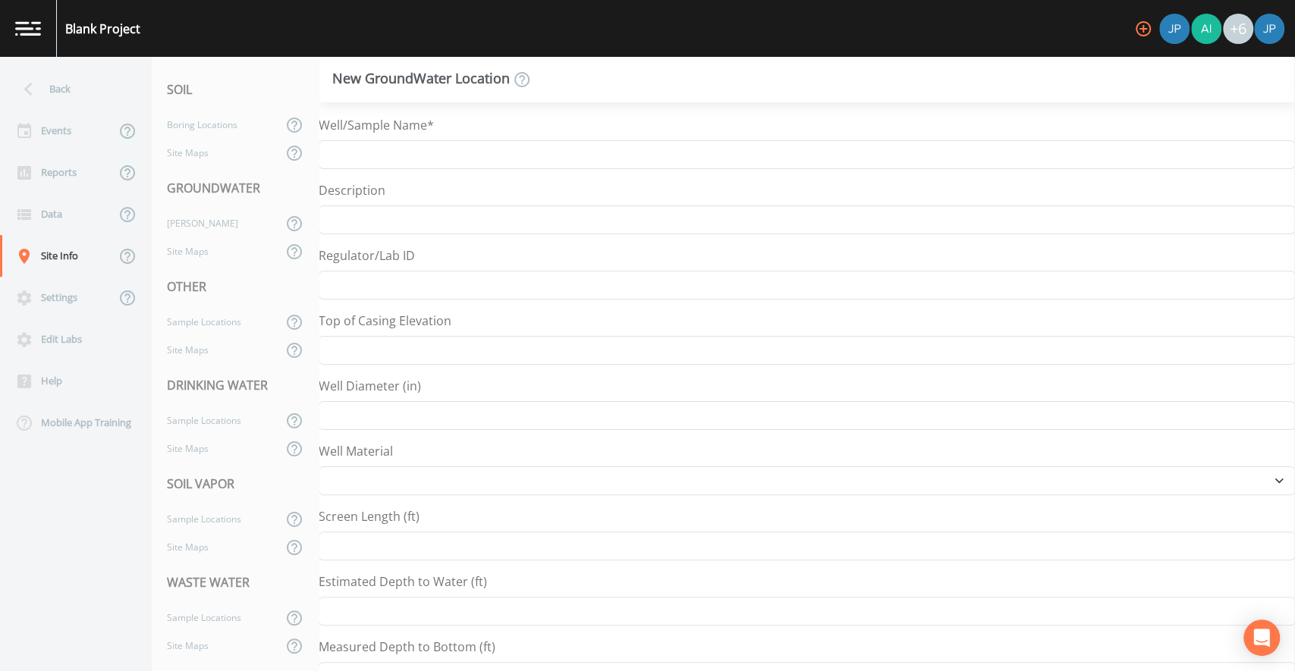
select select "Other"
click at [596, 161] on input "Well/Sample Name*" at bounding box center [807, 154] width 976 height 29
type input "MW-1"
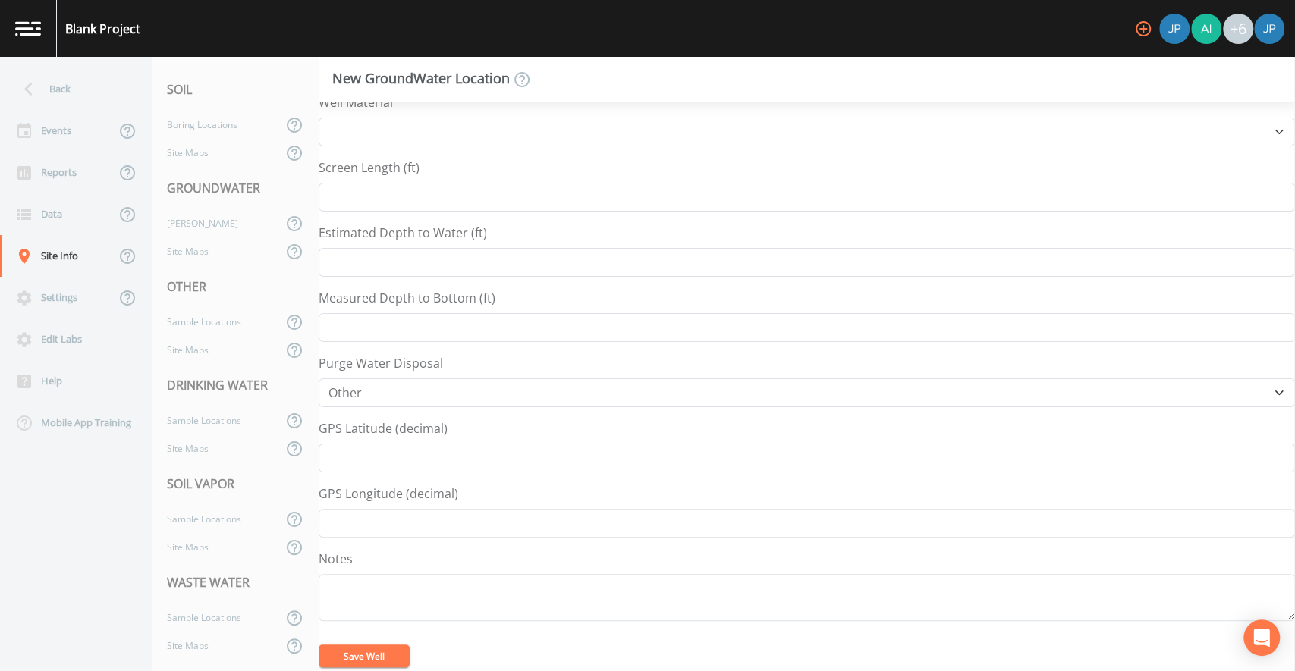
click at [378, 654] on button "Save Well" at bounding box center [364, 656] width 91 height 23
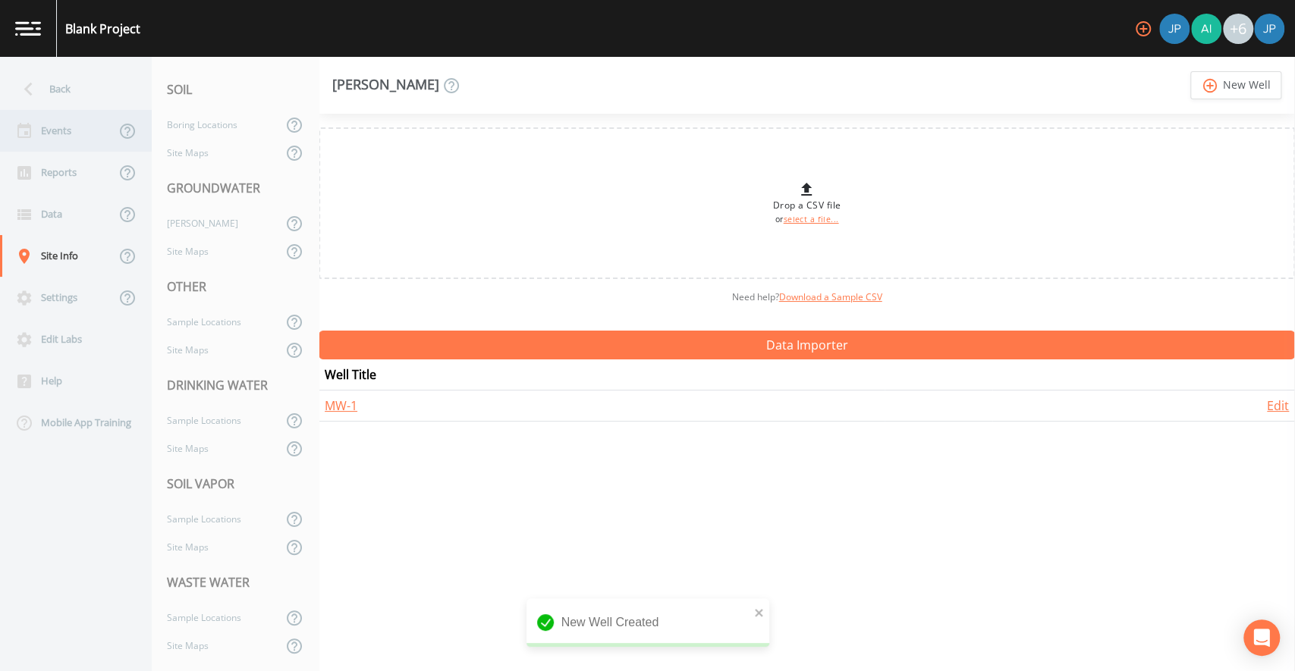
click at [55, 133] on div "Events" at bounding box center [57, 131] width 115 height 42
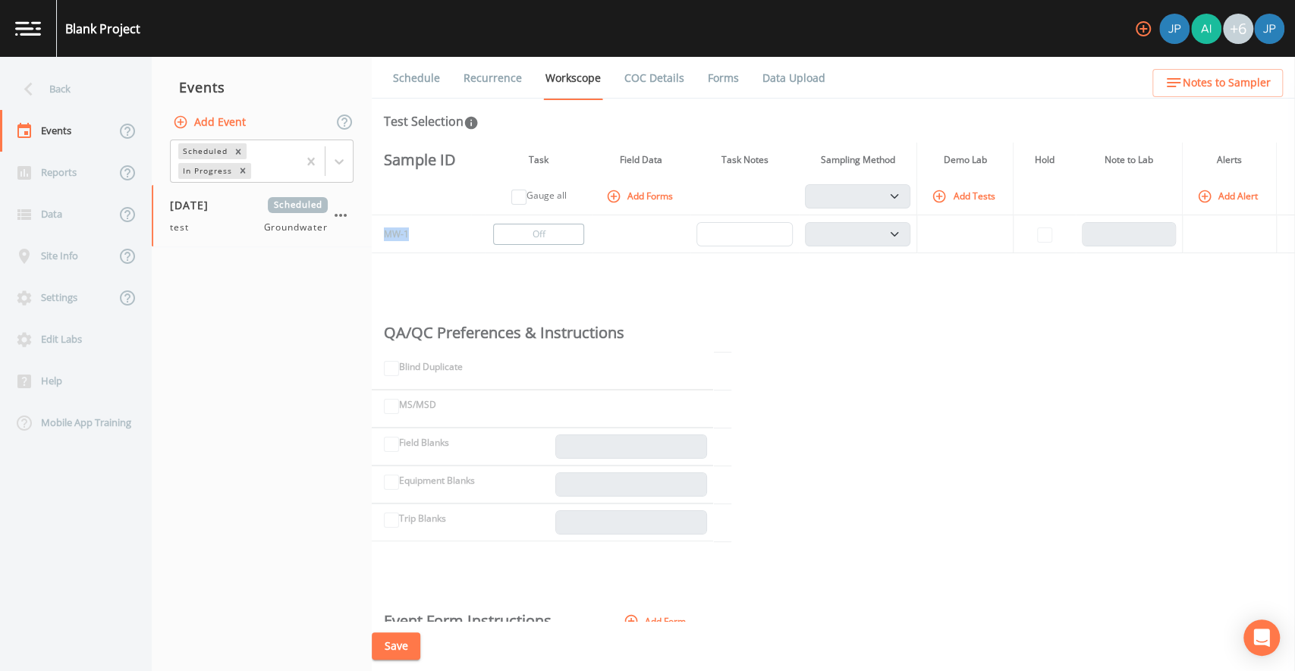
drag, startPoint x: 409, startPoint y: 235, endPoint x: 373, endPoint y: 231, distance: 35.8
click at [373, 231] on td "MW-1" at bounding box center [421, 234] width 99 height 38
click at [408, 261] on div "Sample ID Task Field Data Task Notes Sampling Method Demo Lab Hold Note to Lab …" at bounding box center [833, 382] width 923 height 479
click at [65, 258] on div "Site Info" at bounding box center [57, 256] width 115 height 42
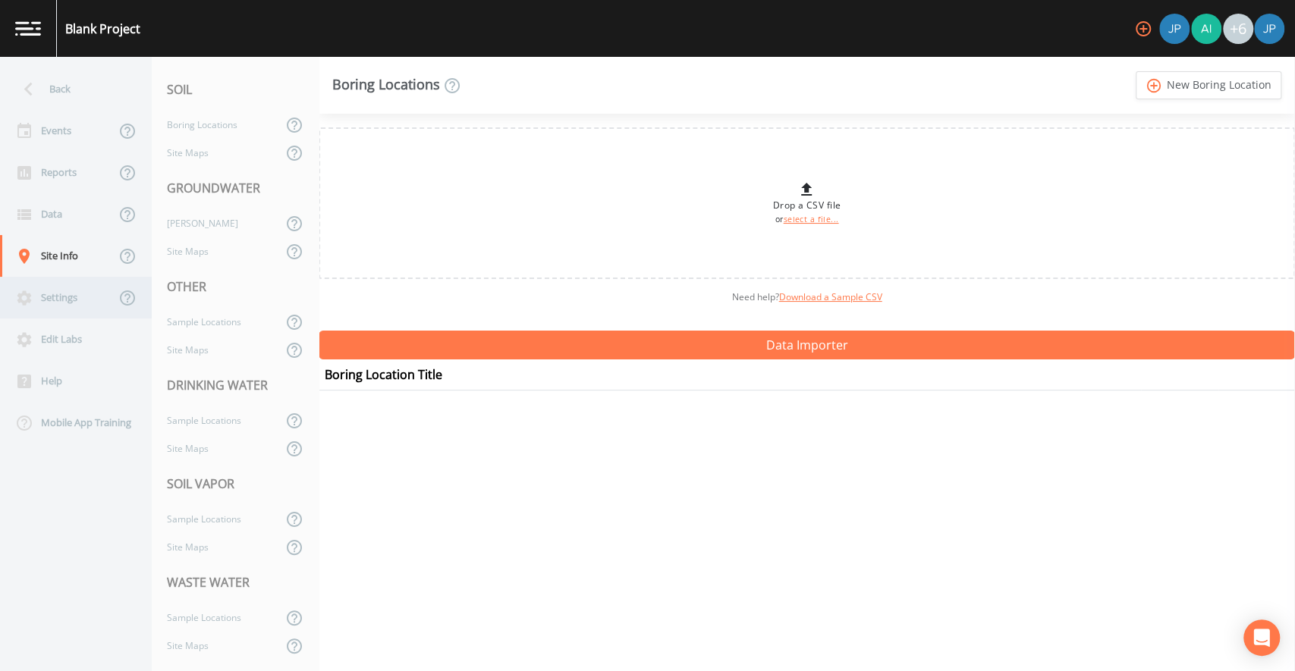
click at [66, 292] on div "Settings" at bounding box center [57, 298] width 115 height 42
select select "47fc1ca8-e0b8-4395-aeeb-ccc0d039a825"
select select "[GEOGRAPHIC_DATA]"
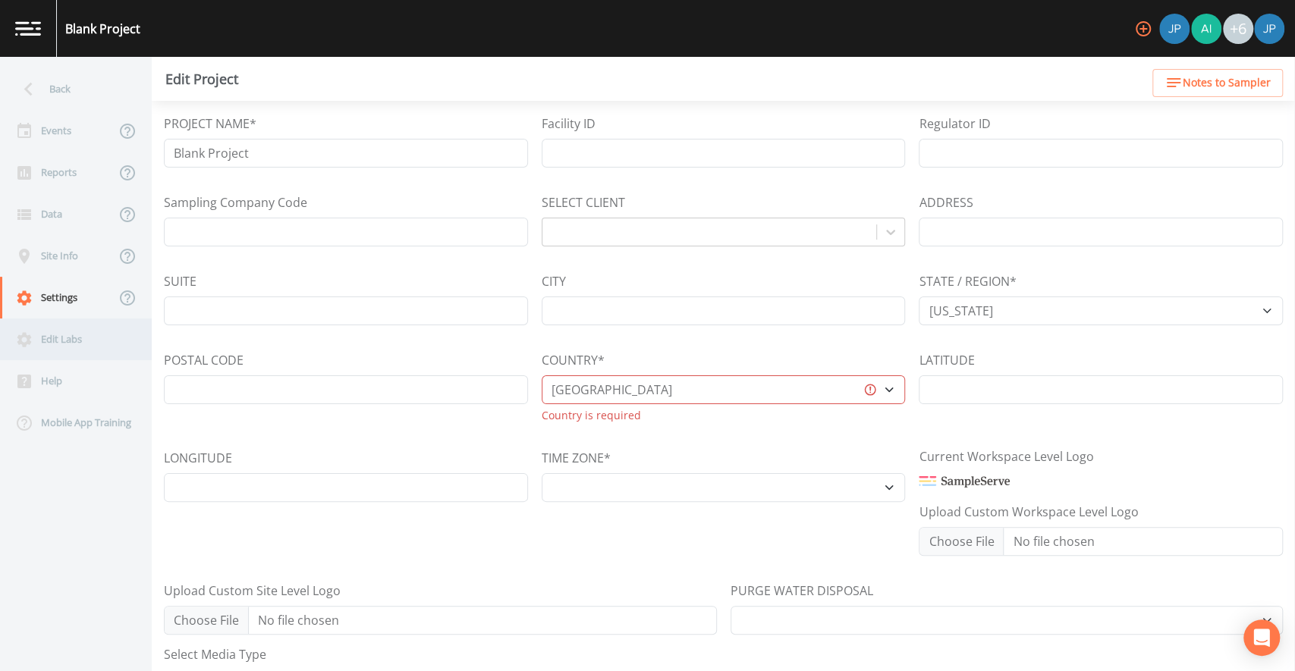
select select "US/Central"
click at [66, 347] on div "Edit Labs" at bounding box center [68, 340] width 137 height 42
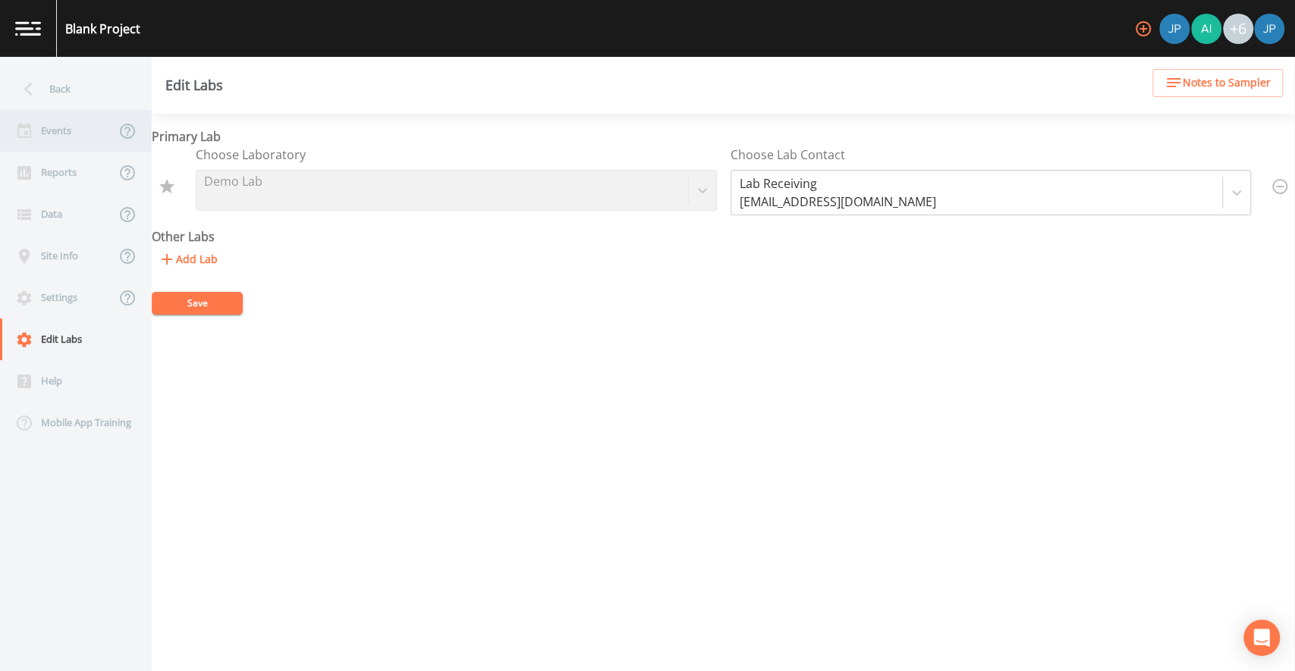
click at [53, 137] on div "Events" at bounding box center [57, 131] width 115 height 42
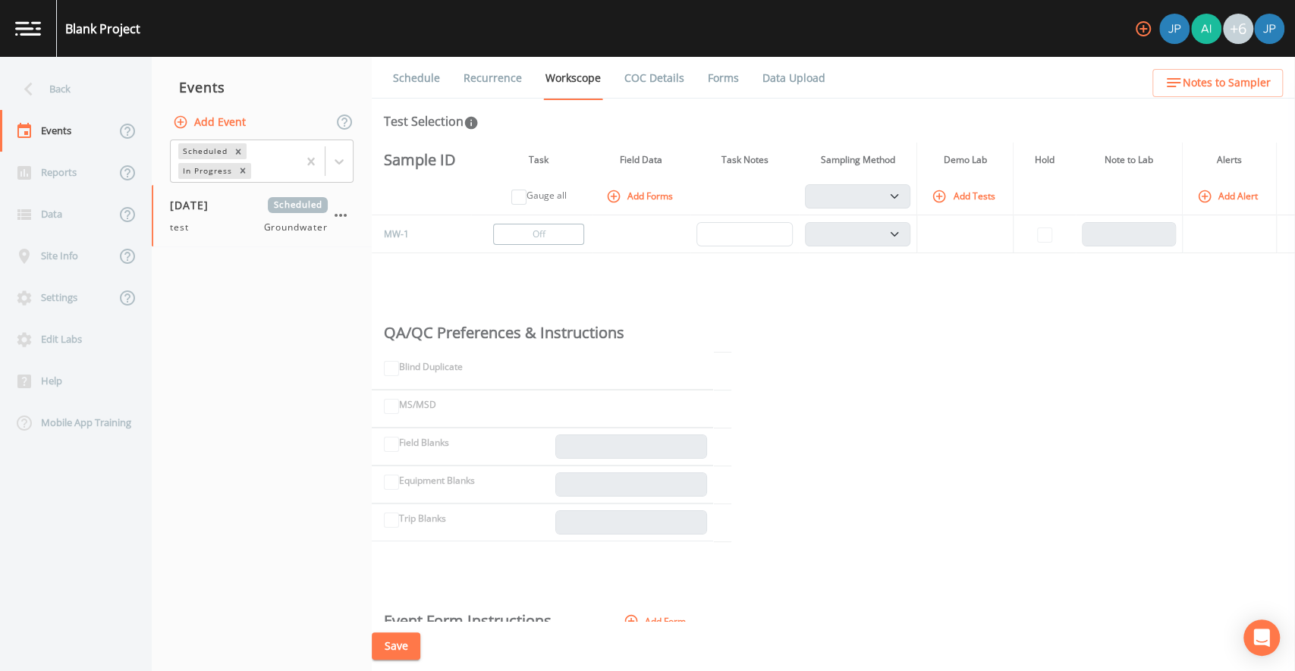
click at [429, 294] on div "Sample ID Task Field Data Task Notes Sampling Method Demo Lab Hold Note to Lab …" at bounding box center [833, 382] width 923 height 479
click at [451, 287] on div "Sample ID Task Field Data Task Notes Sampling Method Demo Lab Hold Note to Lab …" at bounding box center [833, 382] width 923 height 479
click at [640, 81] on link "COC Details" at bounding box center [654, 78] width 64 height 42
